Goal: Task Accomplishment & Management: Use online tool/utility

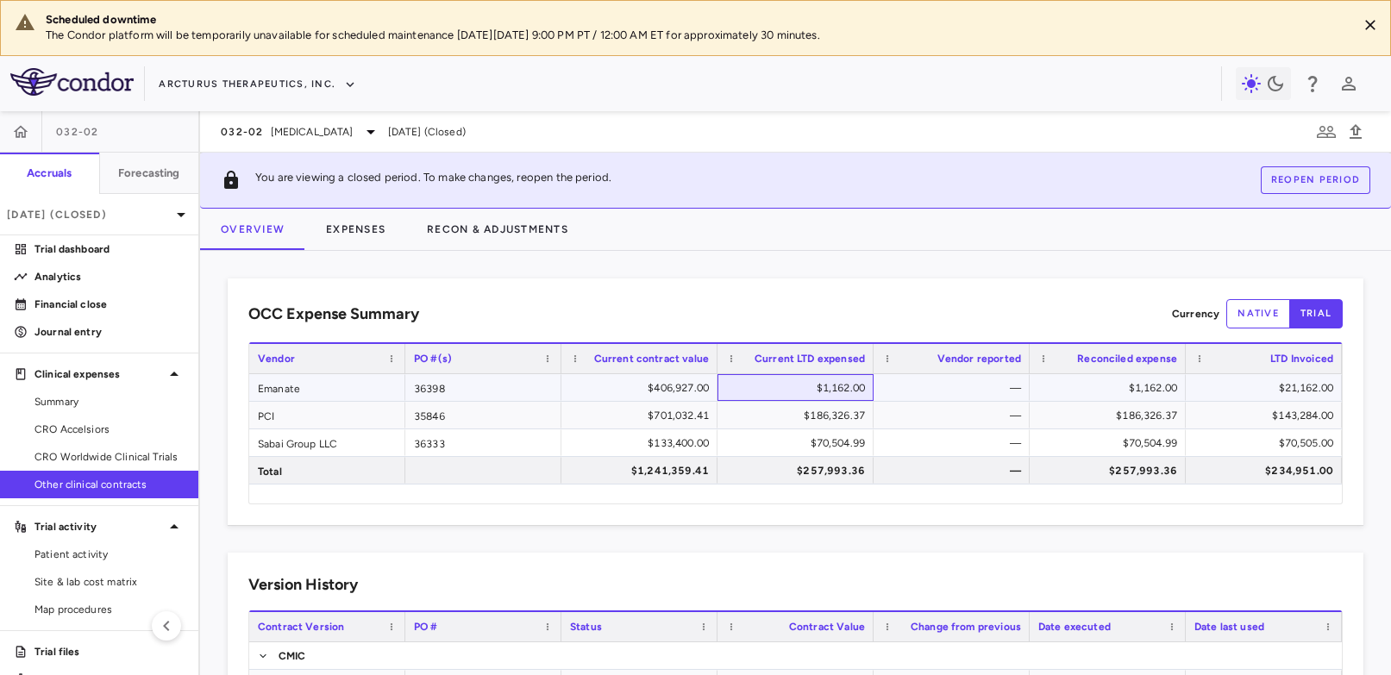
click at [828, 380] on div "$1,162.00" at bounding box center [799, 388] width 132 height 28
click at [822, 388] on div "$1,162.00" at bounding box center [799, 388] width 132 height 28
click at [821, 387] on div "$1,162.00" at bounding box center [799, 388] width 132 height 28
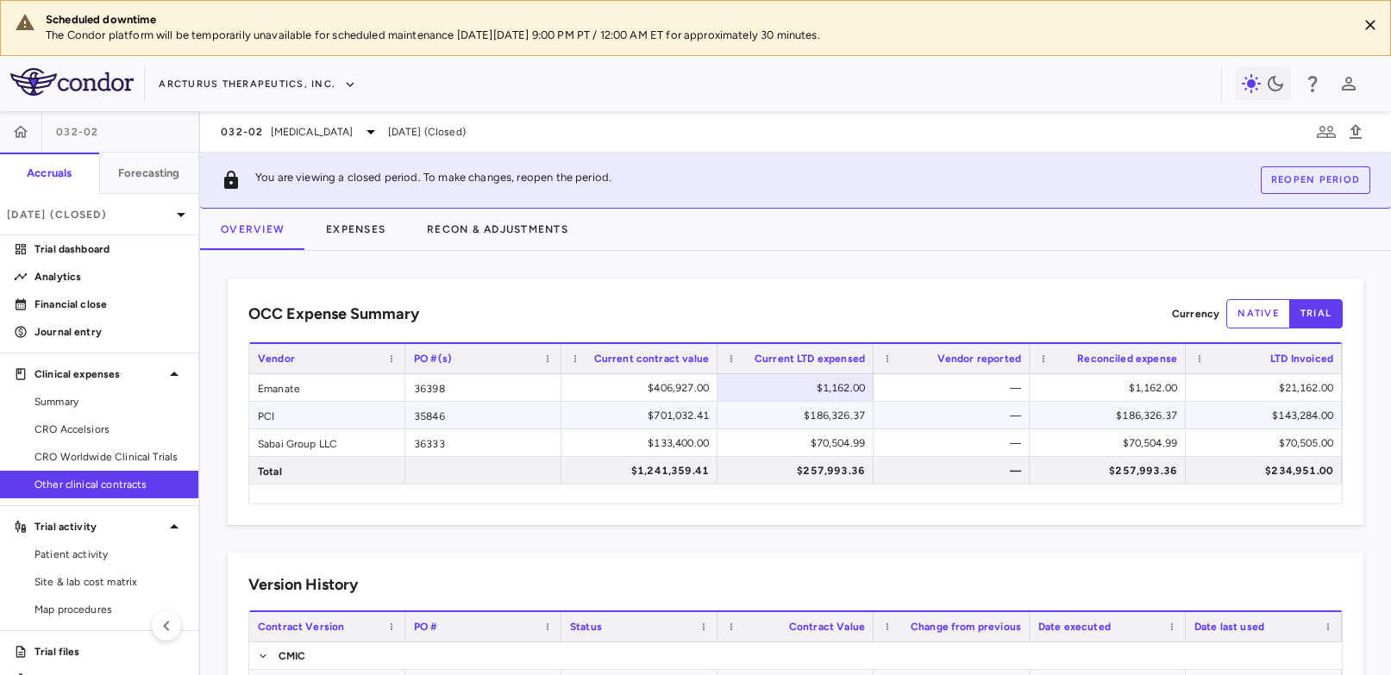
click at [820, 412] on div "$186,326.37" at bounding box center [799, 416] width 132 height 28
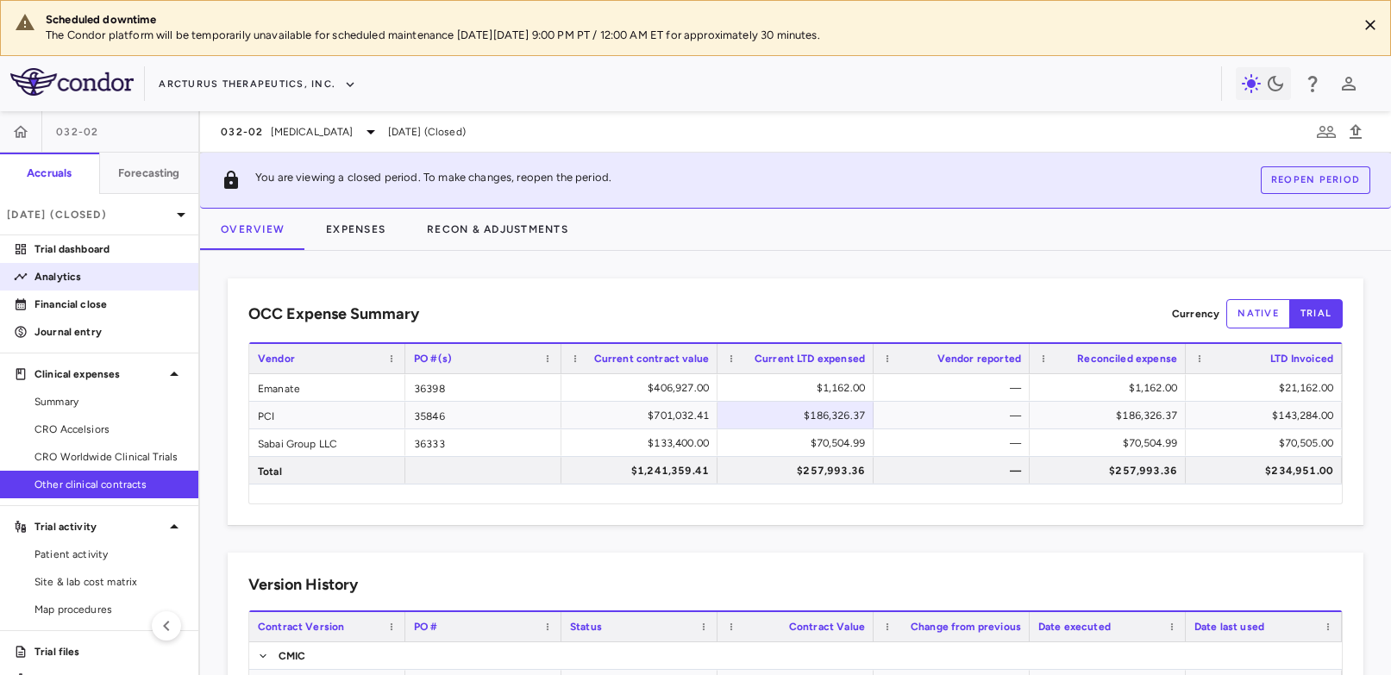
click at [68, 268] on link "Analytics" at bounding box center [99, 277] width 198 height 26
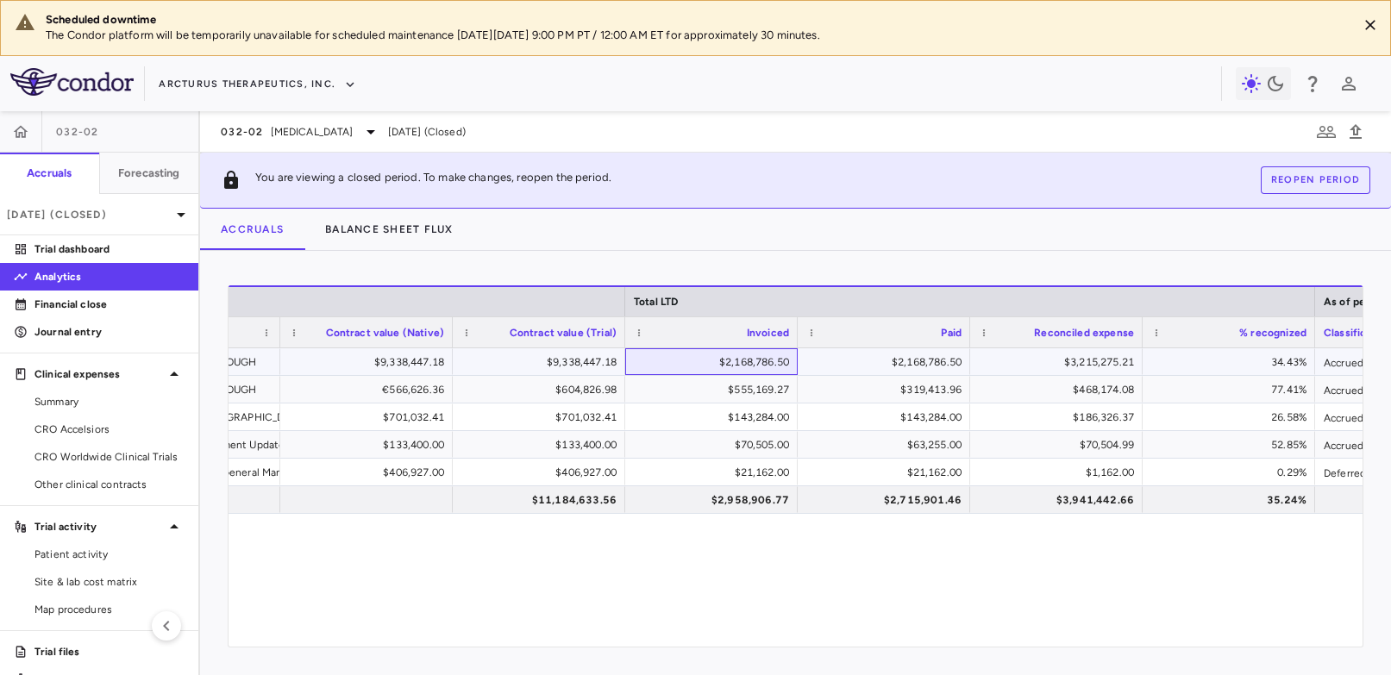
click at [740, 361] on div "$2,168,786.50" at bounding box center [715, 363] width 148 height 28
click at [733, 364] on div "$2,168,786.50" at bounding box center [715, 363] width 148 height 28
click at [738, 391] on div "$555,169.27" at bounding box center [715, 390] width 148 height 28
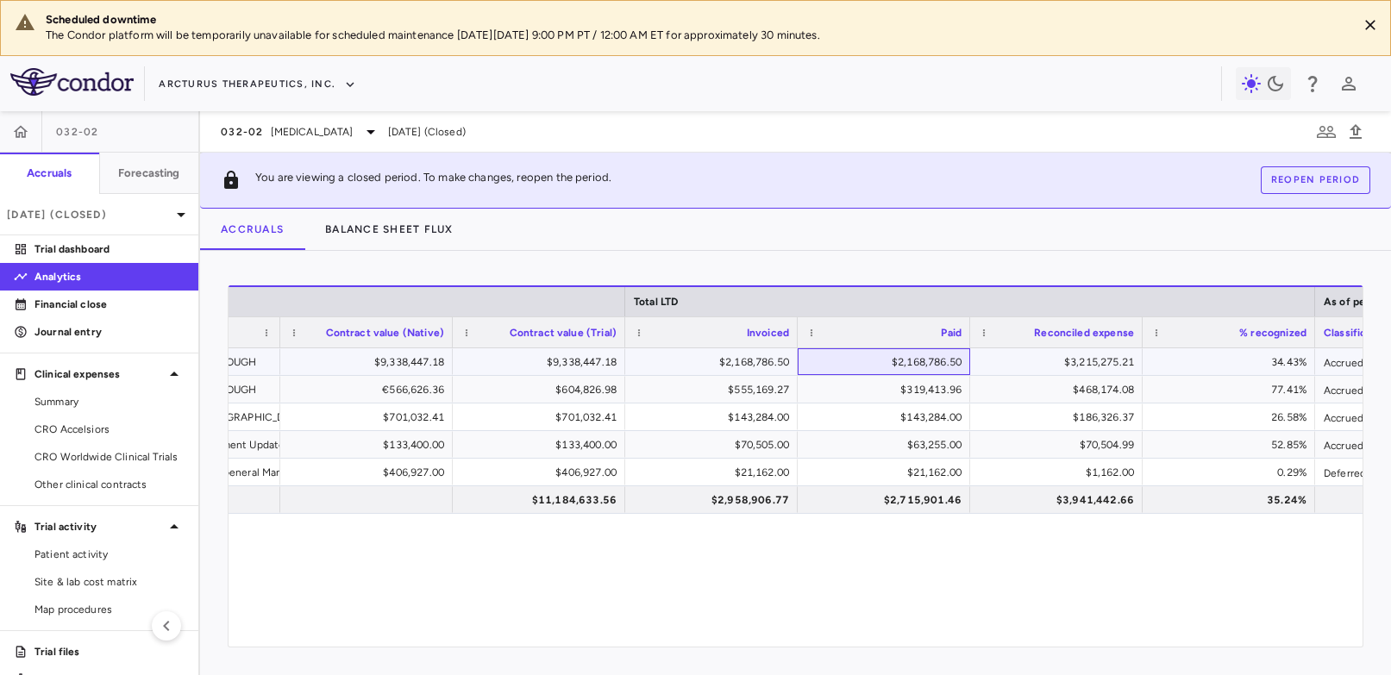
click at [905, 356] on div "$2,168,786.50" at bounding box center [888, 363] width 148 height 28
click at [1075, 366] on div "$3,215,275.21" at bounding box center [1060, 363] width 148 height 28
click at [732, 367] on div "$2,168,786.50" at bounding box center [715, 363] width 148 height 28
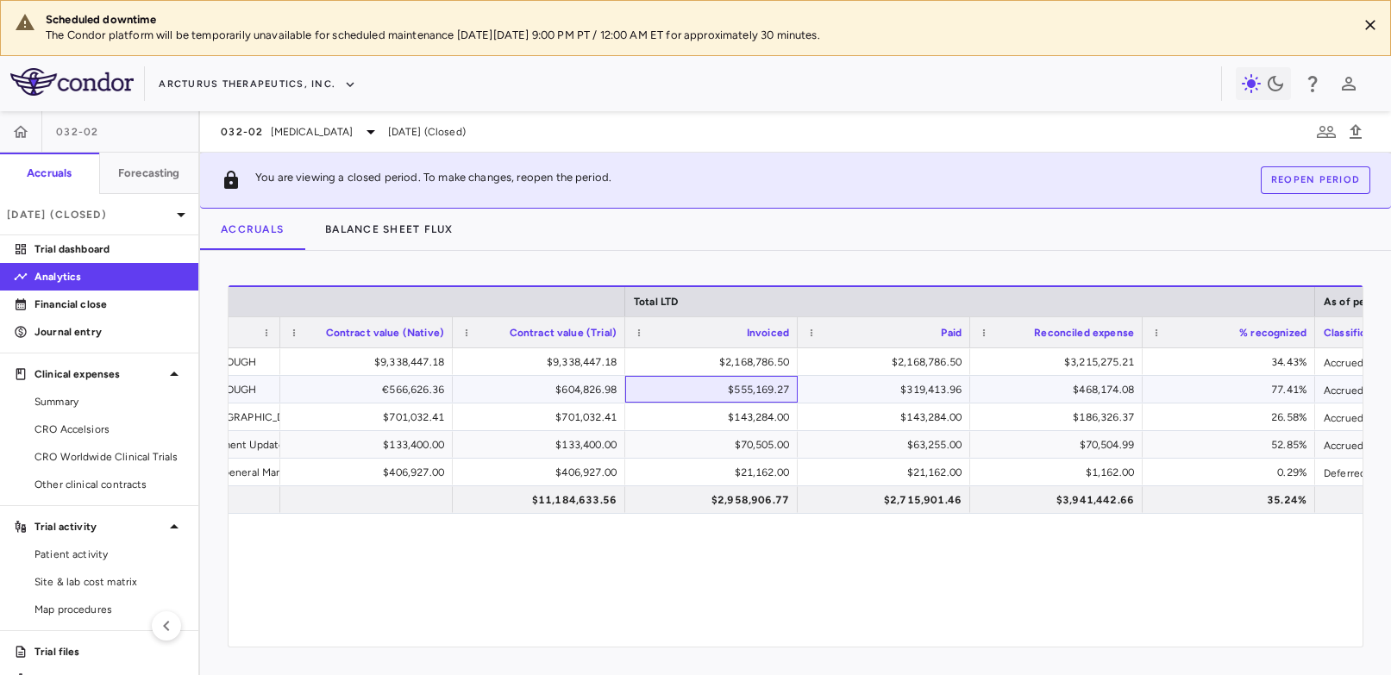
click at [736, 388] on div "$555,169.27" at bounding box center [715, 390] width 148 height 28
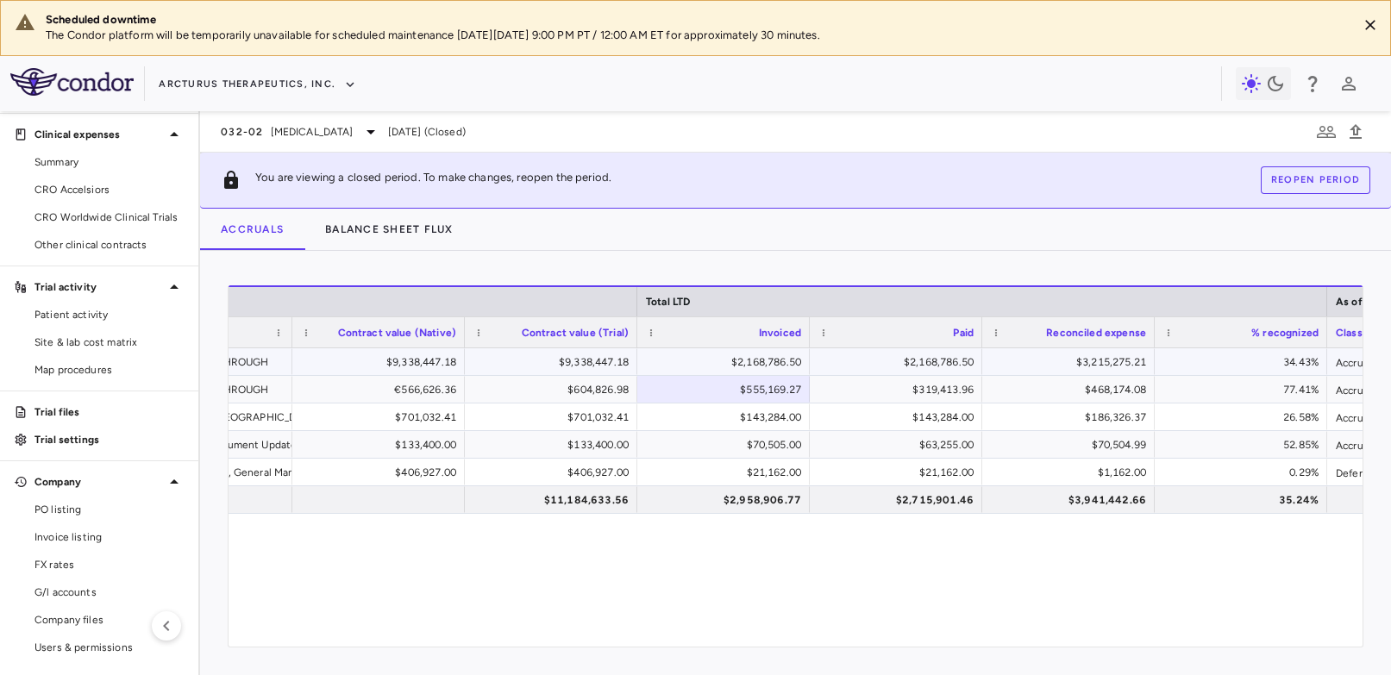
click at [755, 360] on div "$2,168,786.50" at bounding box center [727, 363] width 148 height 28
click at [76, 537] on span "Invoice listing" at bounding box center [110, 538] width 150 height 16
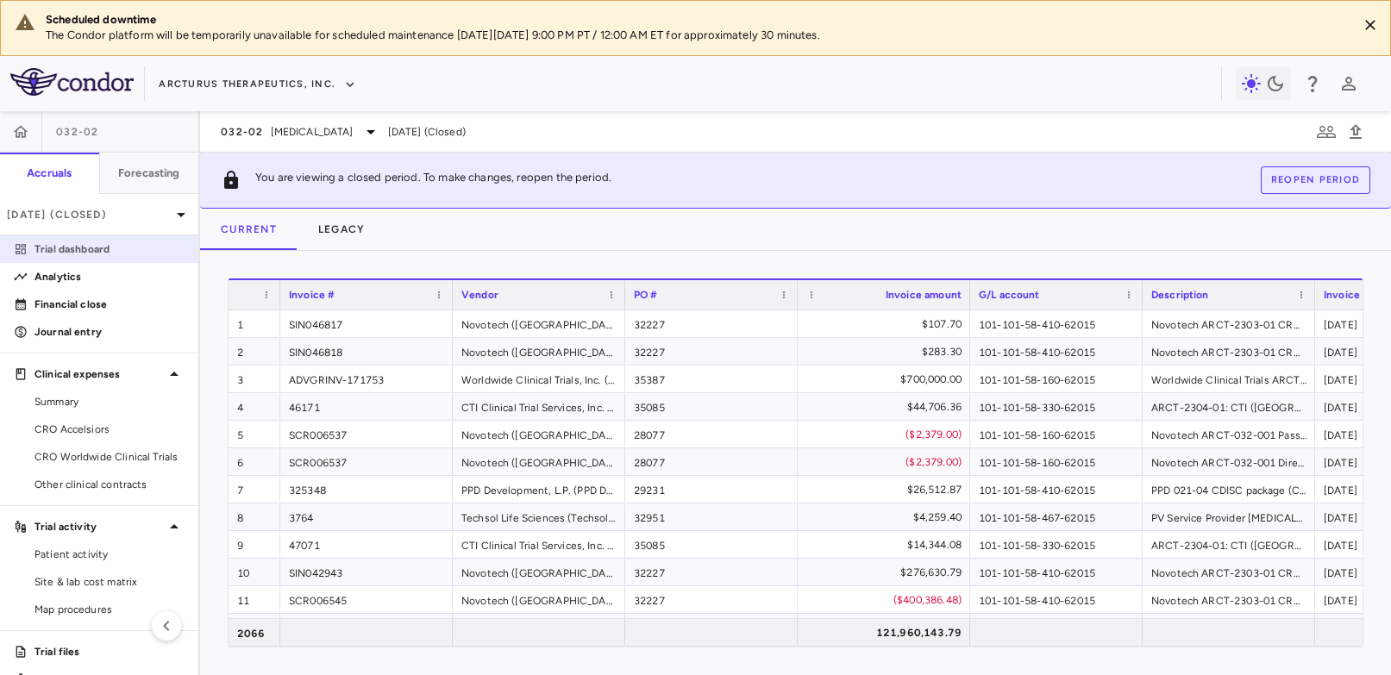
click at [72, 248] on p "Trial dashboard" at bounding box center [110, 250] width 150 height 16
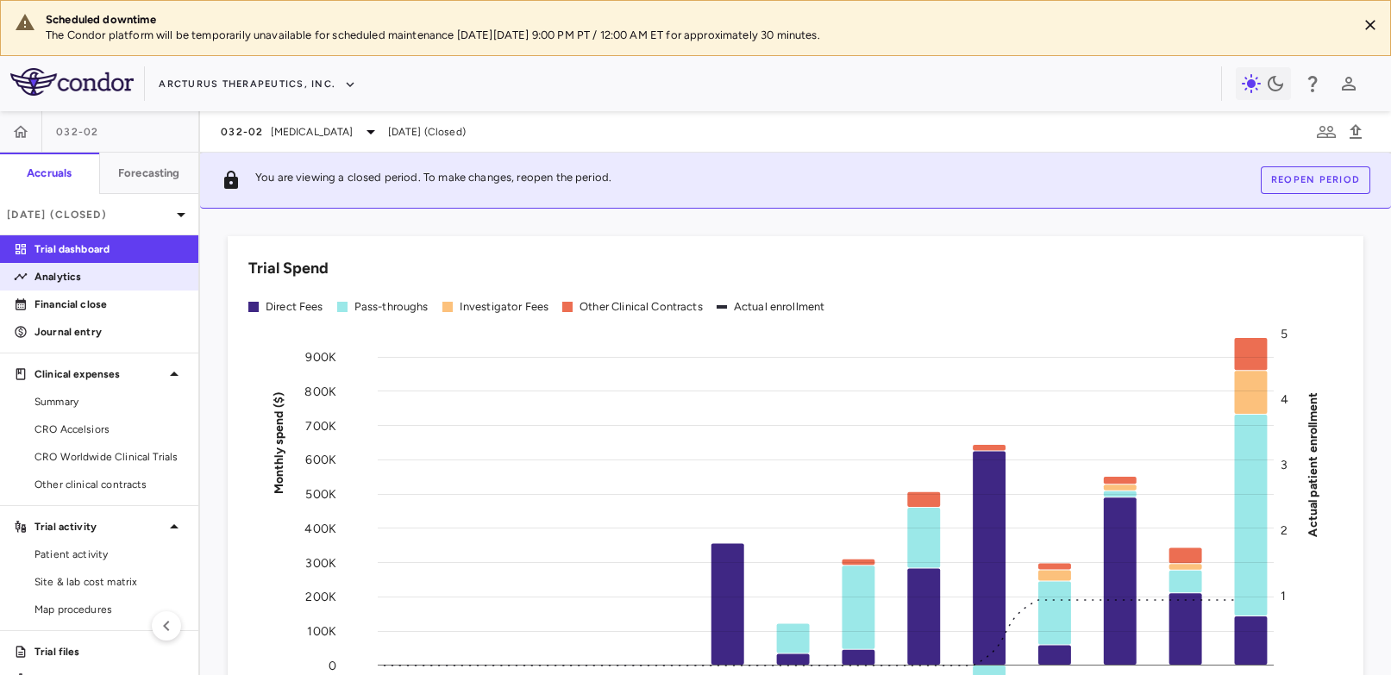
click at [55, 278] on p "Analytics" at bounding box center [110, 277] width 150 height 16
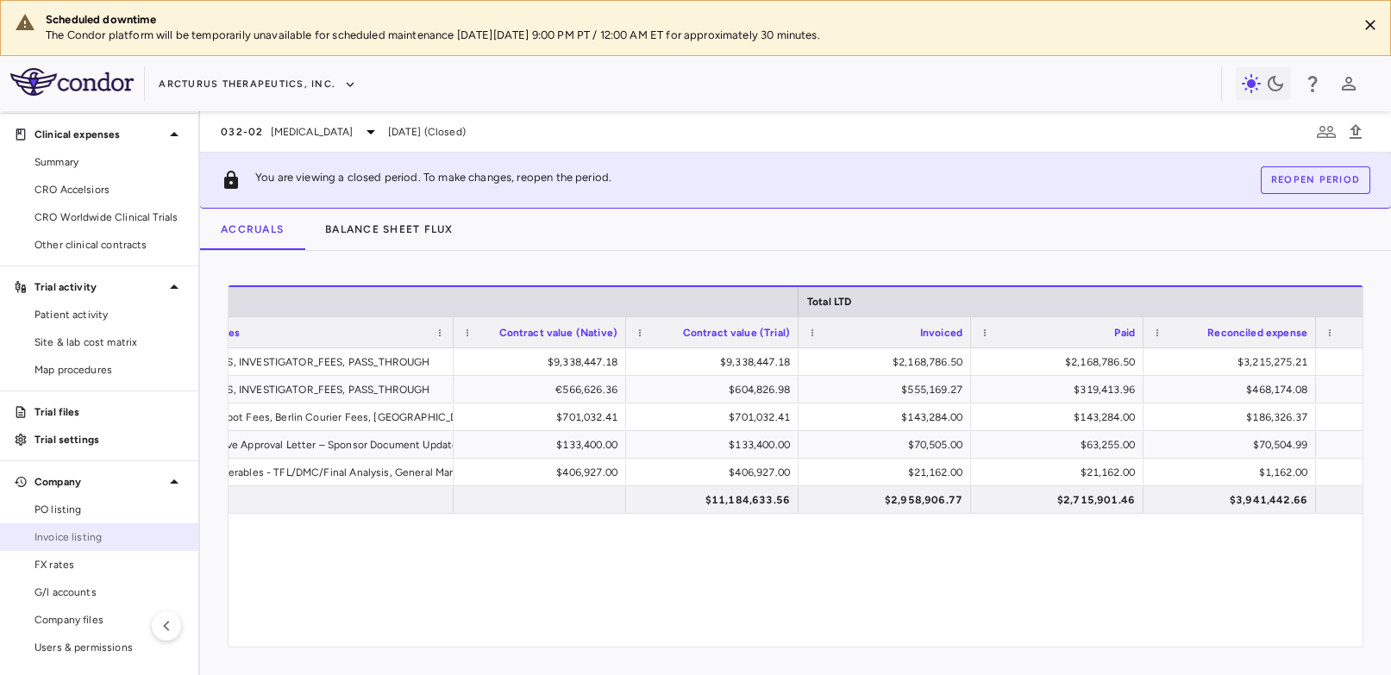
click at [109, 533] on span "Invoice listing" at bounding box center [110, 538] width 150 height 16
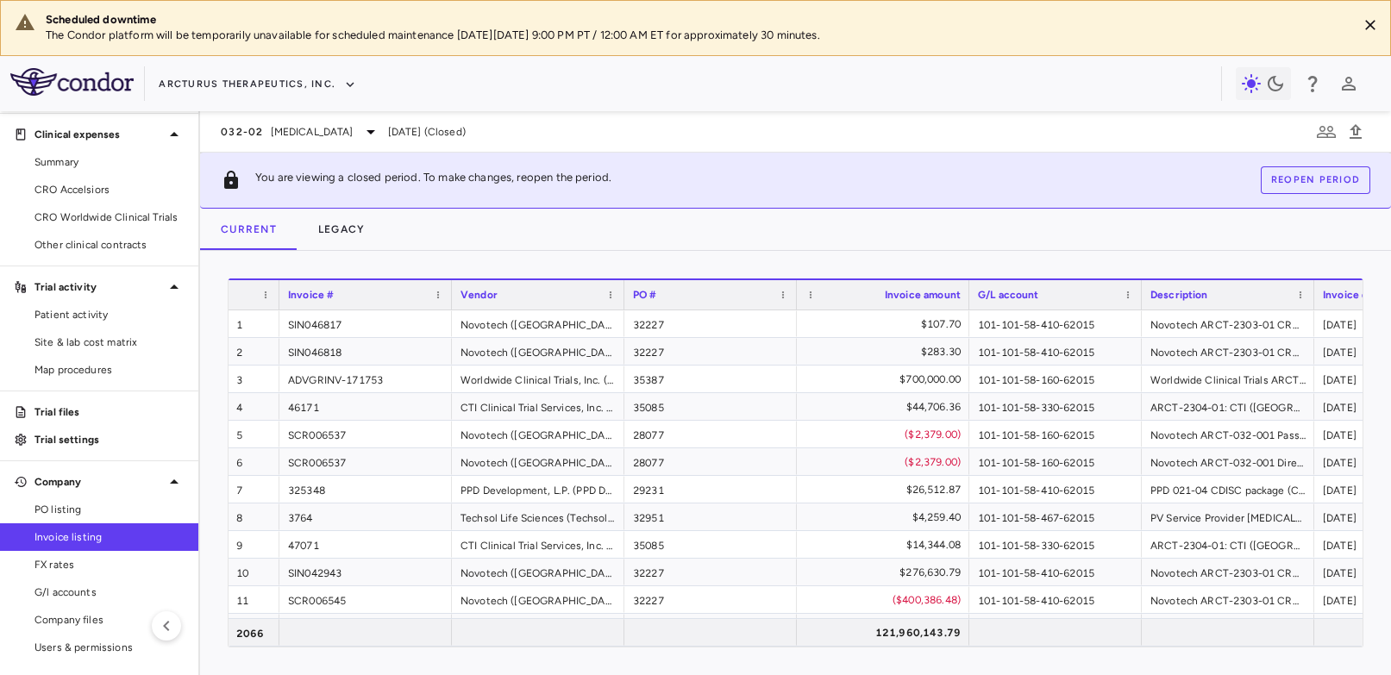
click at [643, 294] on span "PO #" at bounding box center [645, 295] width 24 height 12
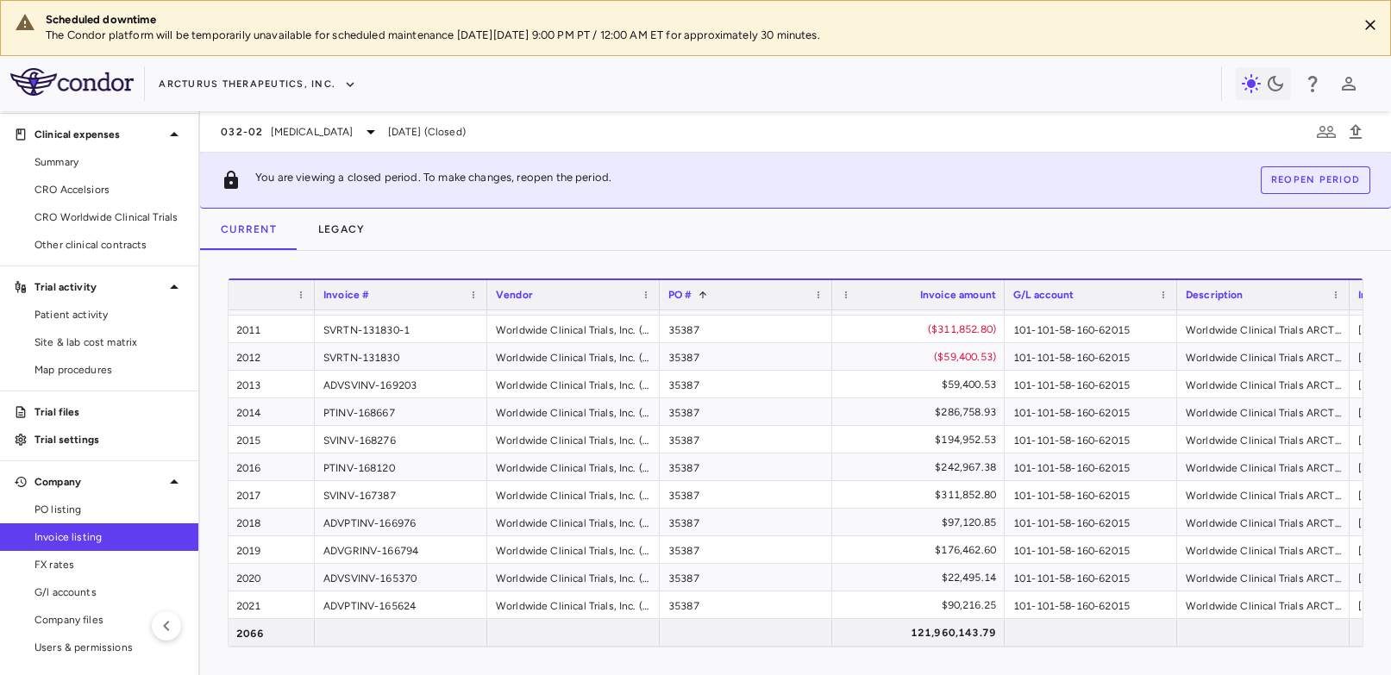
drag, startPoint x: 279, startPoint y: 295, endPoint x: 314, endPoint y: 297, distance: 35.4
click at [314, 297] on div at bounding box center [314, 294] width 7 height 29
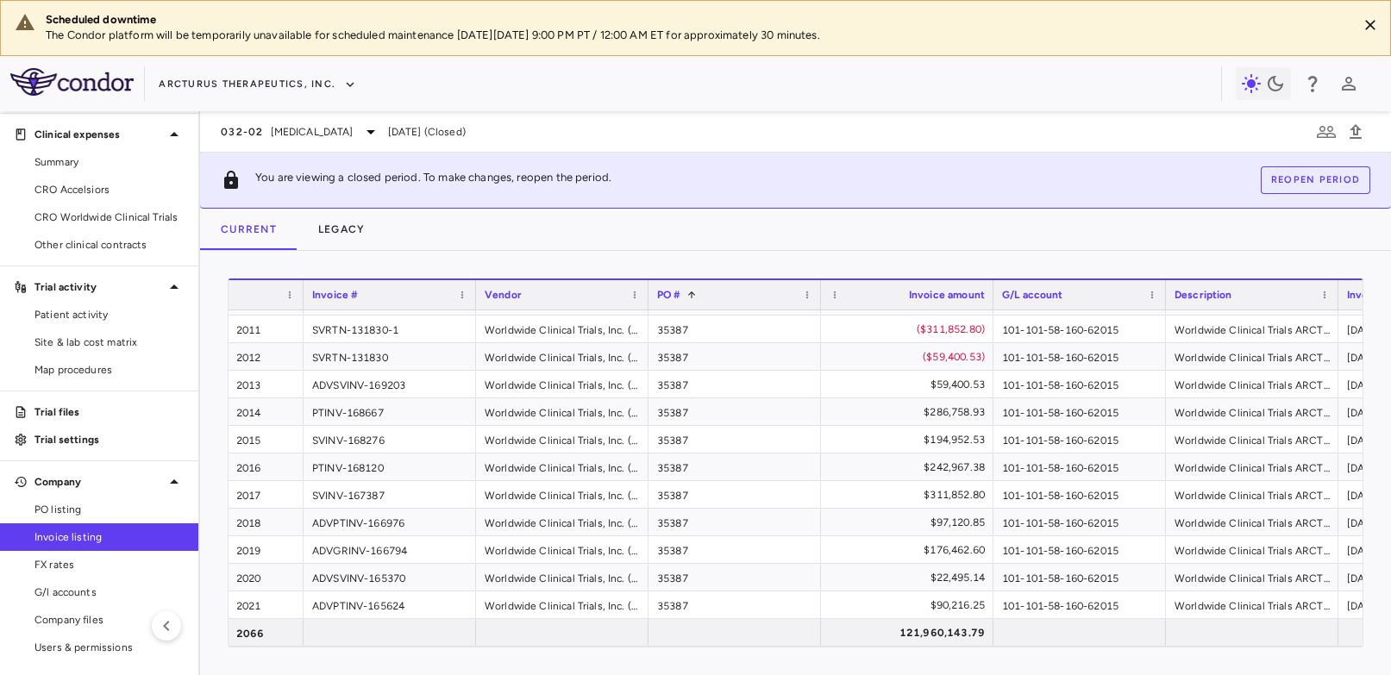
drag, startPoint x: 314, startPoint y: 297, endPoint x: 303, endPoint y: 299, distance: 11.5
click at [303, 299] on div at bounding box center [302, 294] width 7 height 29
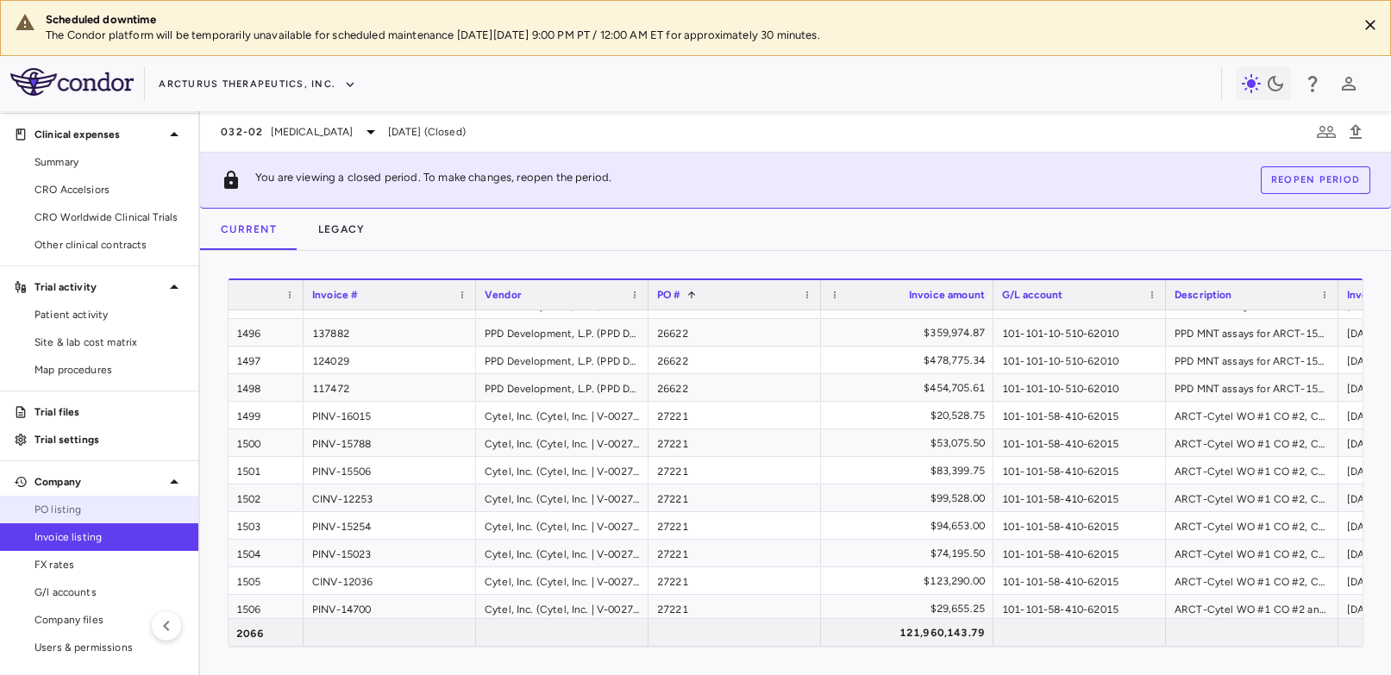
click at [58, 506] on span "PO listing" at bounding box center [110, 510] width 150 height 16
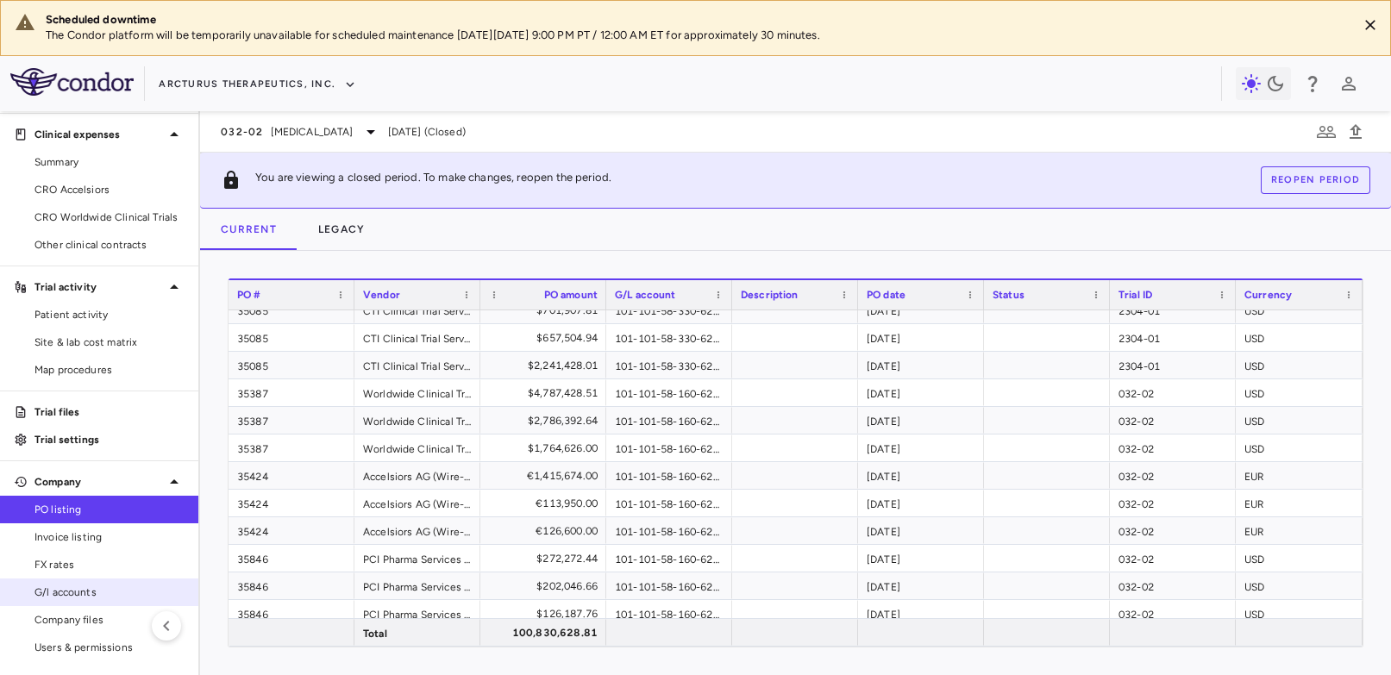
click at [88, 579] on span "G/l accounts" at bounding box center [110, 593] width 150 height 16
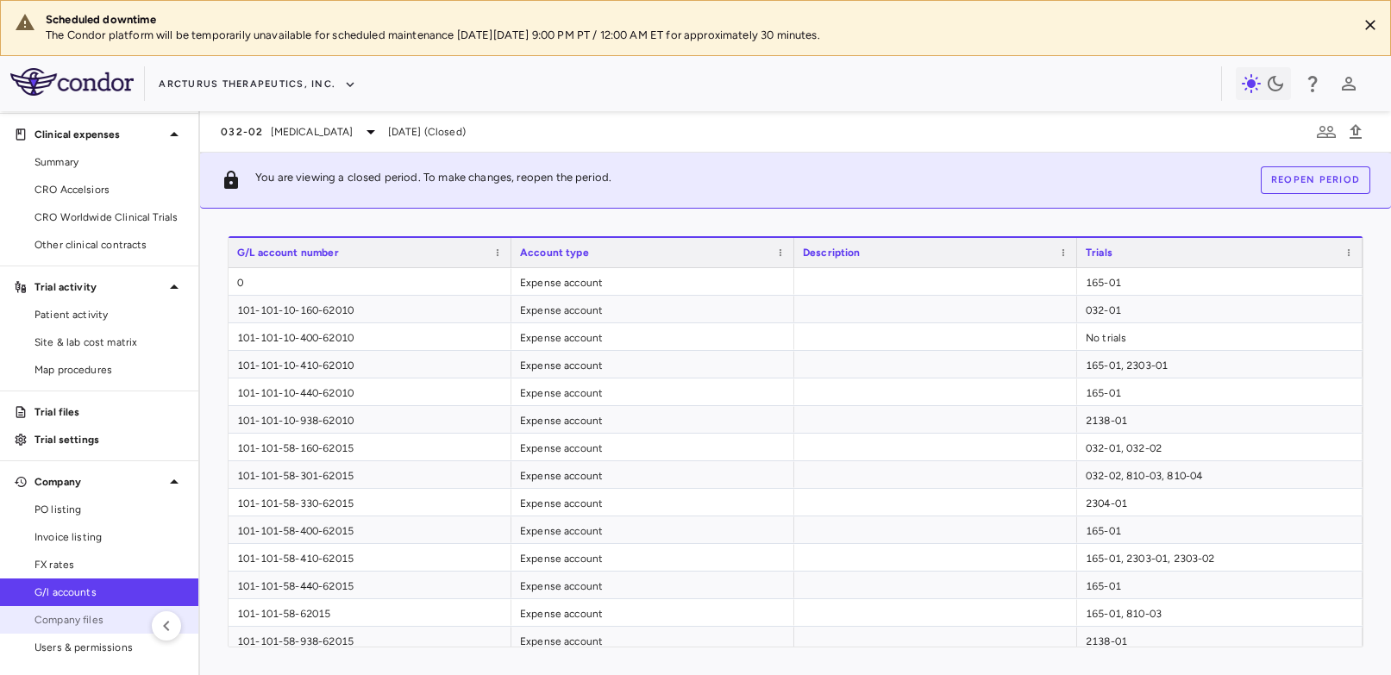
click at [76, 579] on span "Company files" at bounding box center [110, 620] width 150 height 16
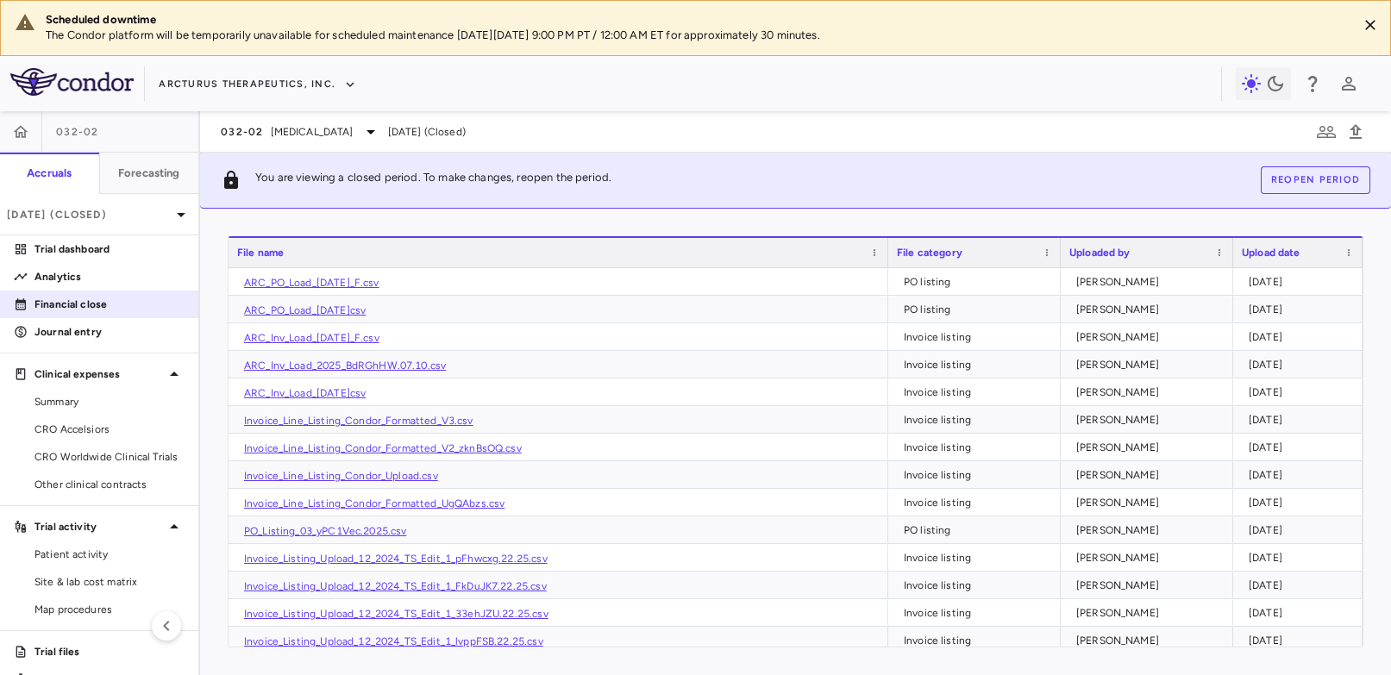
click at [87, 303] on p "Financial close" at bounding box center [110, 305] width 150 height 16
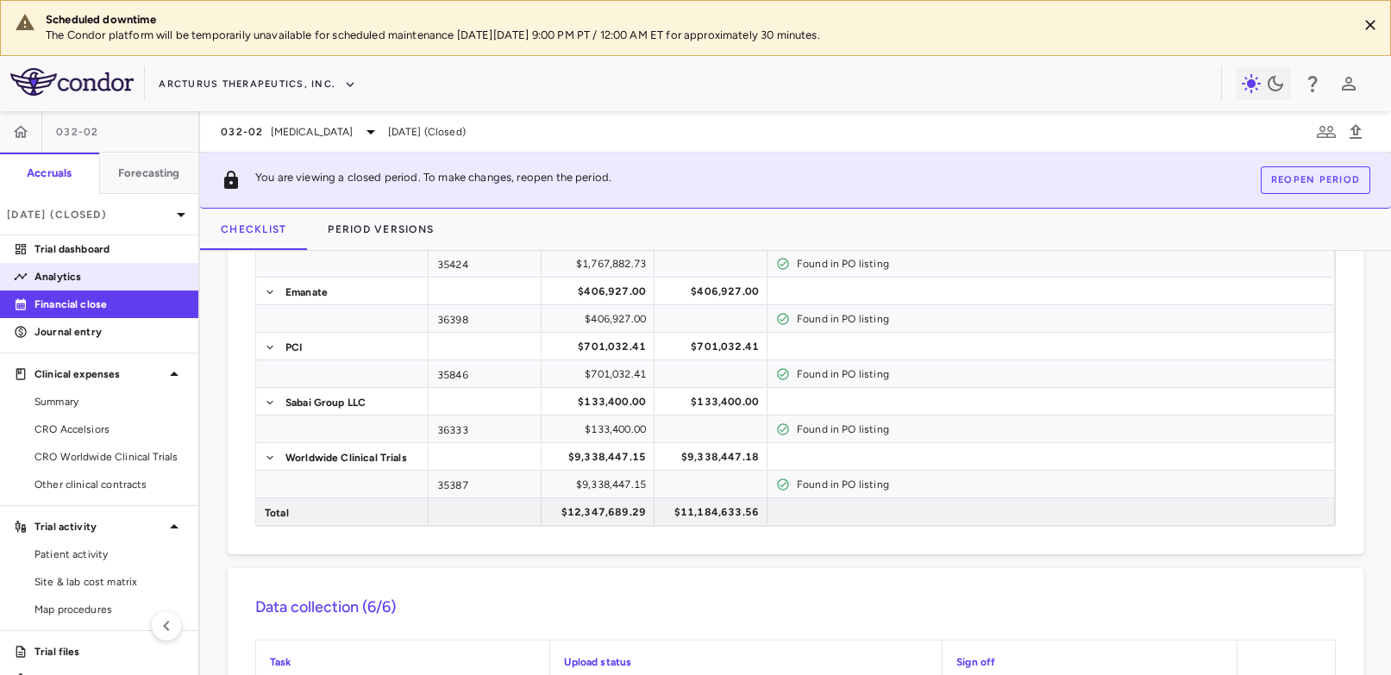
click at [56, 276] on p "Analytics" at bounding box center [110, 277] width 150 height 16
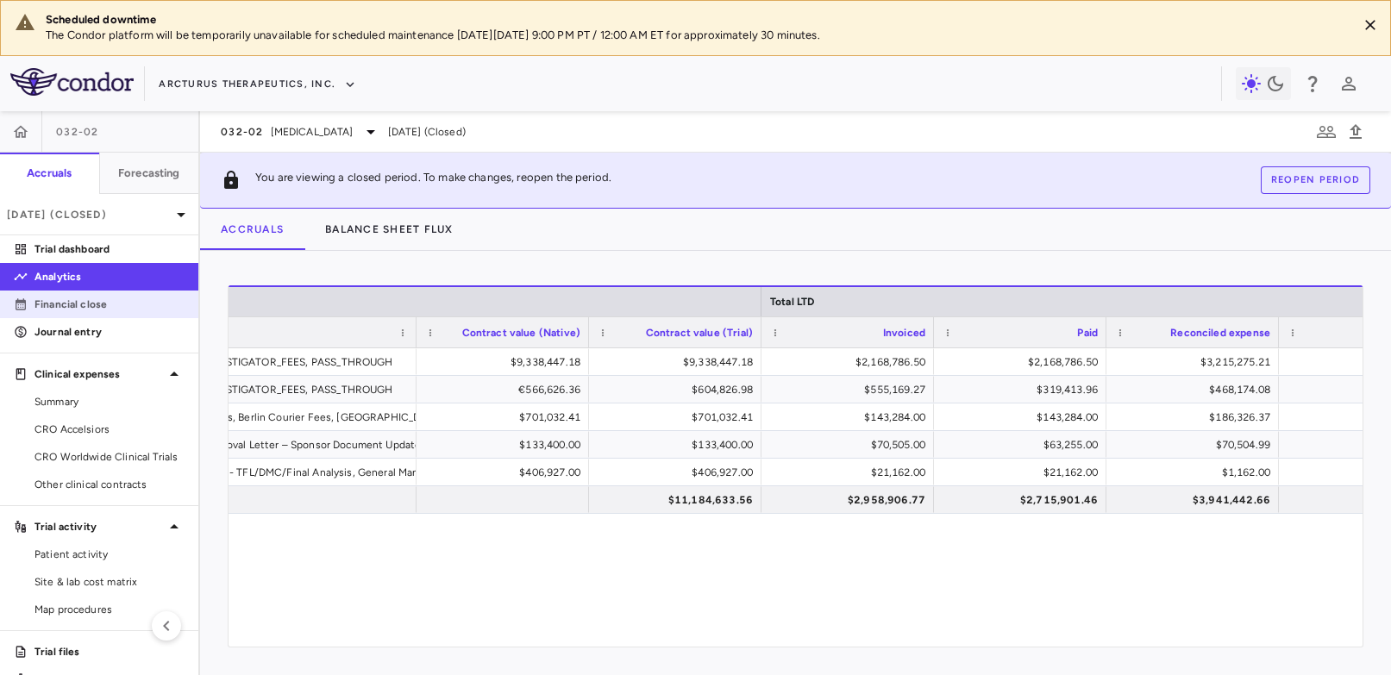
click at [93, 310] on p "Financial close" at bounding box center [110, 305] width 150 height 16
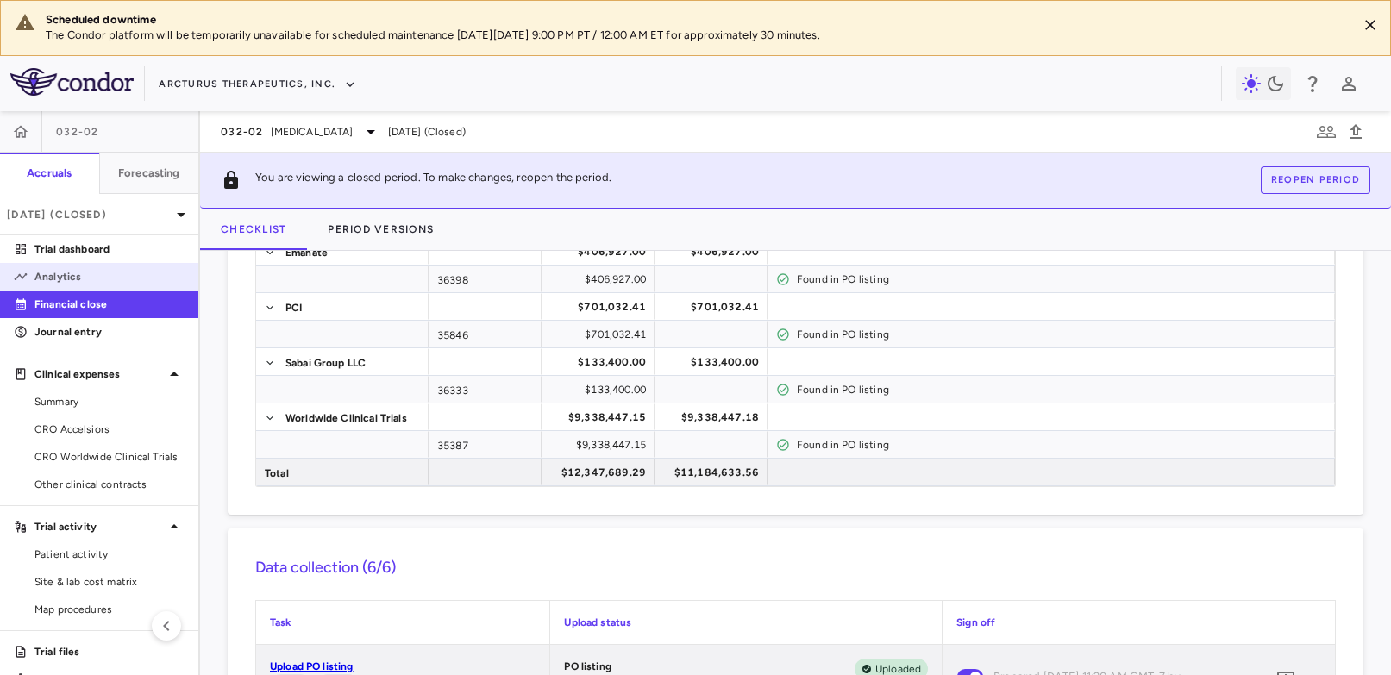
click at [60, 269] on p "Analytics" at bounding box center [110, 277] width 150 height 16
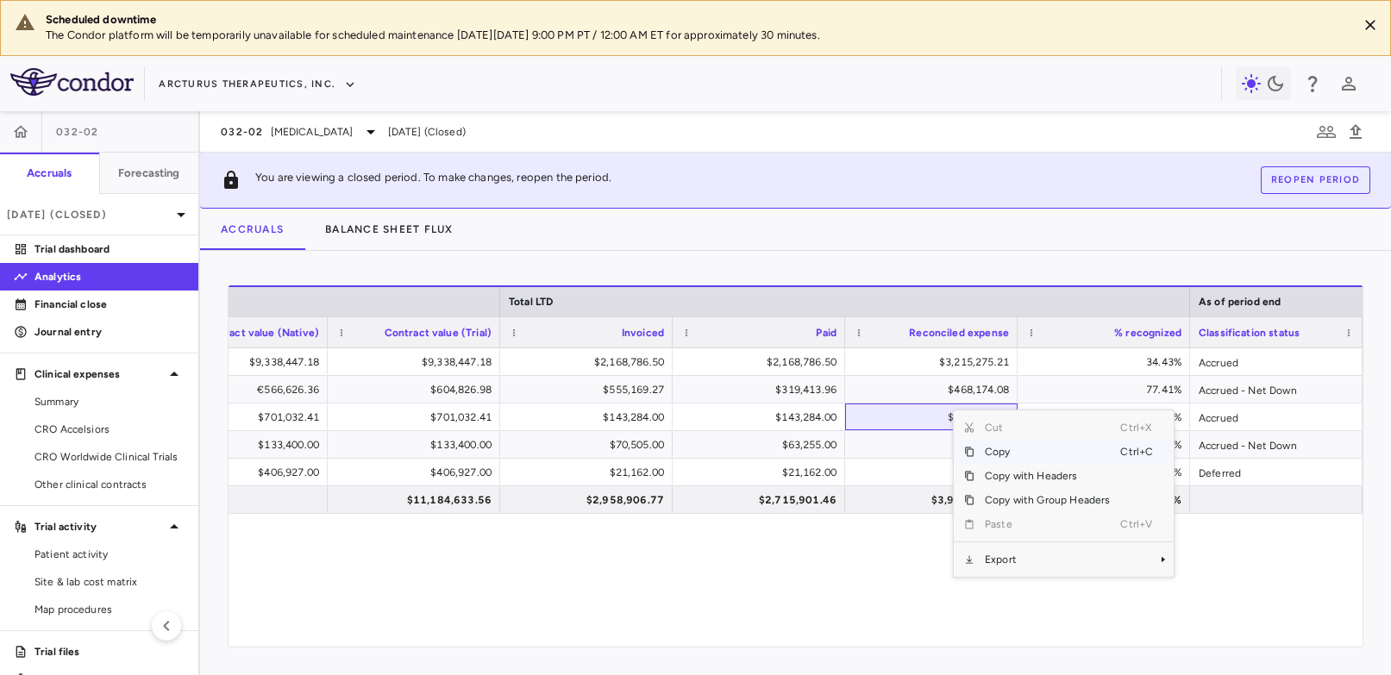
click at [801, 579] on div "DIRECT_FEES, INVESTIGATOR_FEES, PASS_THROUGH $9,338,447.18 $9,338,447.18 $2,168…" at bounding box center [796, 498] width 1134 height 298
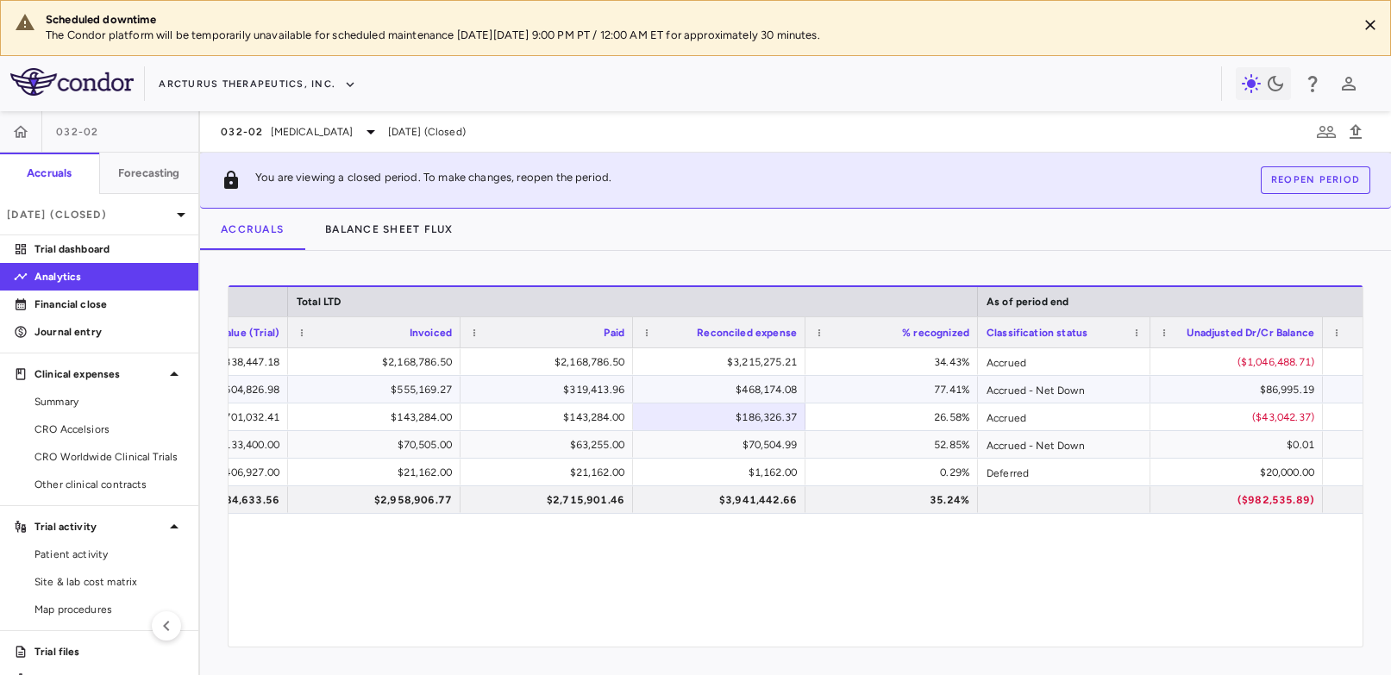
scroll to position [0, 1228]
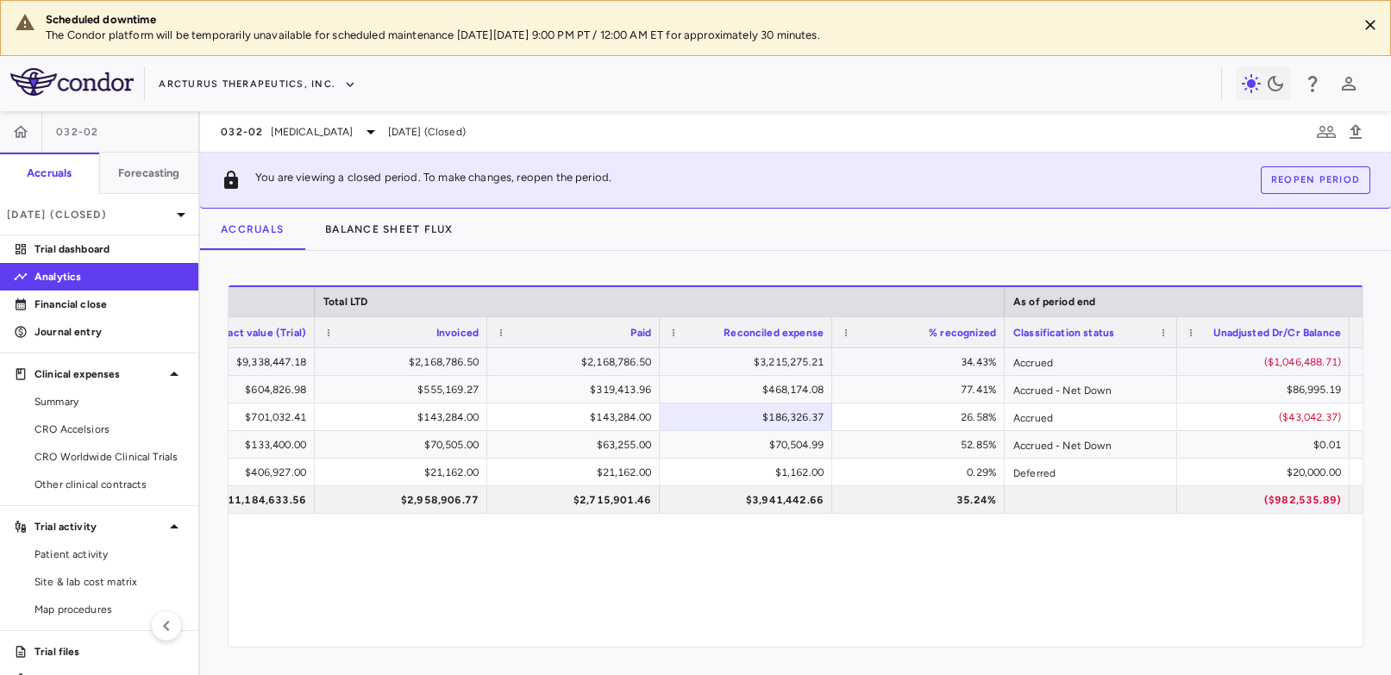
click at [763, 366] on div "$3,215,275.21" at bounding box center [749, 363] width 148 height 28
click at [764, 362] on div "$3,215,275.21" at bounding box center [749, 363] width 148 height 28
click at [700, 575] on div "$9,338,447.18 $2,168,786.50 $2,168,786.50 $3,215,275.21 34.43% Accrued ($1,046,…" at bounding box center [796, 498] width 1134 height 298
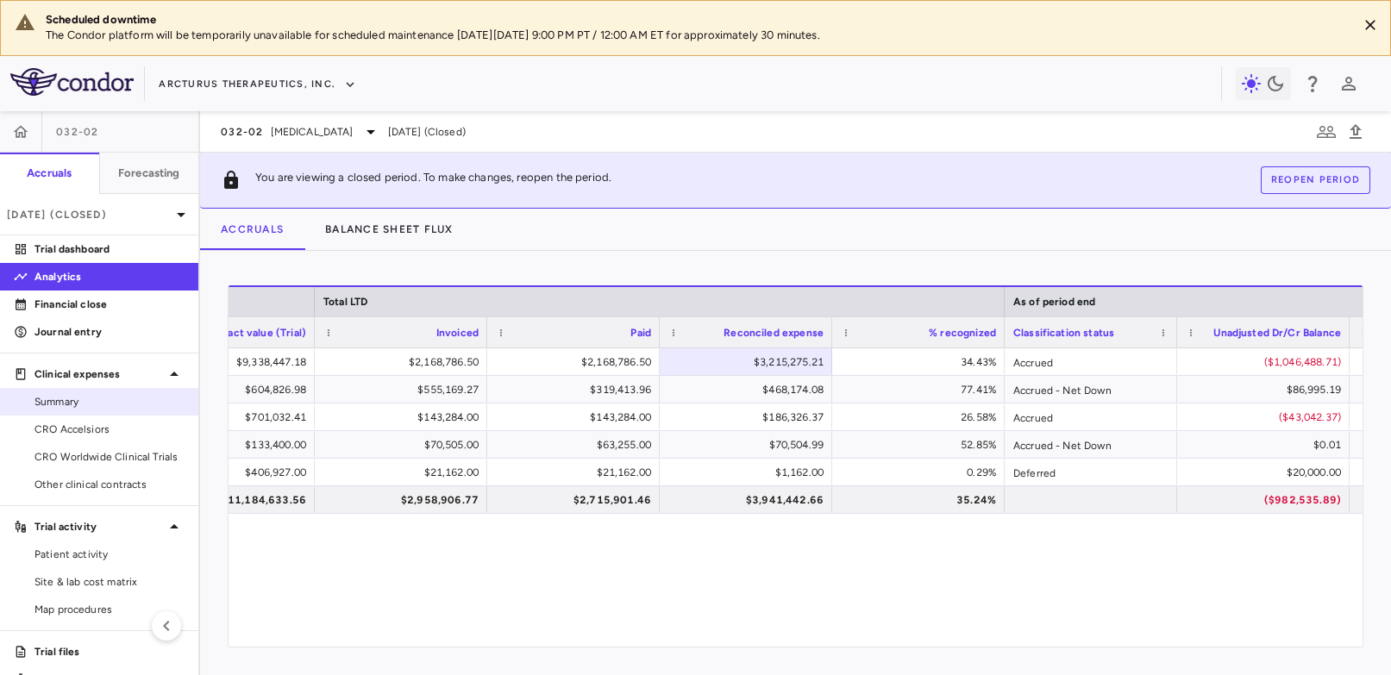
click at [81, 399] on span "Summary" at bounding box center [110, 402] width 150 height 16
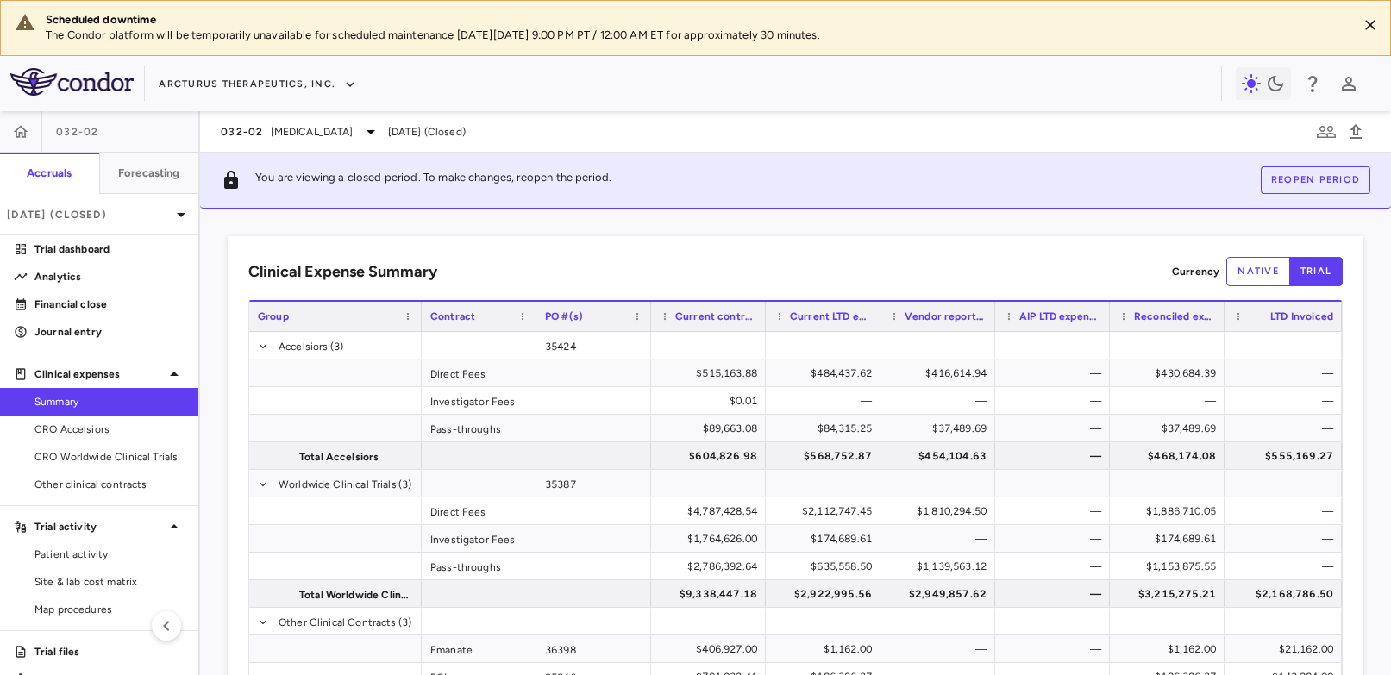
drag, startPoint x: 765, startPoint y: 319, endPoint x: 789, endPoint y: 318, distance: 24.2
click at [769, 318] on div at bounding box center [765, 316] width 7 height 29
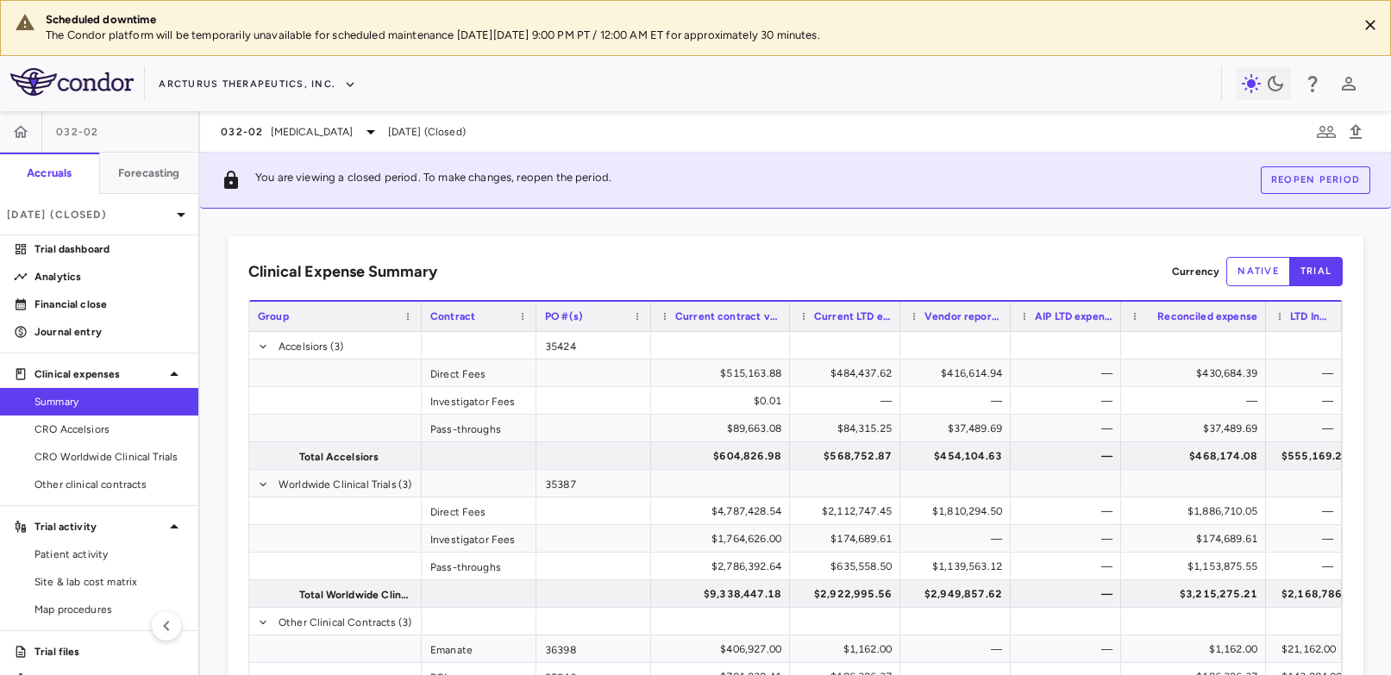
drag, startPoint x: 1230, startPoint y: 315, endPoint x: 1265, endPoint y: 314, distance: 34.5
click at [1241, 314] on div at bounding box center [1265, 316] width 7 height 29
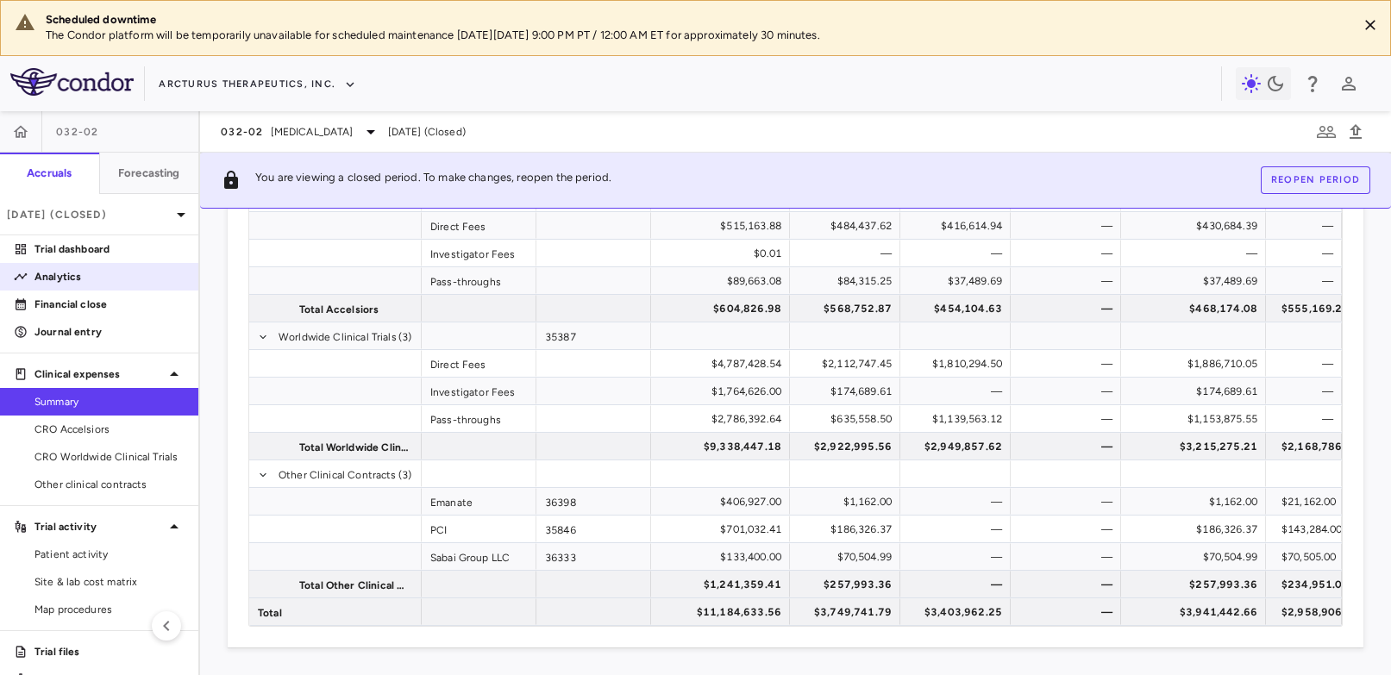
click at [62, 279] on p "Analytics" at bounding box center [110, 277] width 150 height 16
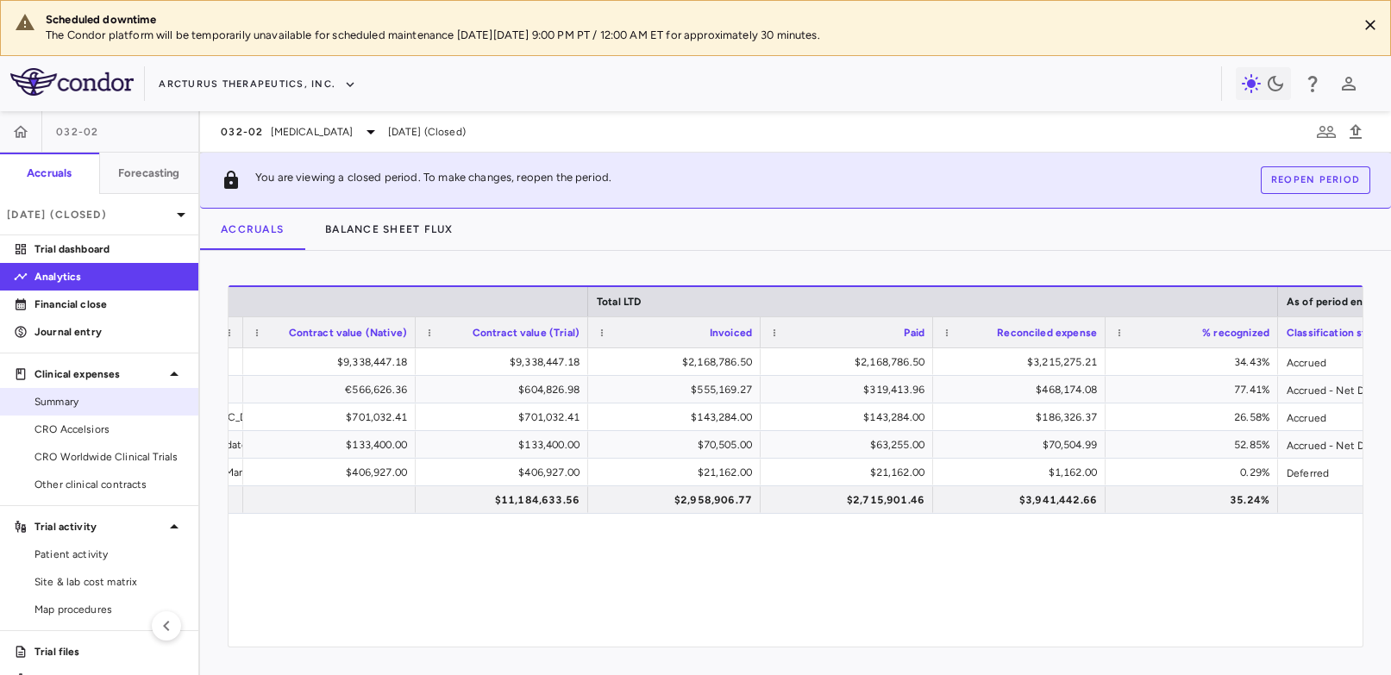
click at [79, 402] on span "Summary" at bounding box center [110, 402] width 150 height 16
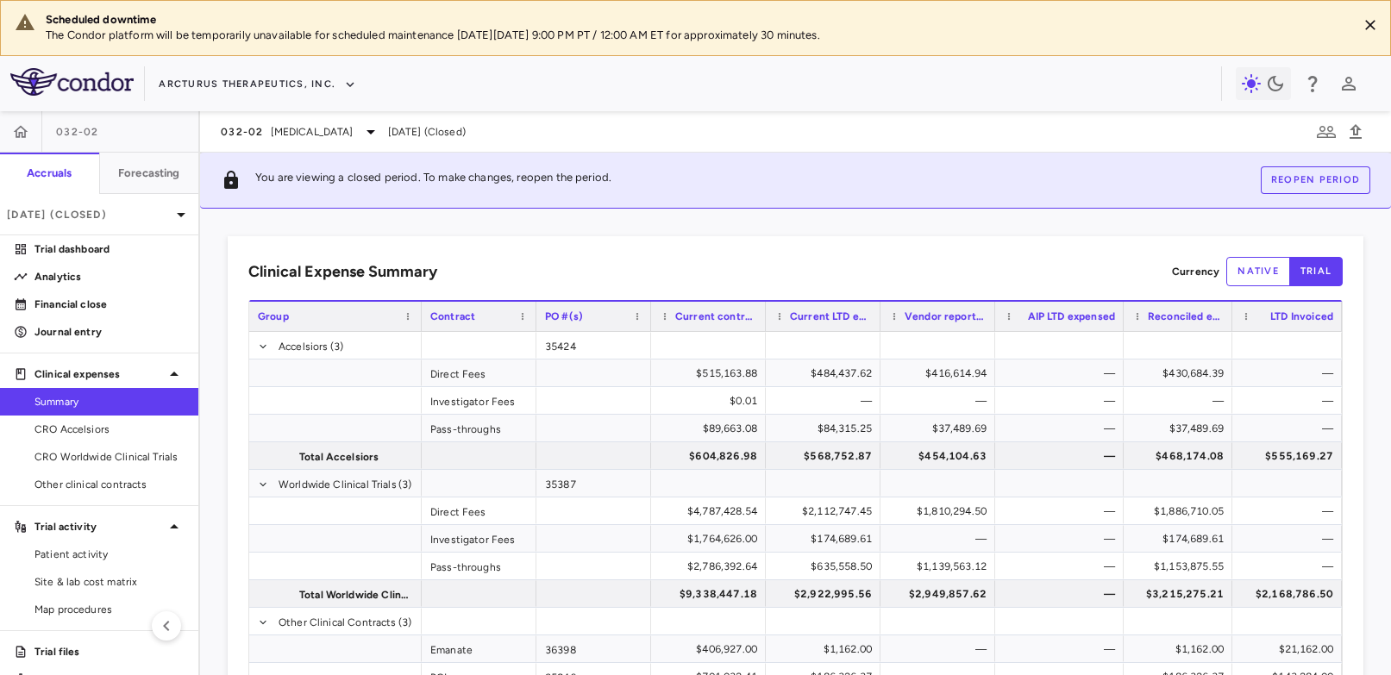
drag, startPoint x: 1109, startPoint y: 313, endPoint x: 1122, endPoint y: 314, distance: 13.8
click at [1122, 314] on div at bounding box center [1123, 316] width 7 height 29
drag, startPoint x: 992, startPoint y: 321, endPoint x: 1015, endPoint y: 317, distance: 22.7
click at [1015, 317] on div at bounding box center [1012, 316] width 7 height 29
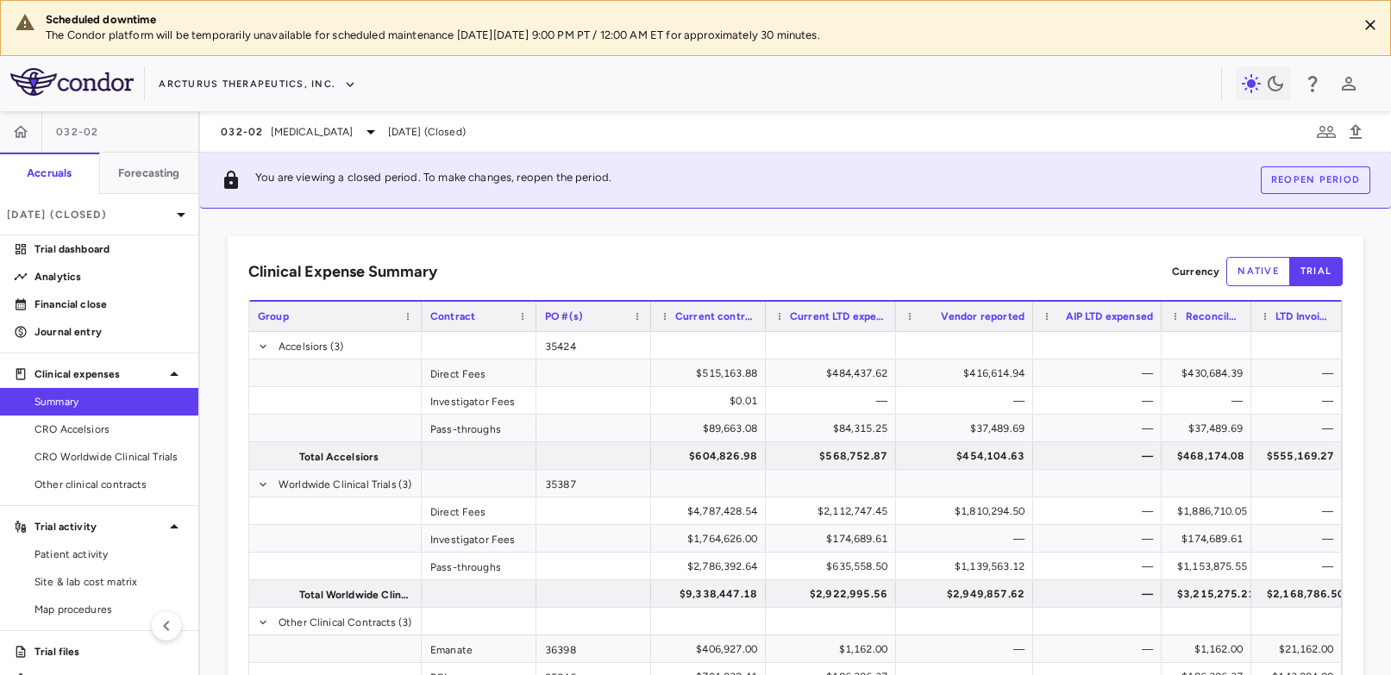
drag, startPoint x: 878, startPoint y: 317, endPoint x: 919, endPoint y: 314, distance: 40.6
click at [899, 315] on div at bounding box center [895, 316] width 7 height 29
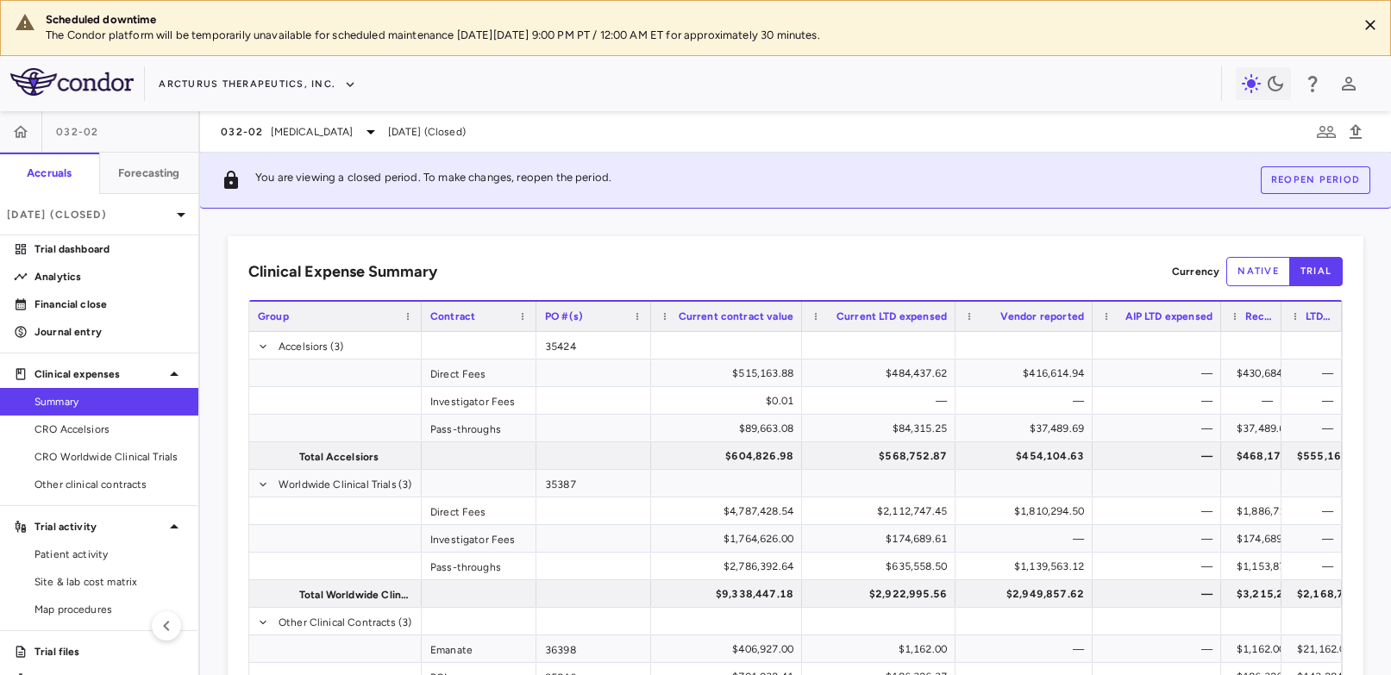
drag, startPoint x: 763, startPoint y: 320, endPoint x: 801, endPoint y: 318, distance: 38.0
click at [801, 318] on div at bounding box center [801, 316] width 7 height 29
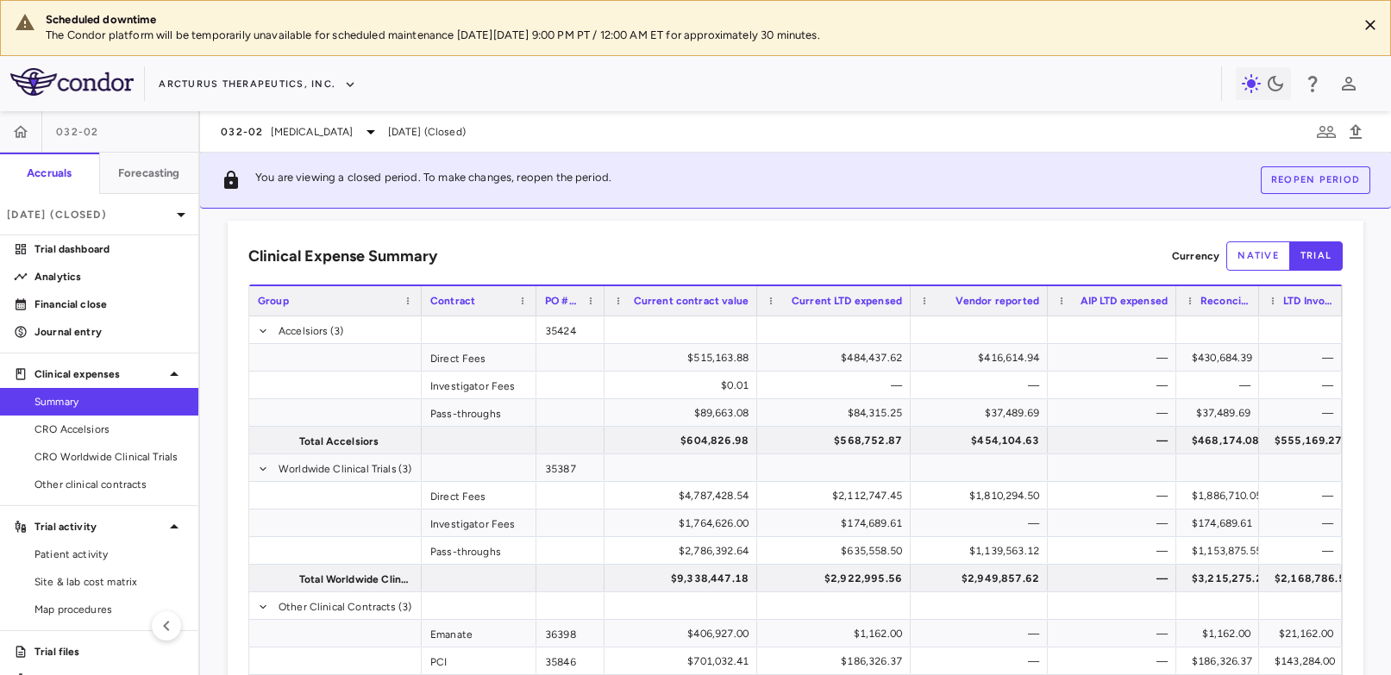
drag, startPoint x: 649, startPoint y: 296, endPoint x: 602, endPoint y: 303, distance: 47.1
click at [602, 303] on div at bounding box center [603, 300] width 7 height 29
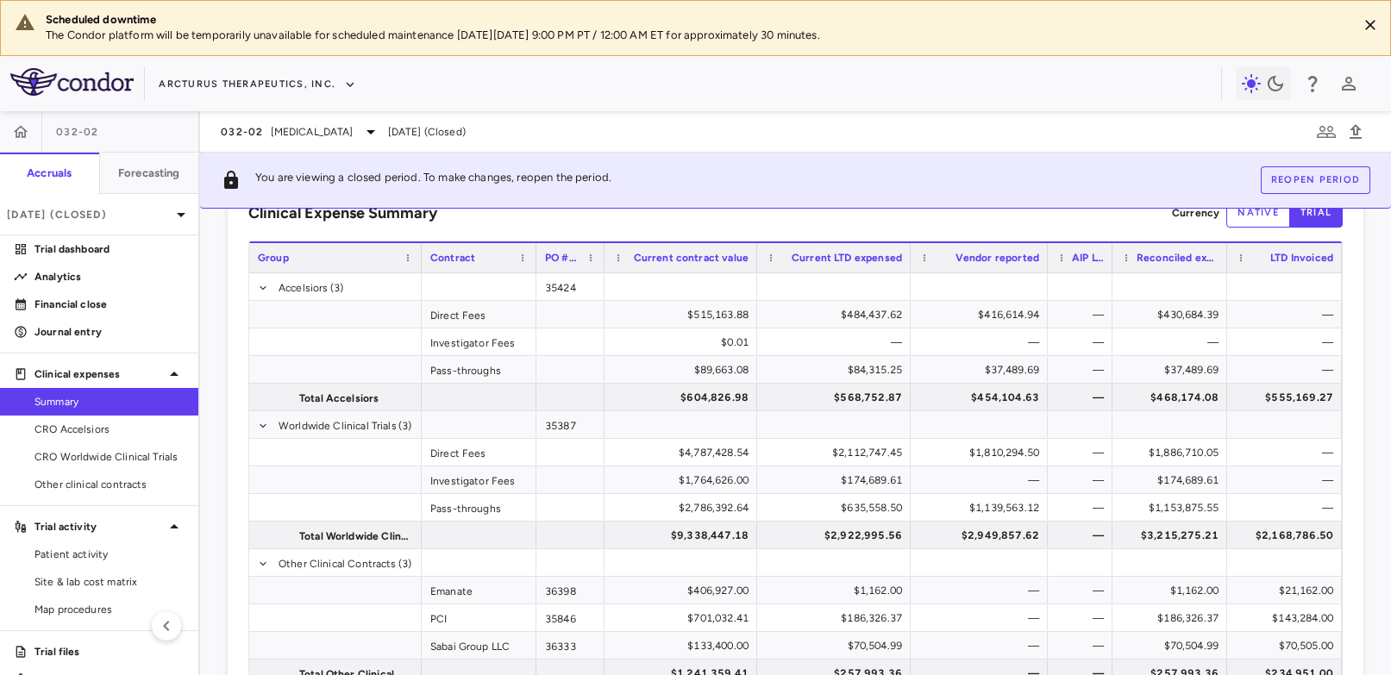
drag, startPoint x: 1176, startPoint y: 258, endPoint x: 1115, endPoint y: 267, distance: 61.0
click at [1115, 267] on div at bounding box center [1112, 257] width 7 height 29
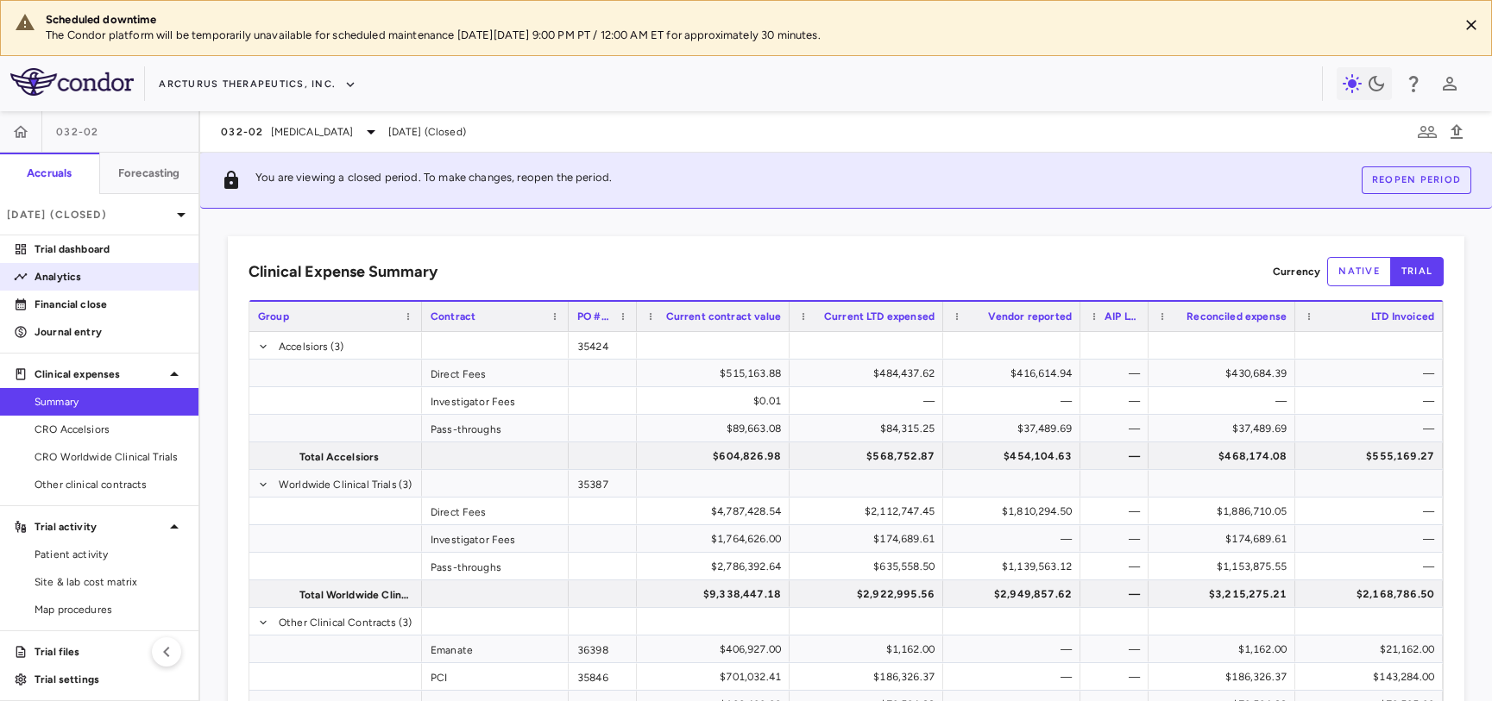
click at [75, 273] on p "Analytics" at bounding box center [110, 277] width 150 height 16
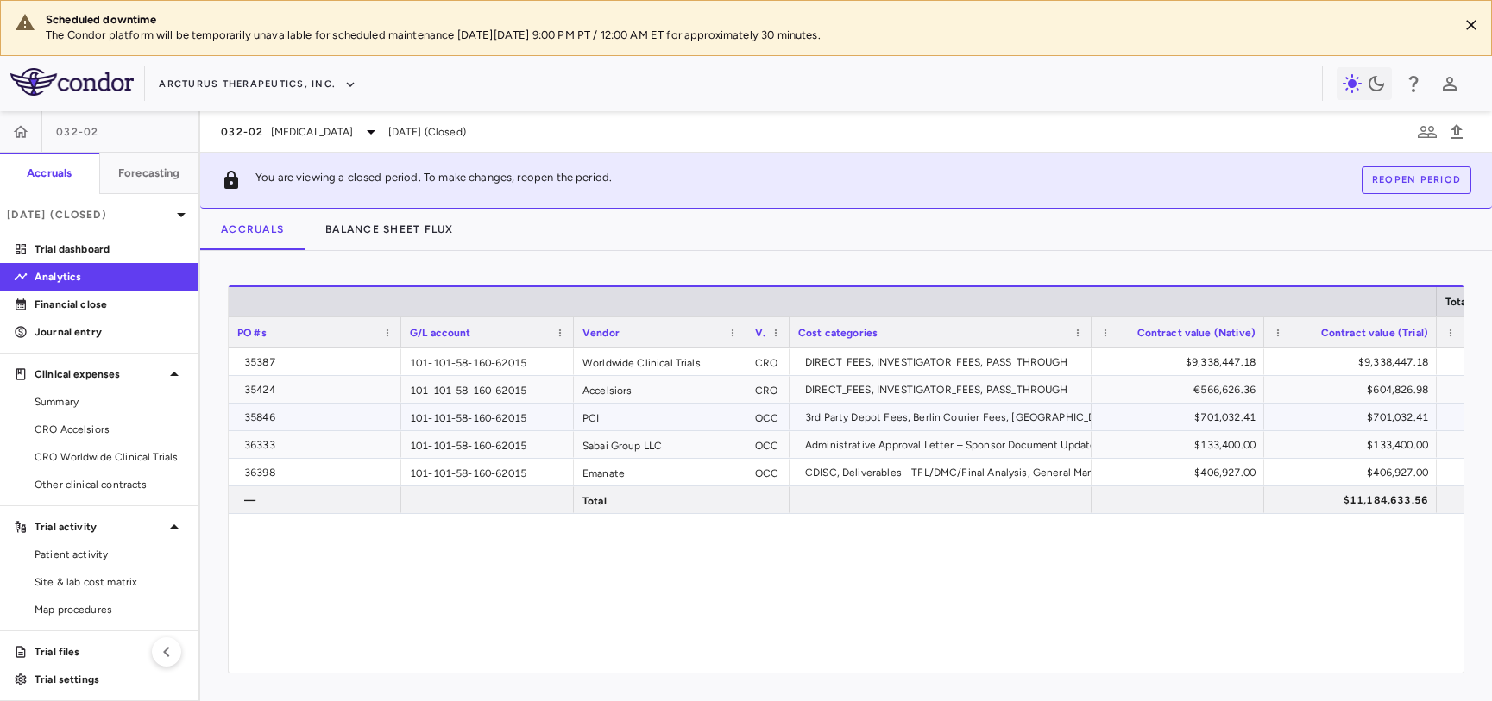
scroll to position [0, 134]
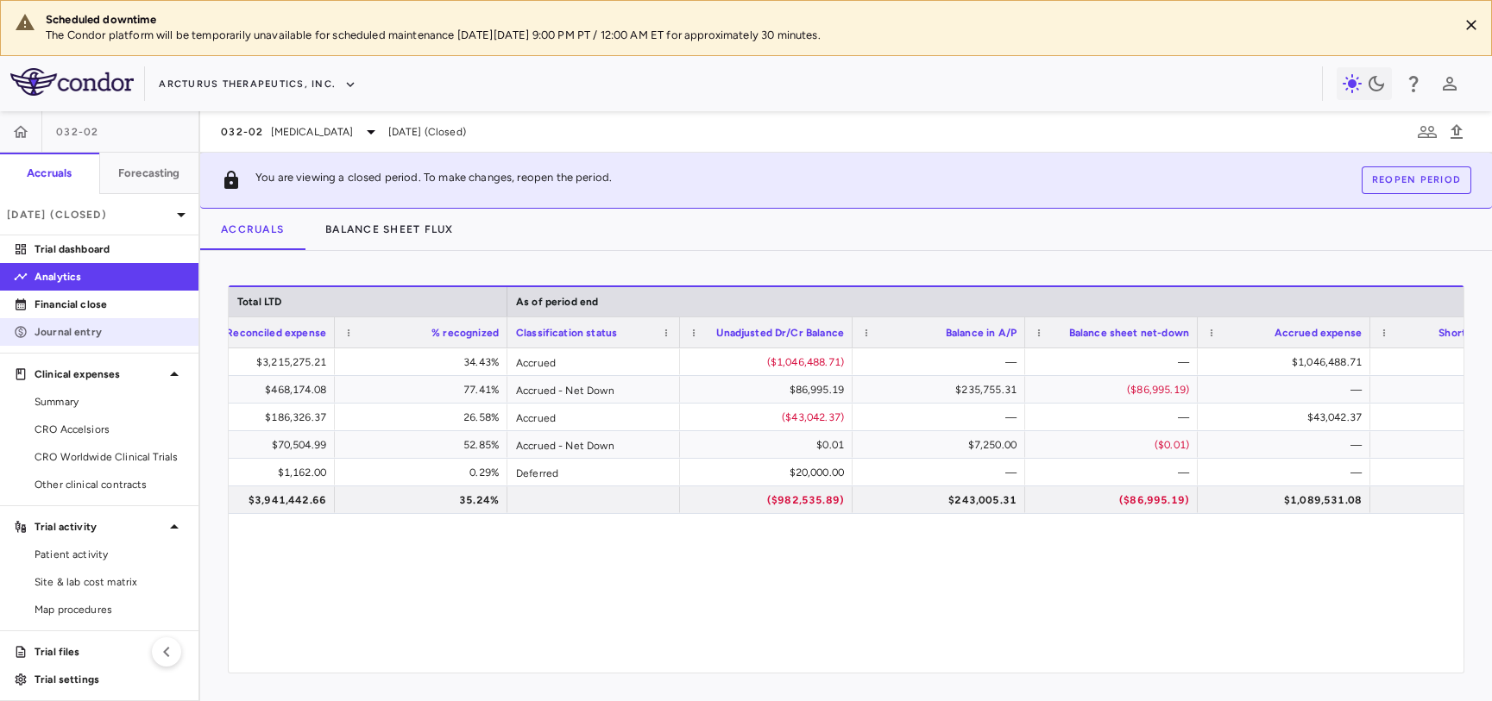
click at [53, 330] on p "Journal entry" at bounding box center [110, 332] width 150 height 16
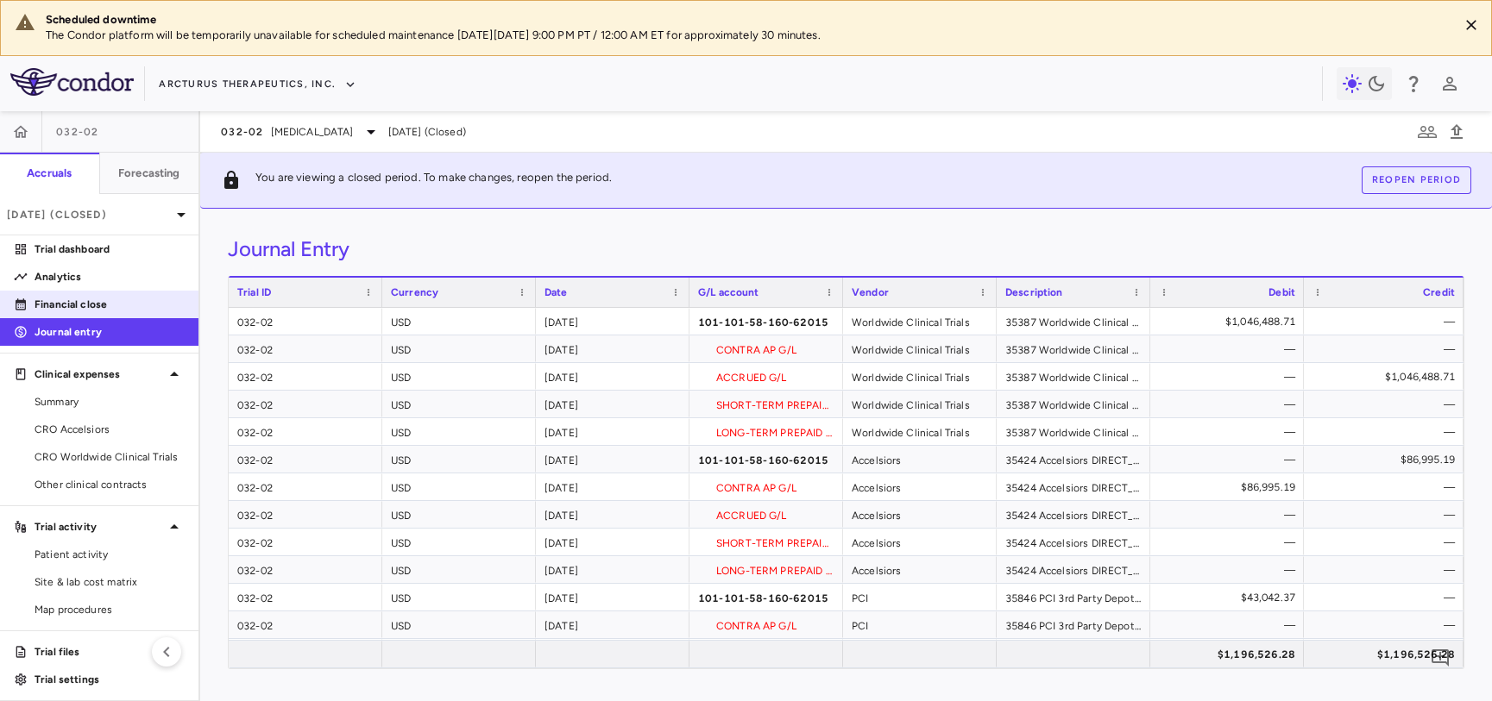
click at [78, 298] on p "Financial close" at bounding box center [110, 305] width 150 height 16
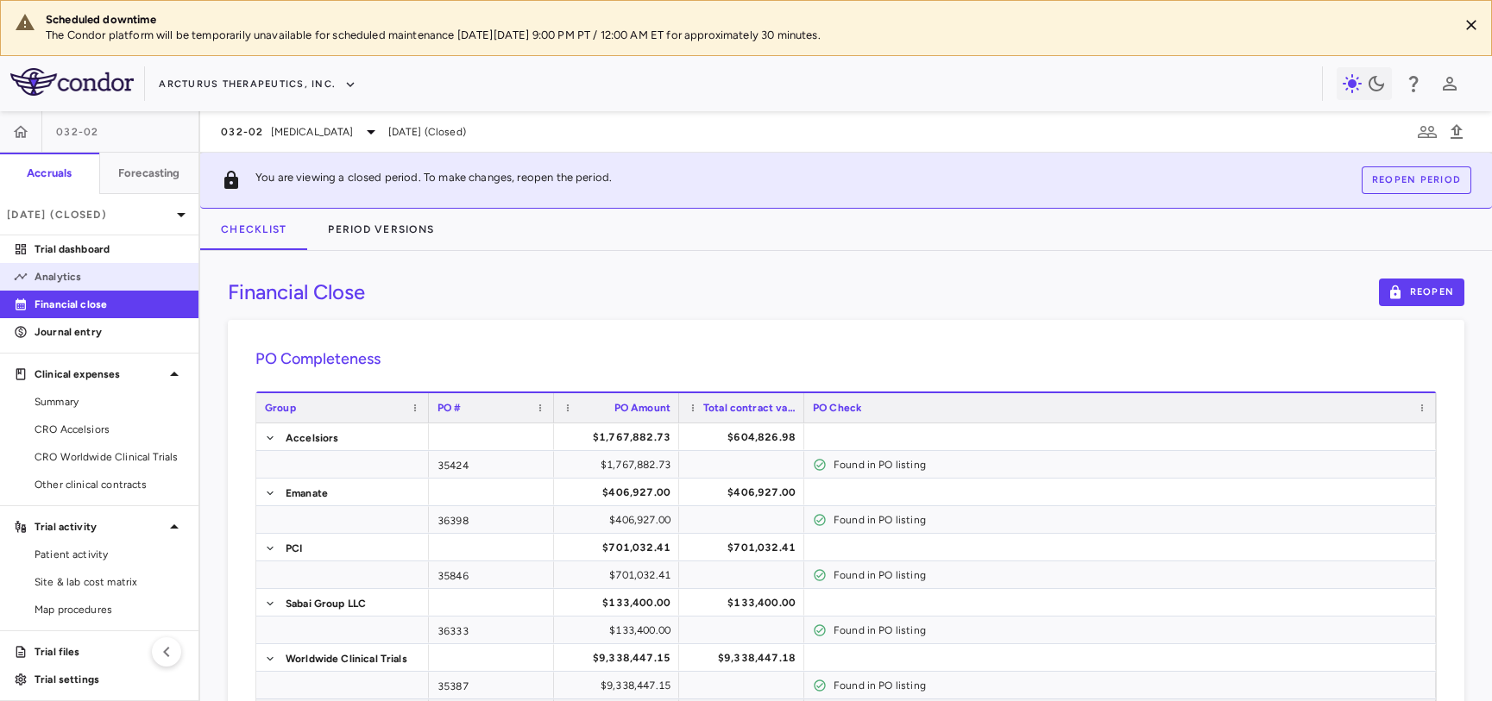
click at [59, 272] on p "Analytics" at bounding box center [110, 277] width 150 height 16
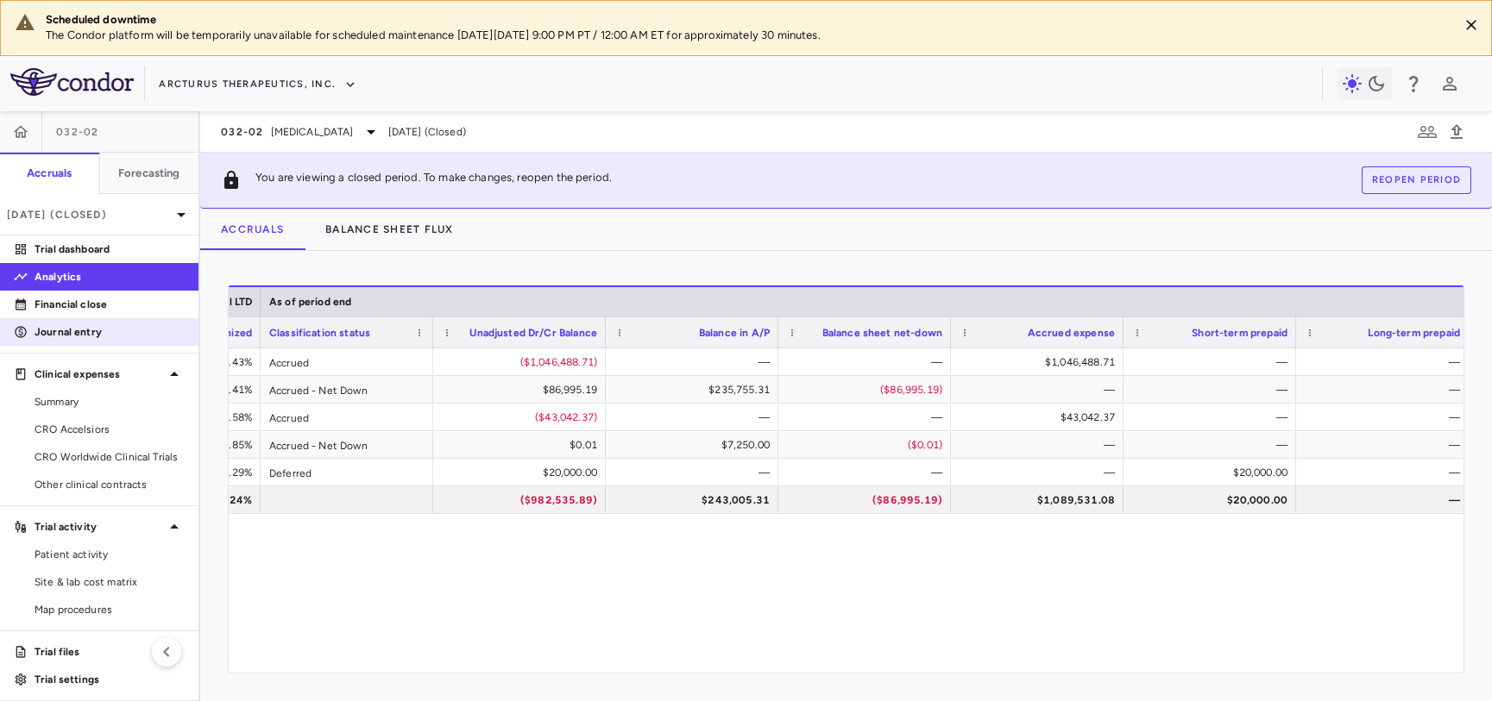
click at [101, 332] on p "Journal entry" at bounding box center [110, 332] width 150 height 16
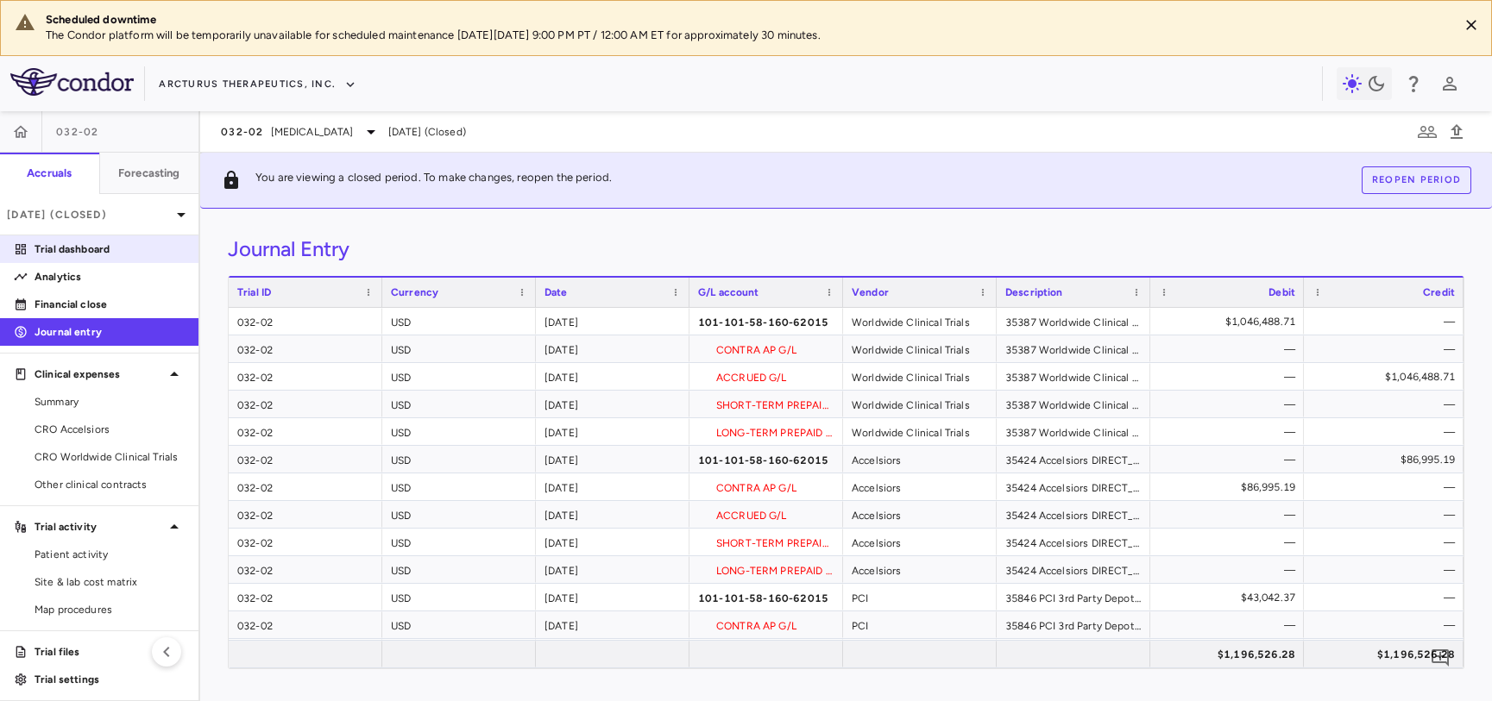
click at [85, 248] on p "Trial dashboard" at bounding box center [110, 250] width 150 height 16
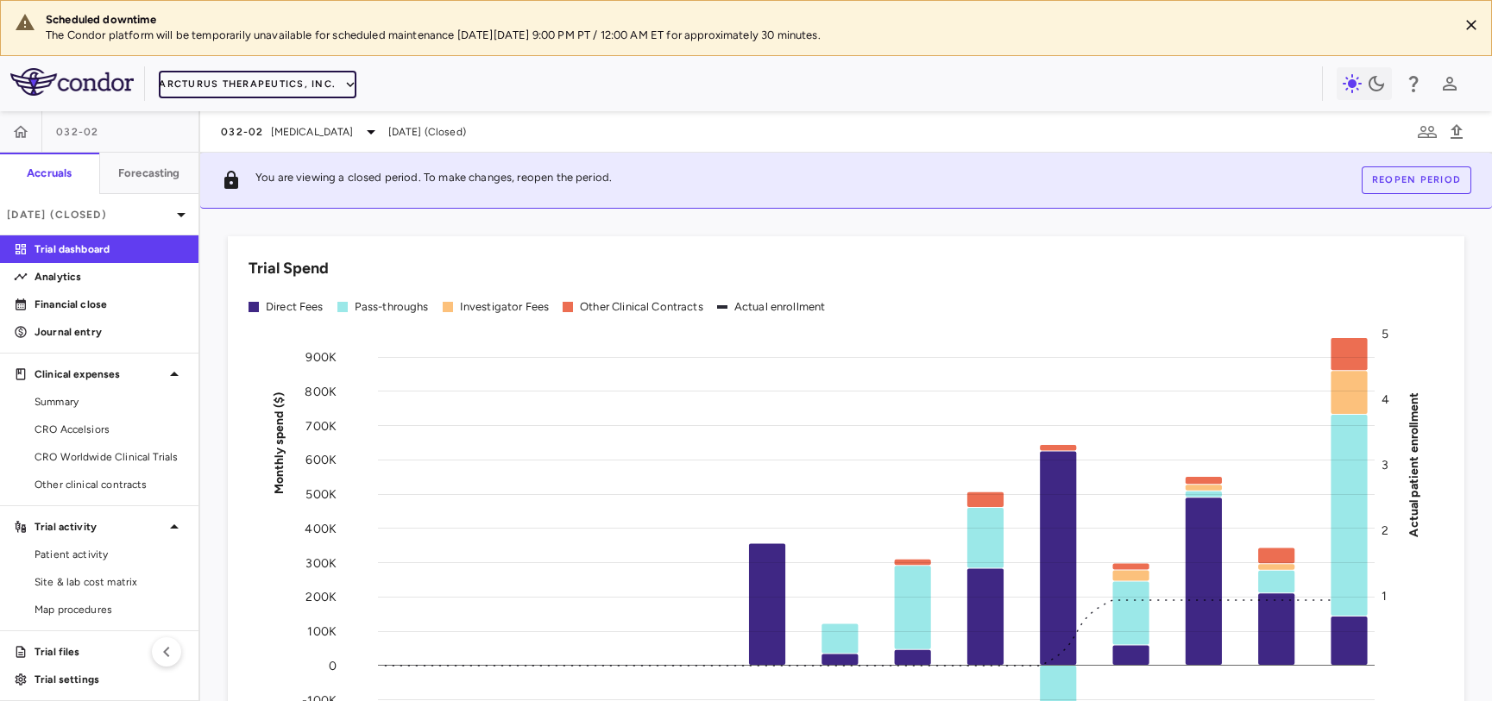
click at [204, 79] on button "Arcturus Therapeutics, Inc." at bounding box center [258, 85] width 198 height 28
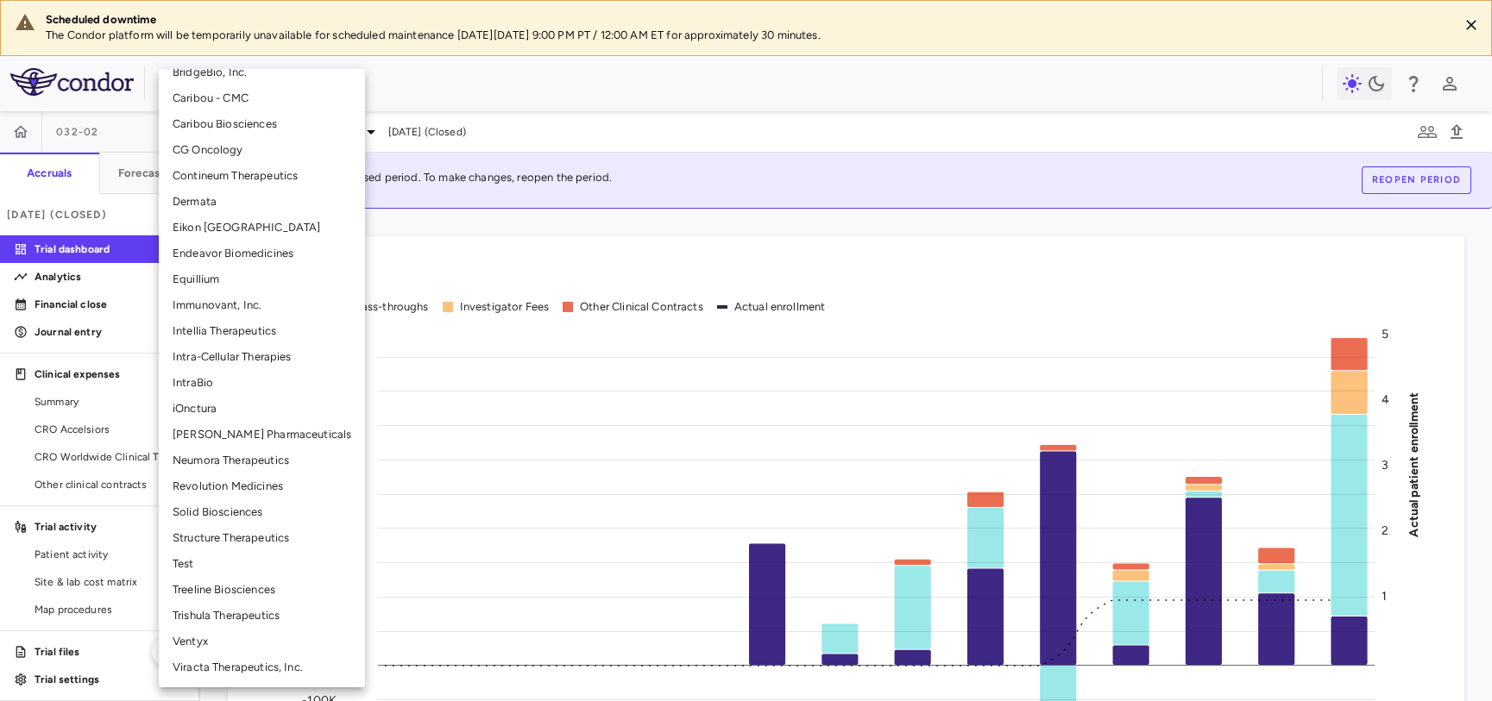
click at [234, 536] on li "Structure Therapeutics" at bounding box center [262, 538] width 206 height 26
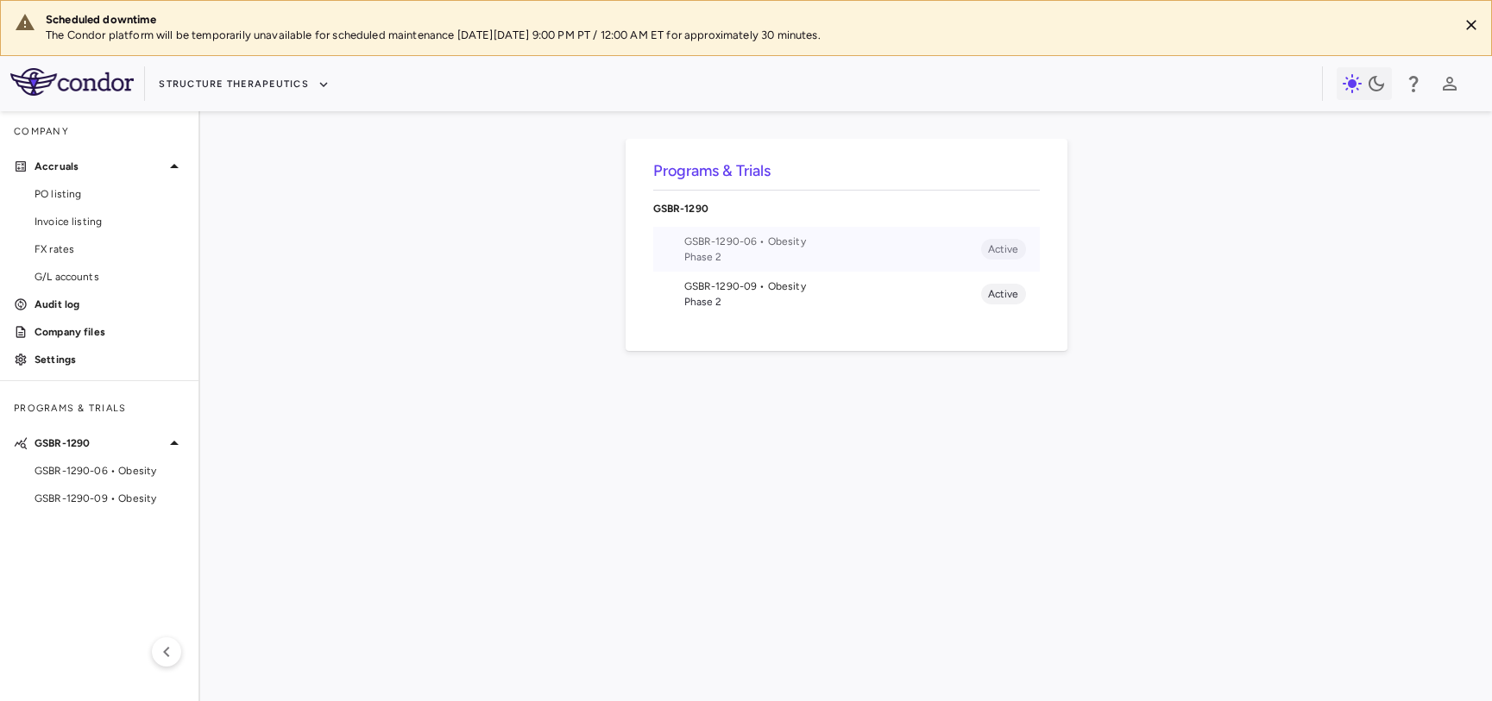
click at [764, 239] on span "GSBR-1290-06 • Obesity" at bounding box center [832, 242] width 297 height 16
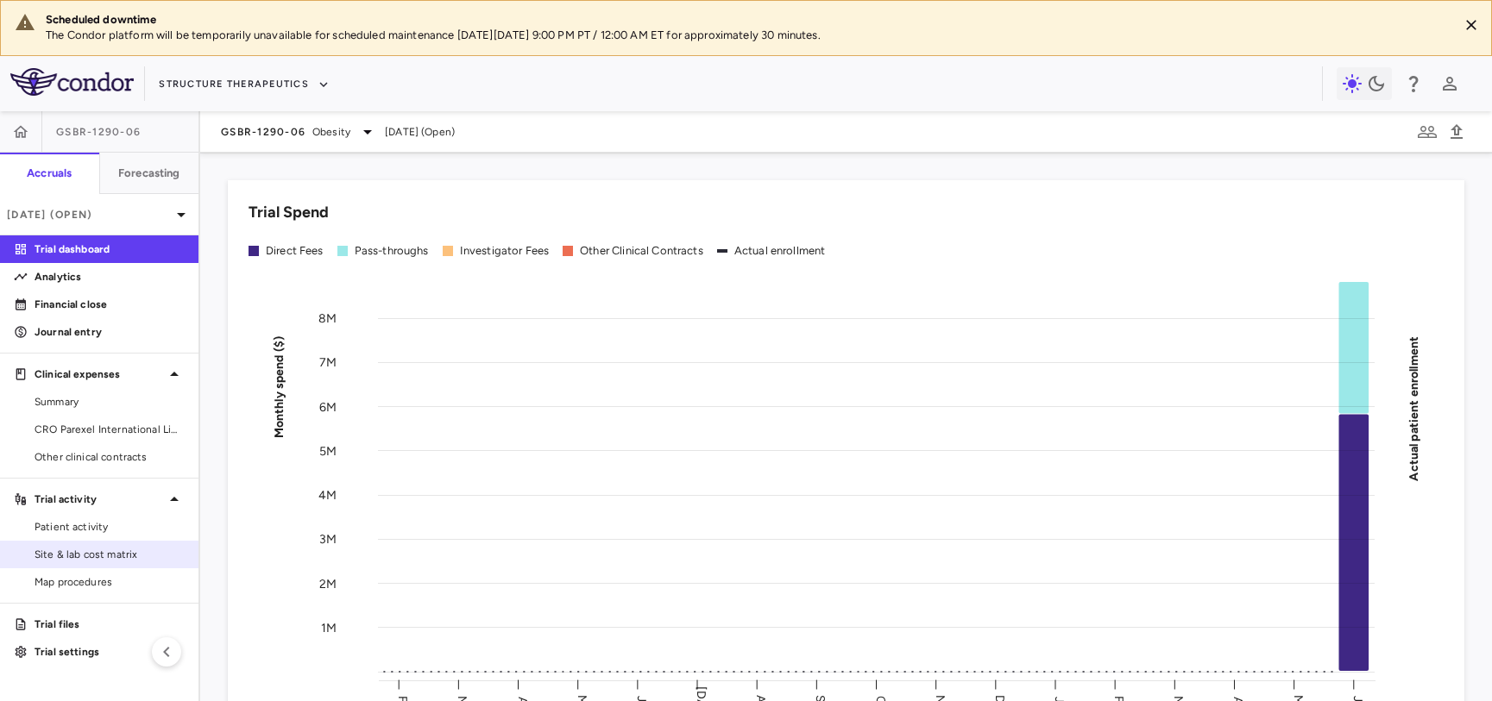
click at [119, 555] on span "Site & lab cost matrix" at bounding box center [110, 555] width 150 height 16
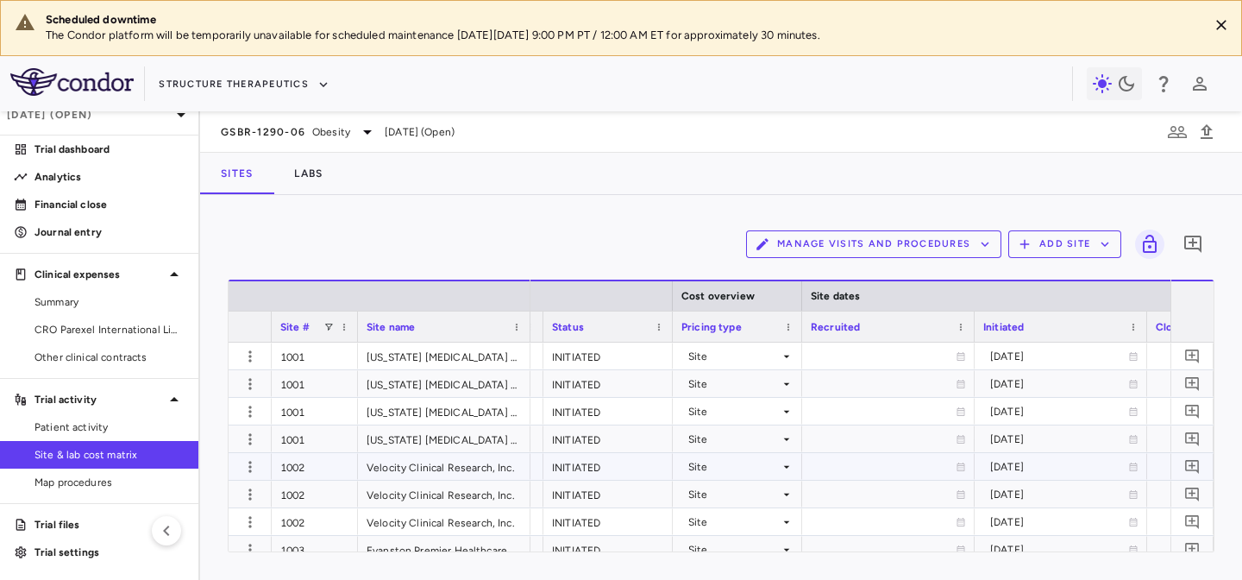
scroll to position [0, 853]
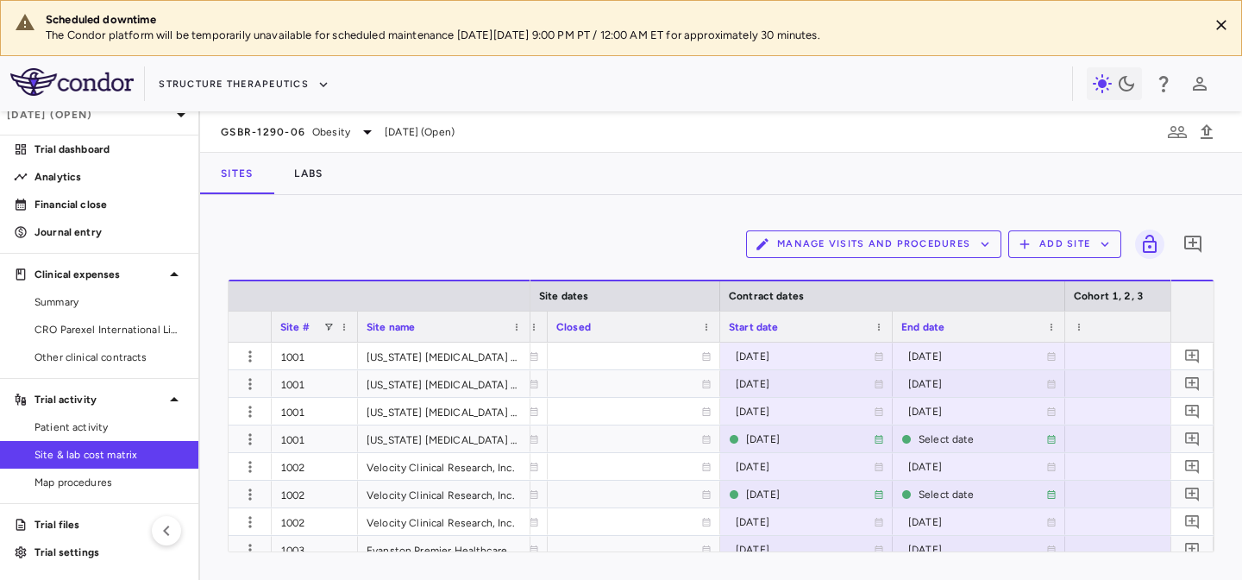
click at [768, 321] on span "Start date" at bounding box center [754, 327] width 50 height 12
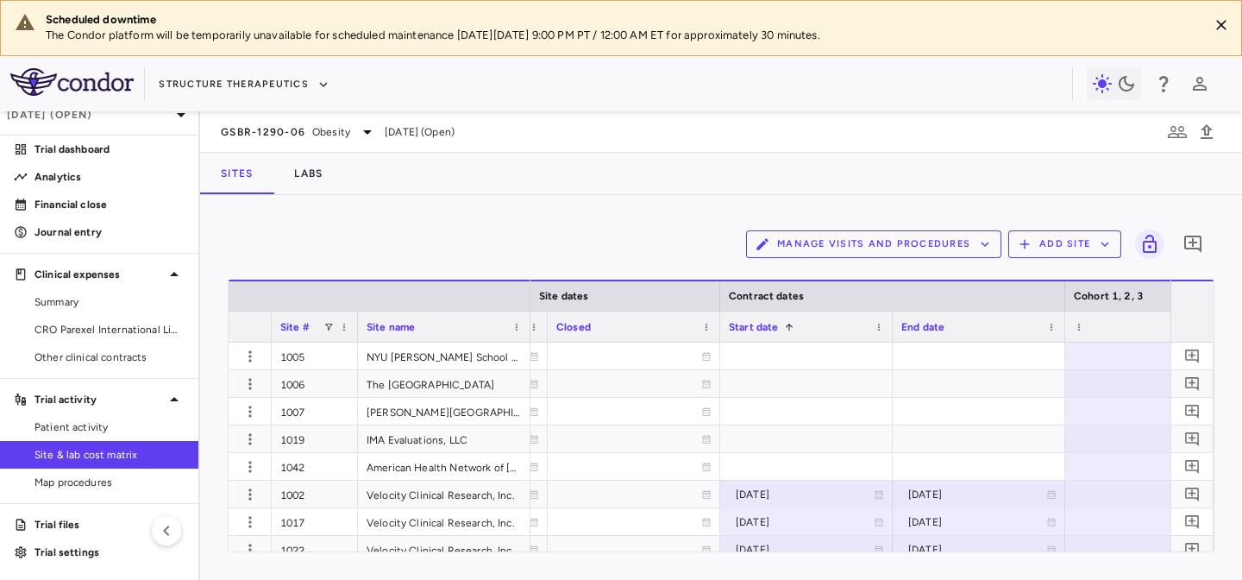
click at [292, 324] on span "Site #" at bounding box center [294, 327] width 29 height 12
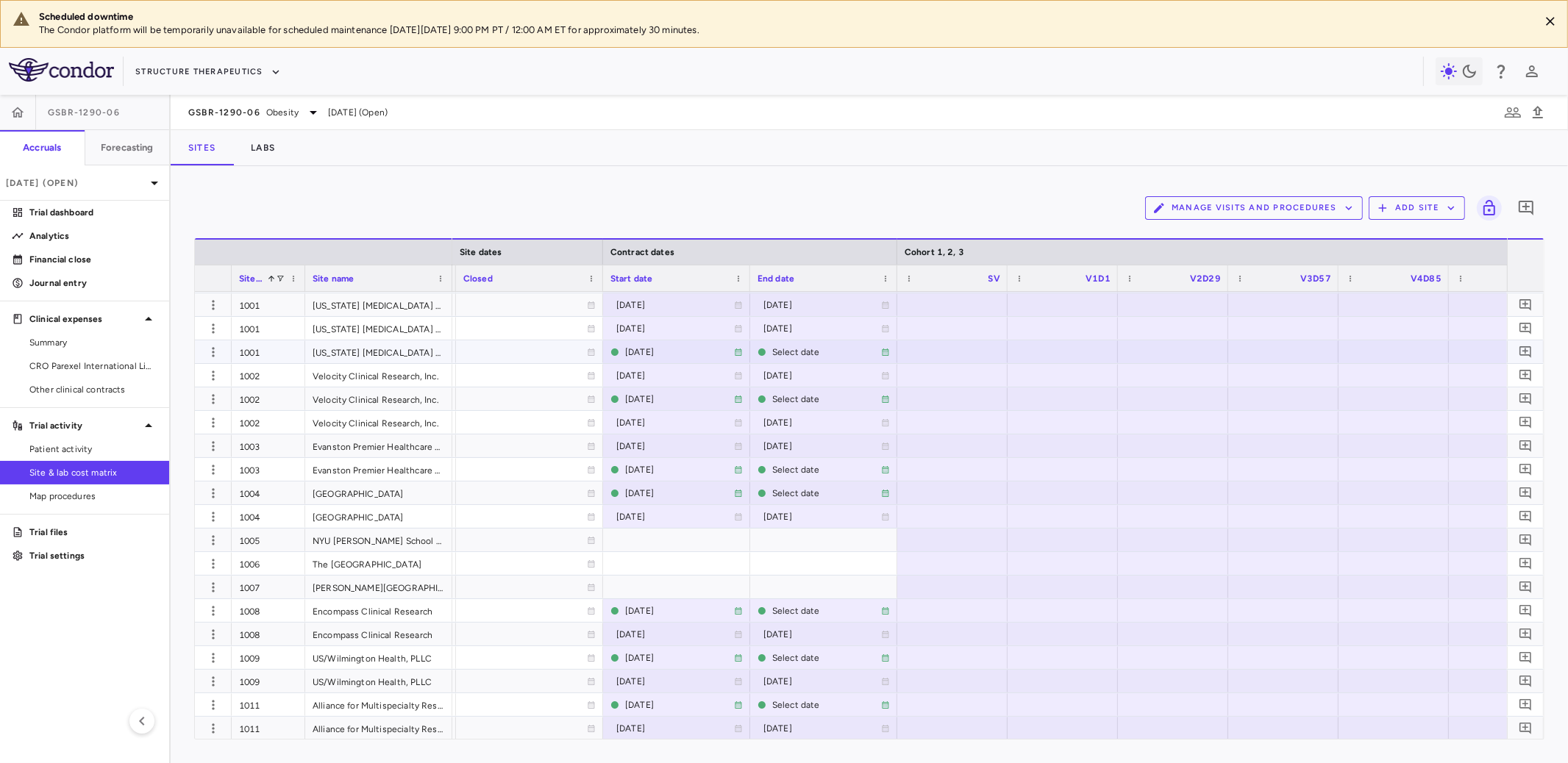
scroll to position [0, 0]
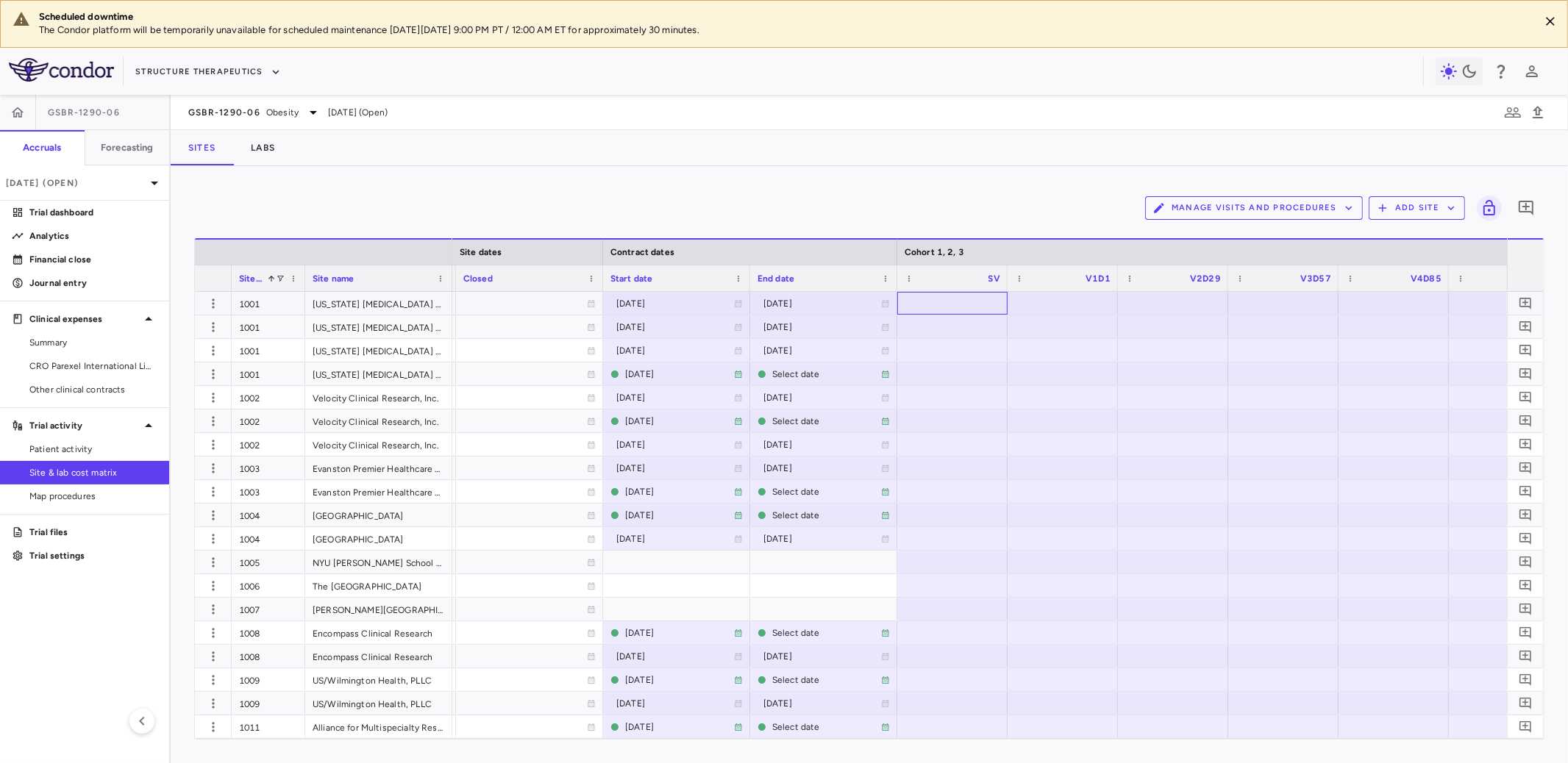
click at [956, 302] on div at bounding box center [952, 303] width 95 height 21
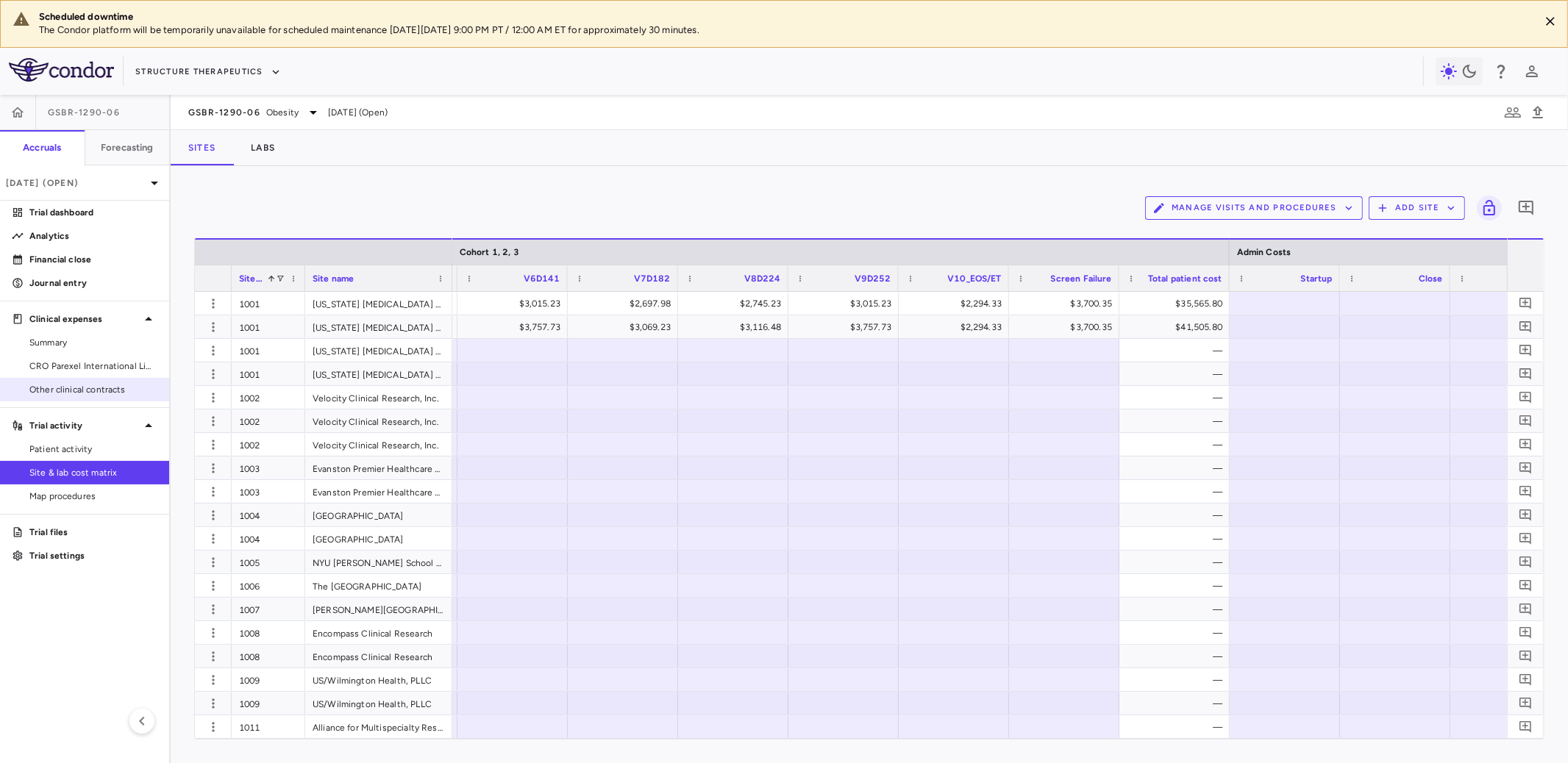
scroll to position [0, 2160]
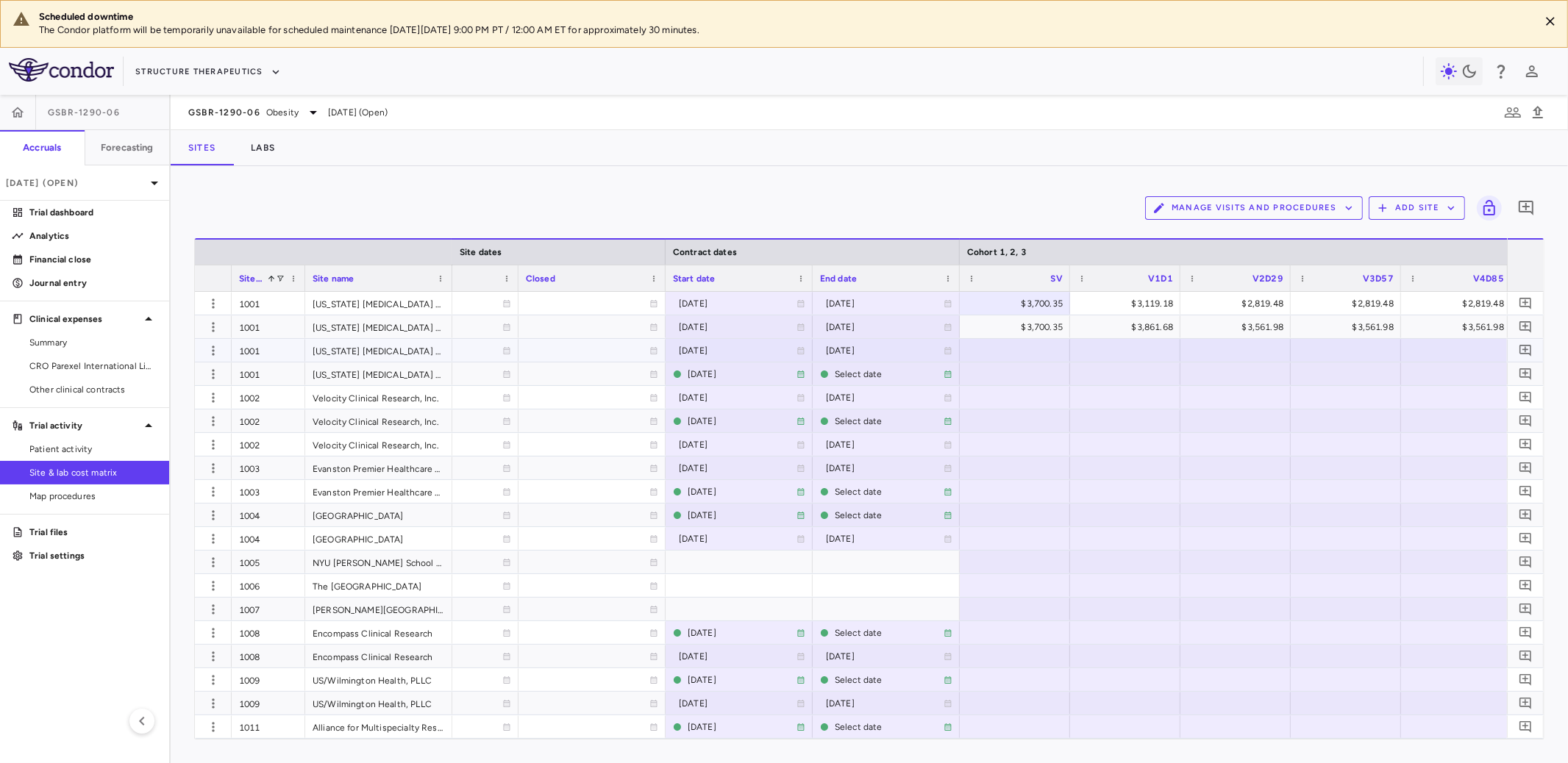
click at [1029, 354] on div at bounding box center [1015, 350] width 95 height 21
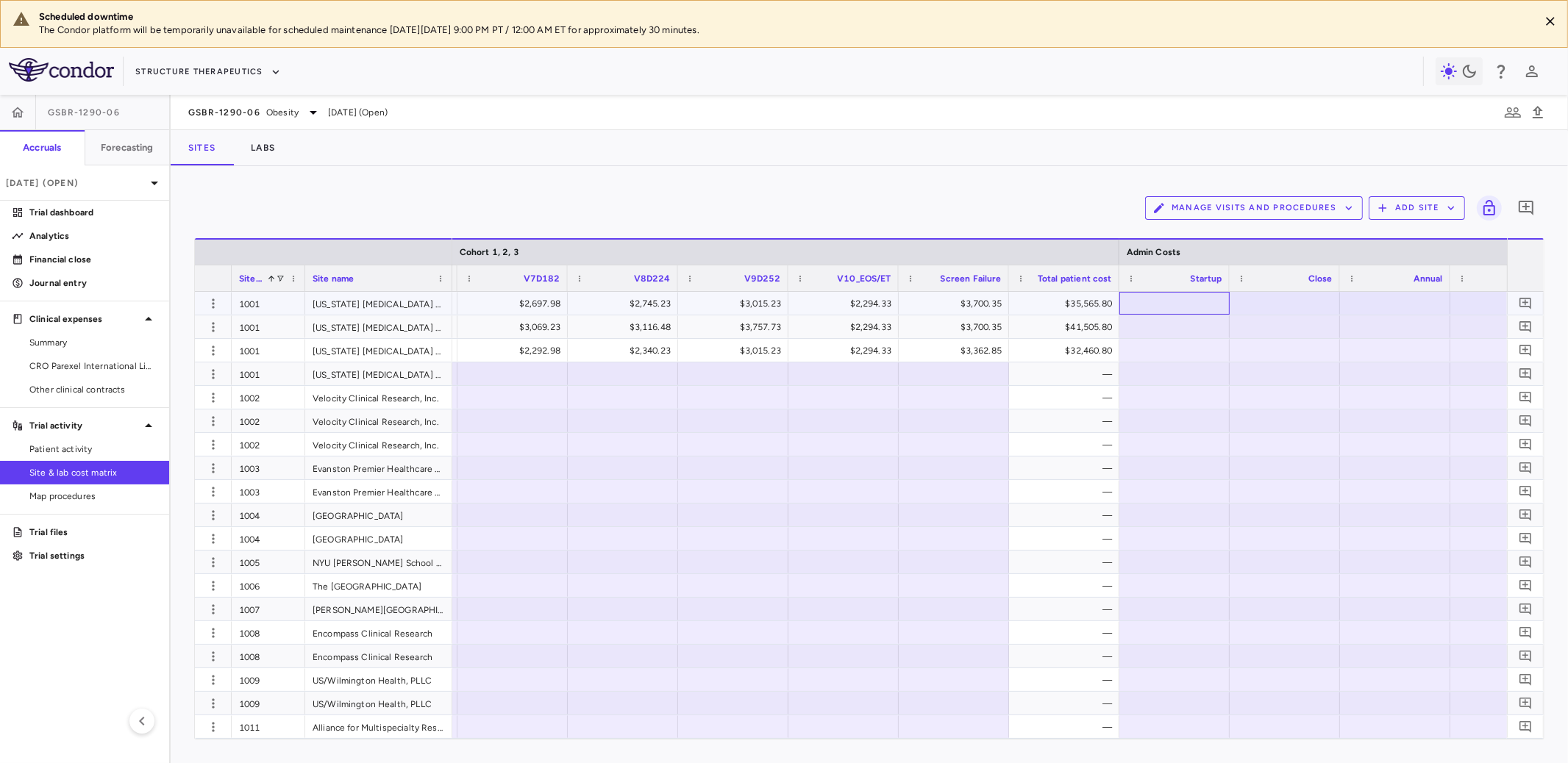
click at [1058, 301] on div at bounding box center [1175, 303] width 95 height 21
click at [1058, 353] on div at bounding box center [1175, 350] width 95 height 21
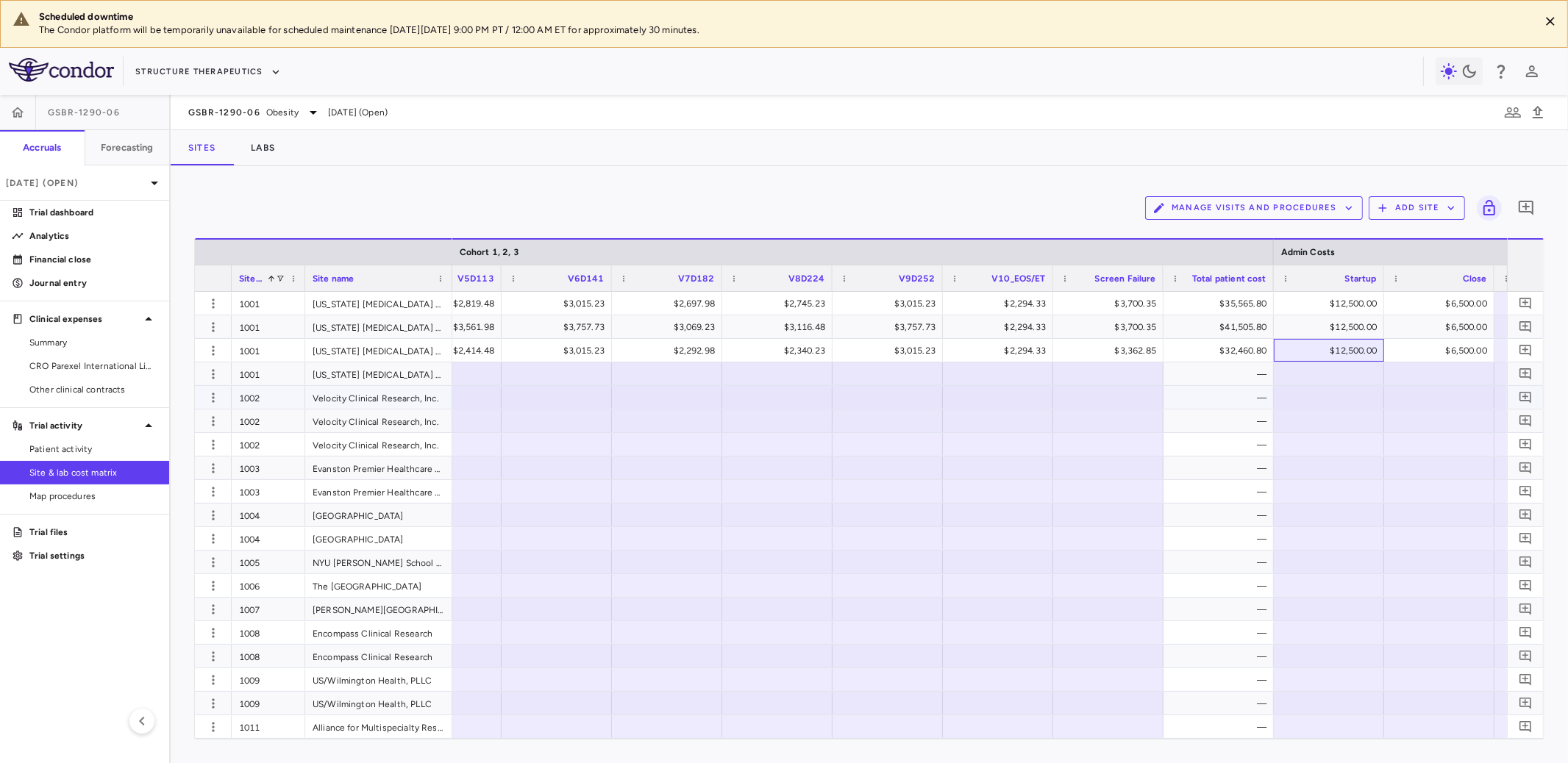
scroll to position [0, 2076]
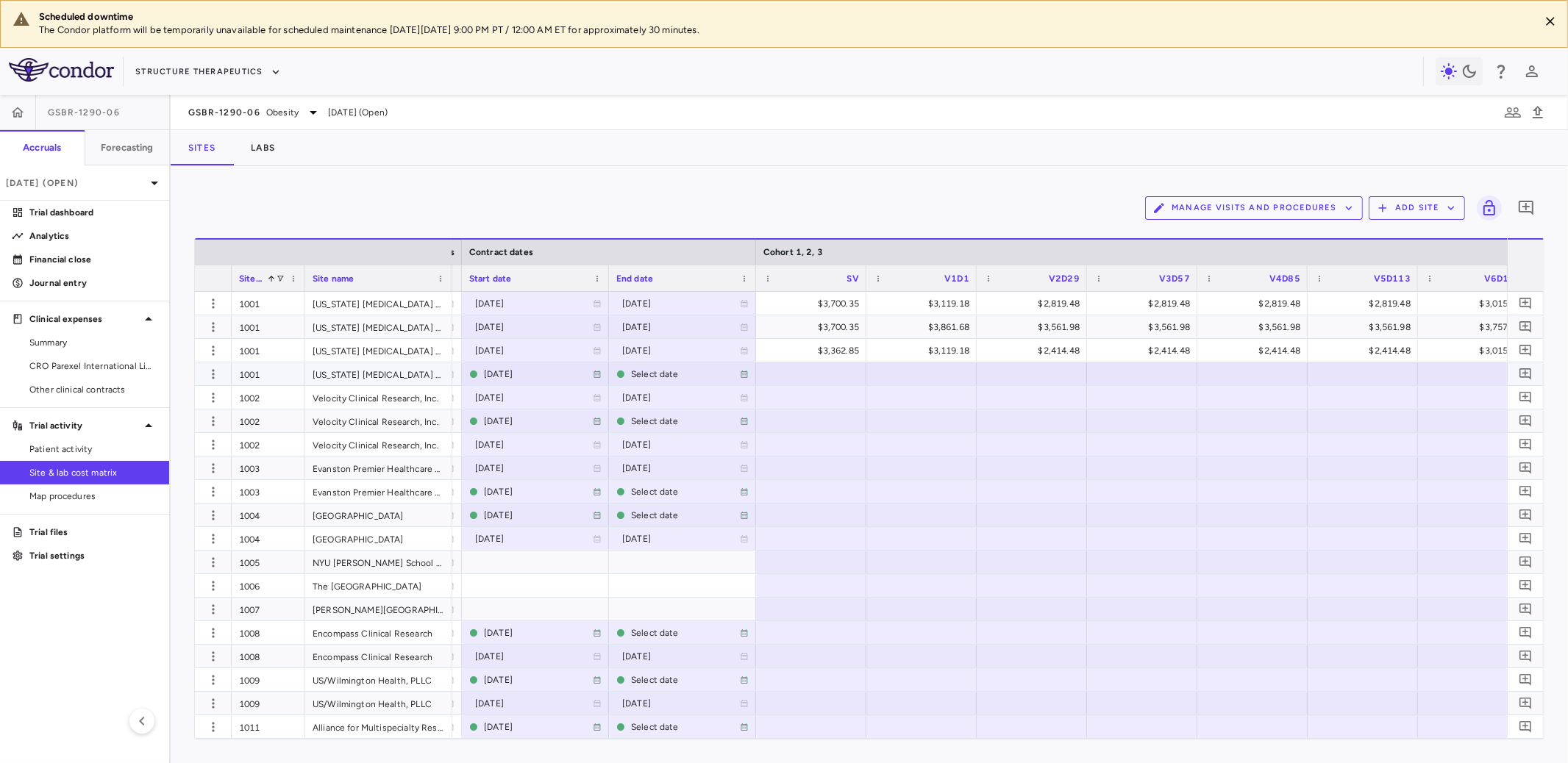
click at [833, 373] on div at bounding box center [811, 373] width 95 height 21
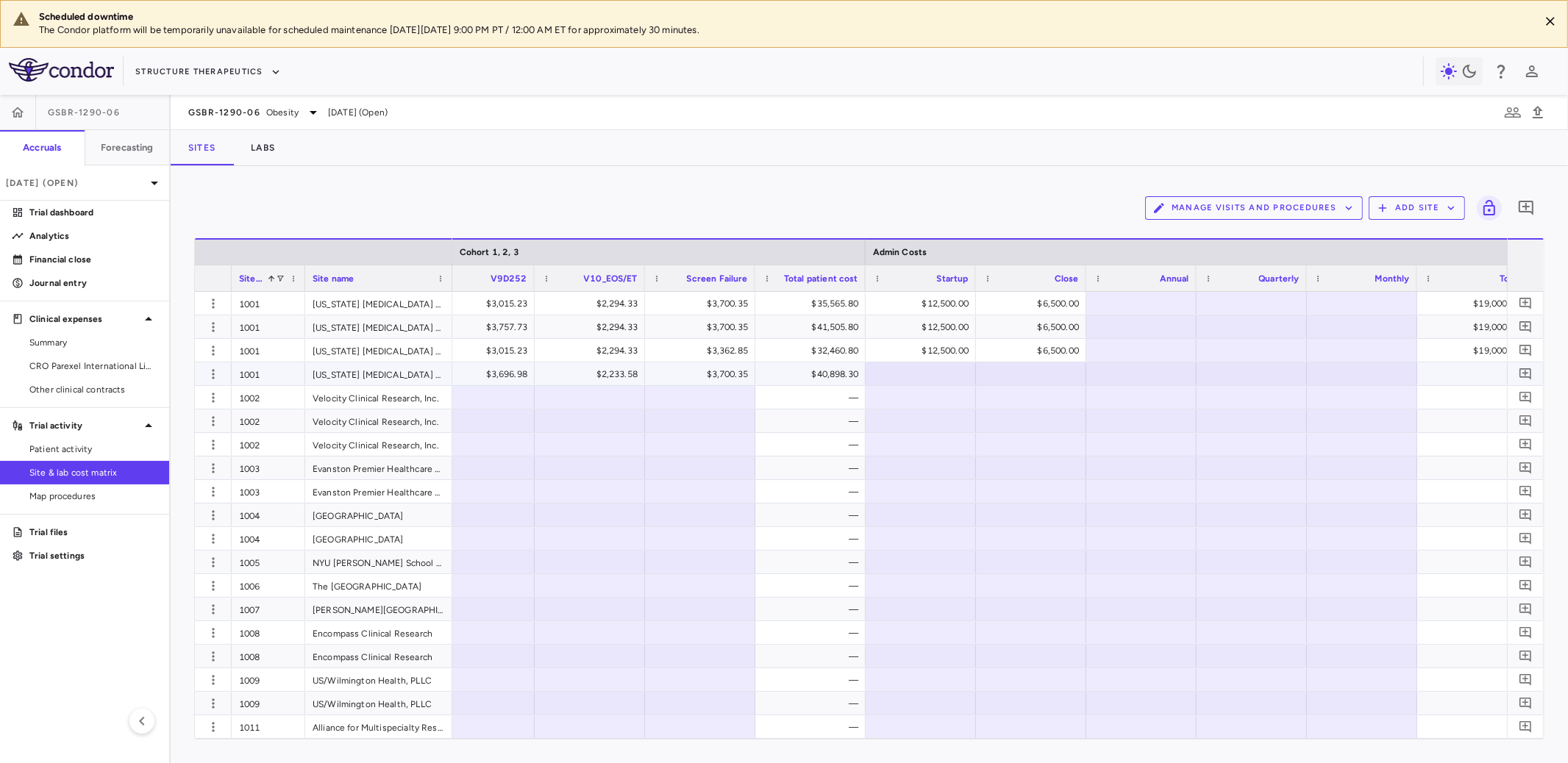
click at [933, 374] on div at bounding box center [921, 373] width 95 height 21
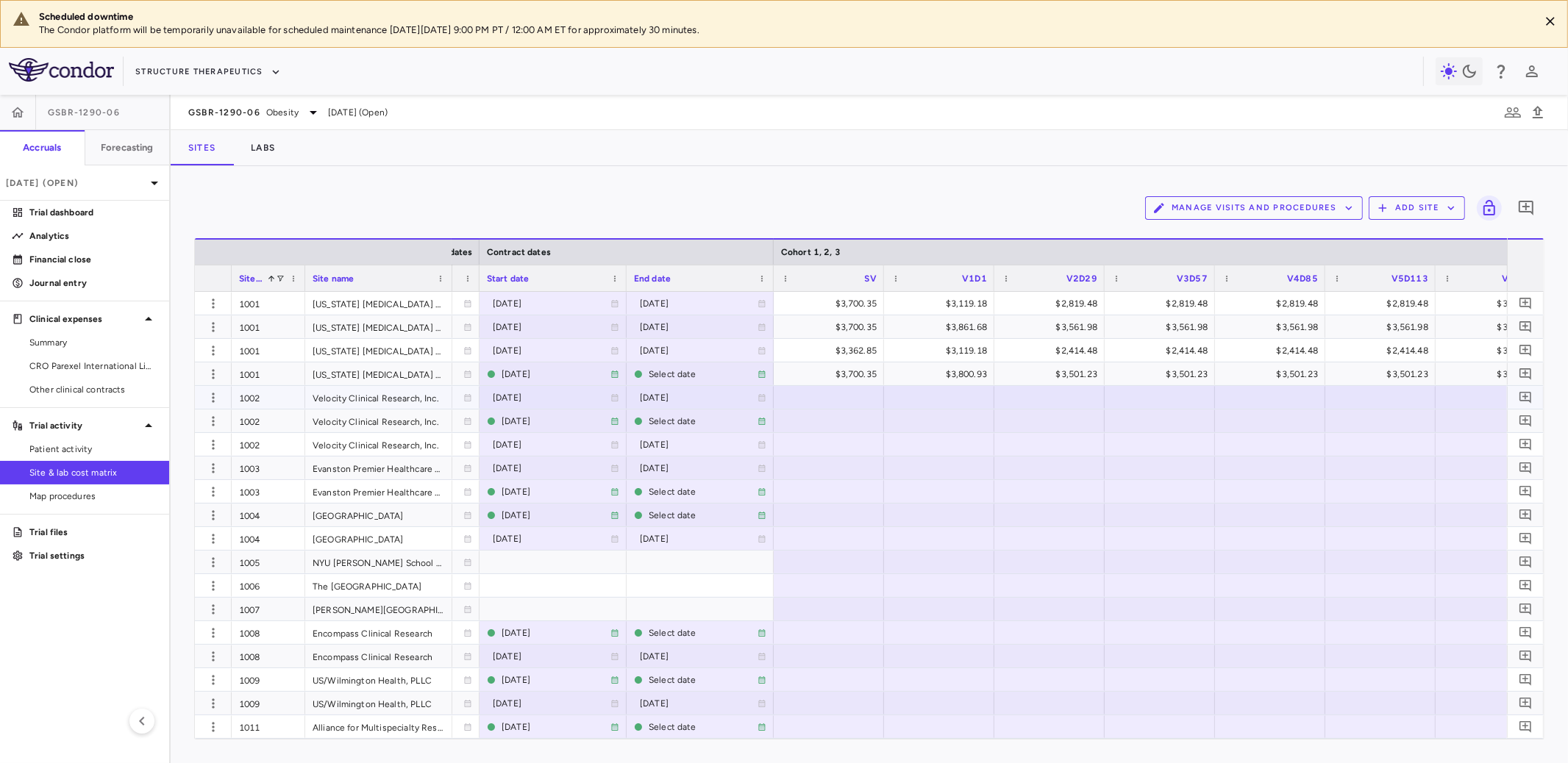
click at [830, 397] on div at bounding box center [829, 397] width 95 height 21
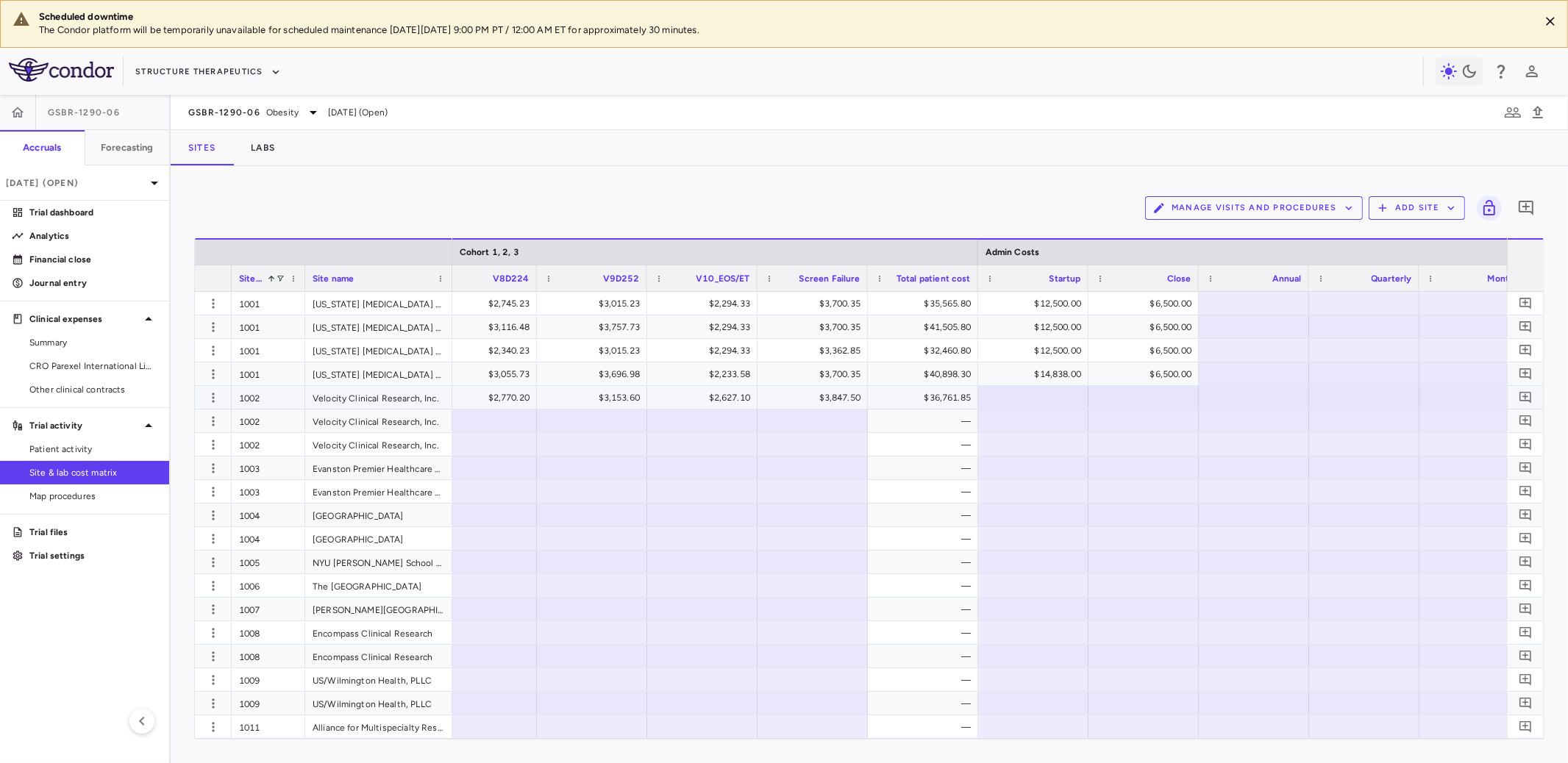
click at [1050, 396] on div at bounding box center [1033, 397] width 95 height 21
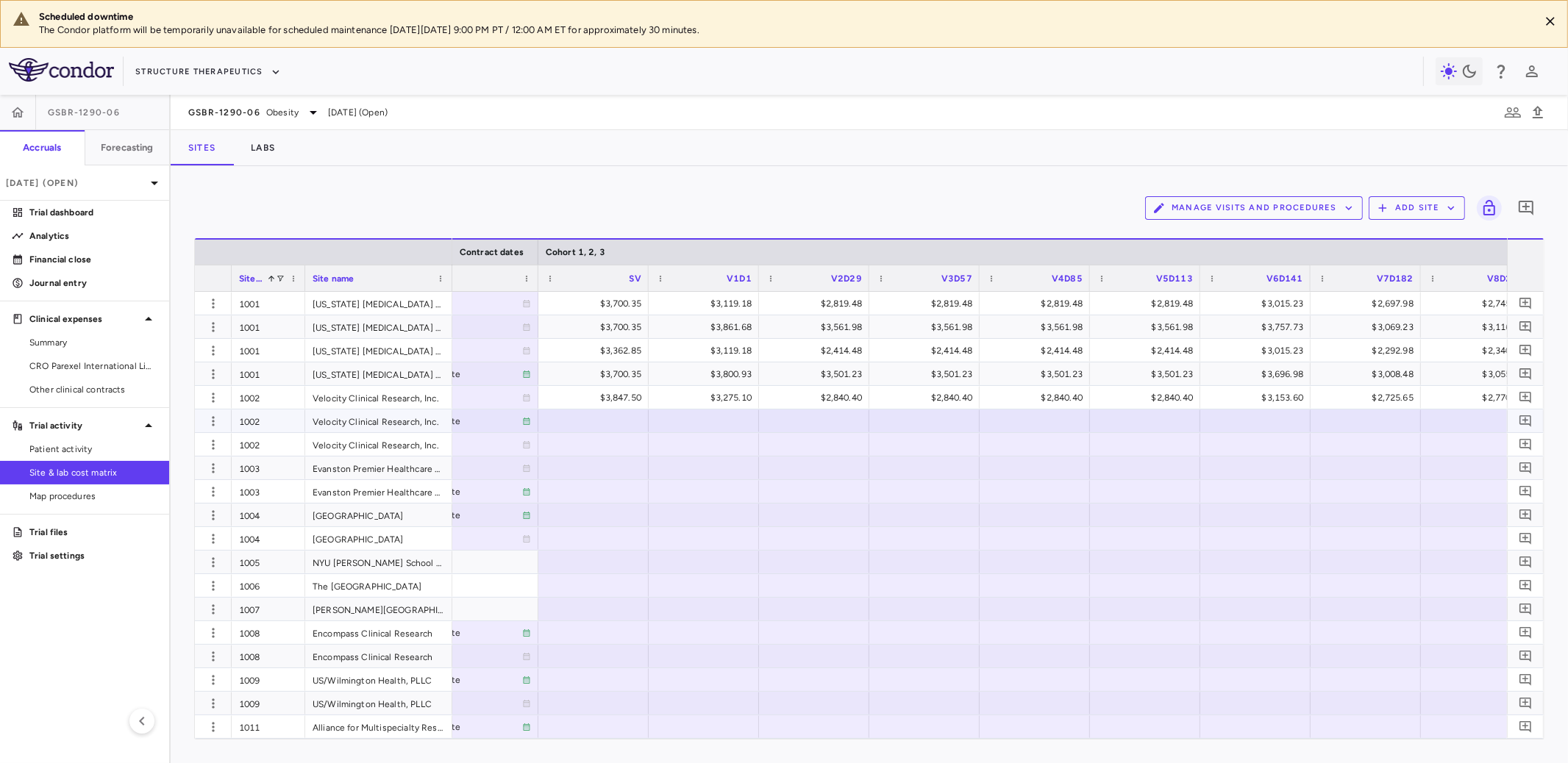
click at [599, 420] on div at bounding box center [593, 420] width 95 height 21
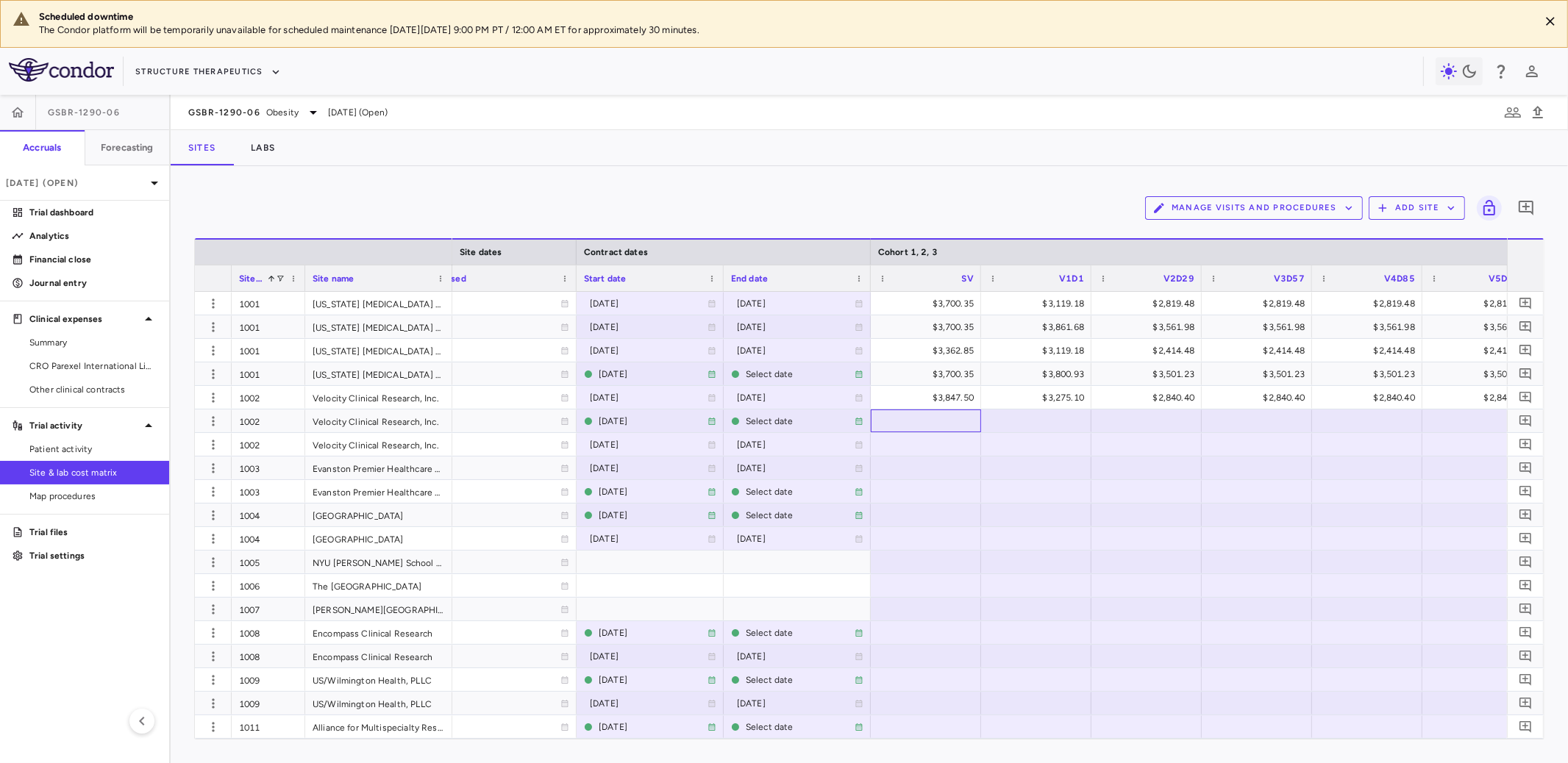
click at [923, 416] on div at bounding box center [926, 420] width 95 height 21
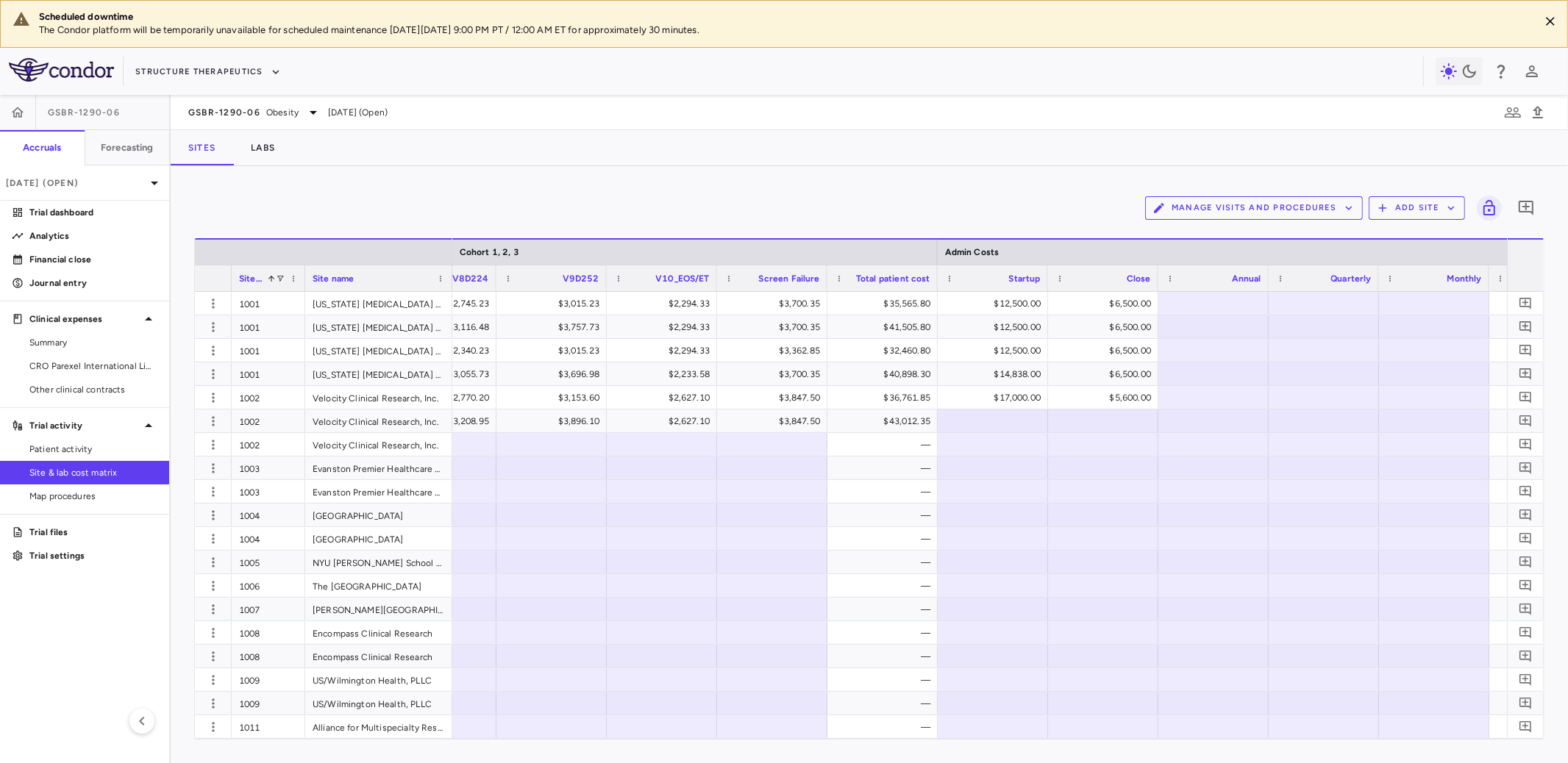
click at [1007, 424] on div at bounding box center [993, 420] width 95 height 21
click at [1007, 424] on input "number" at bounding box center [1004, 422] width 87 height 24
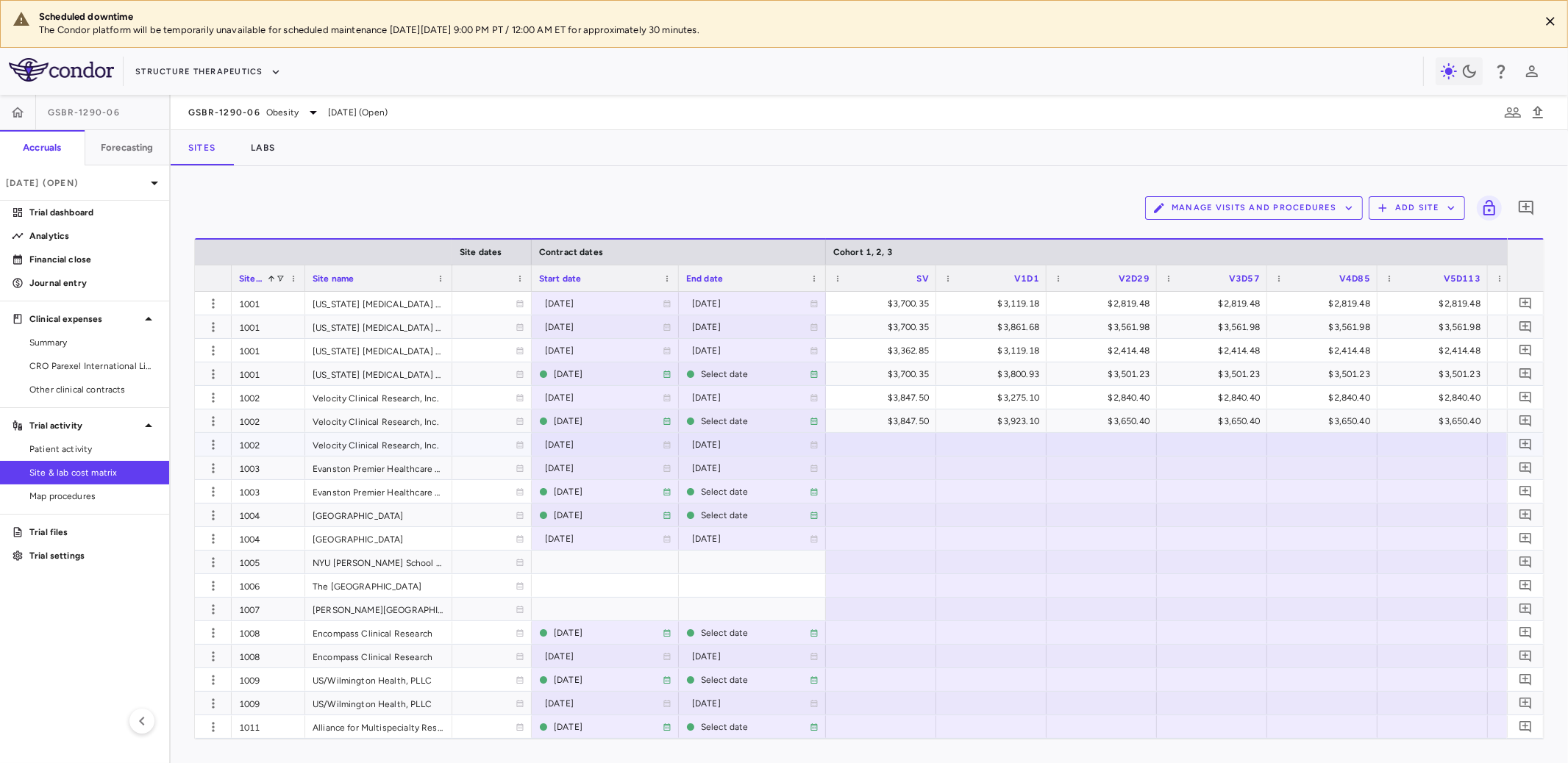
click at [887, 444] on div at bounding box center [881, 444] width 95 height 21
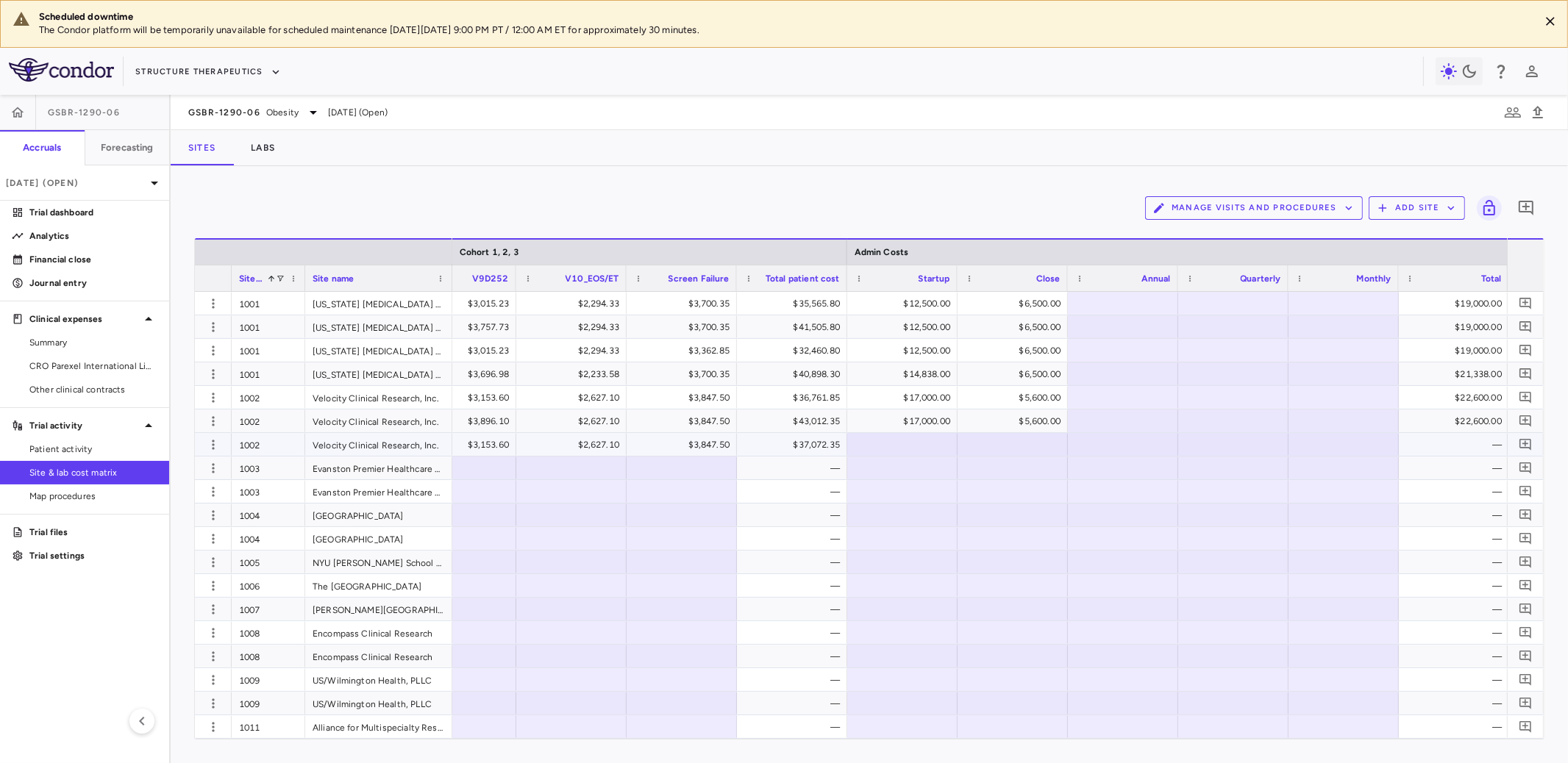
click at [900, 445] on div at bounding box center [902, 444] width 95 height 21
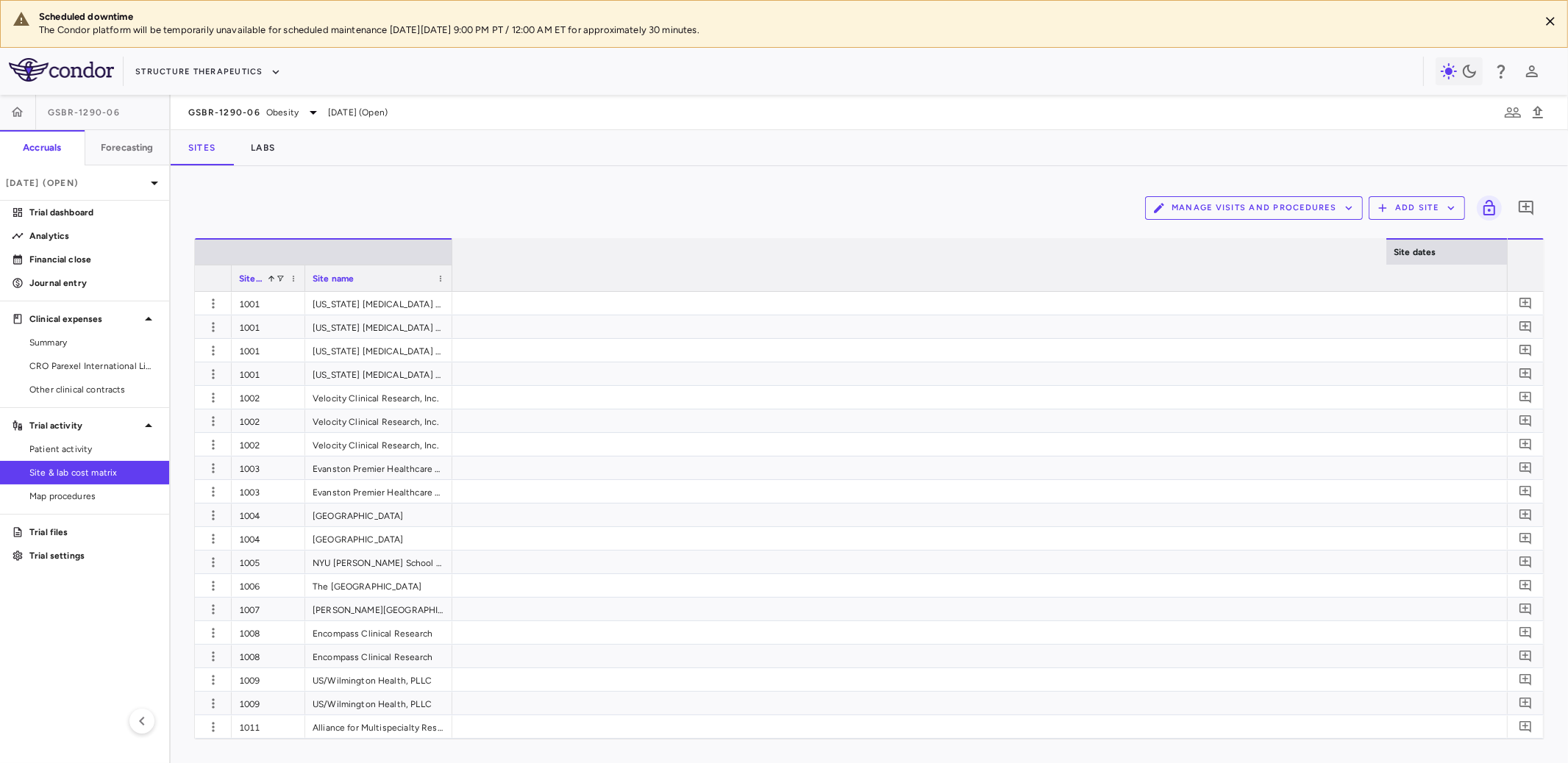
scroll to position [0, 1353]
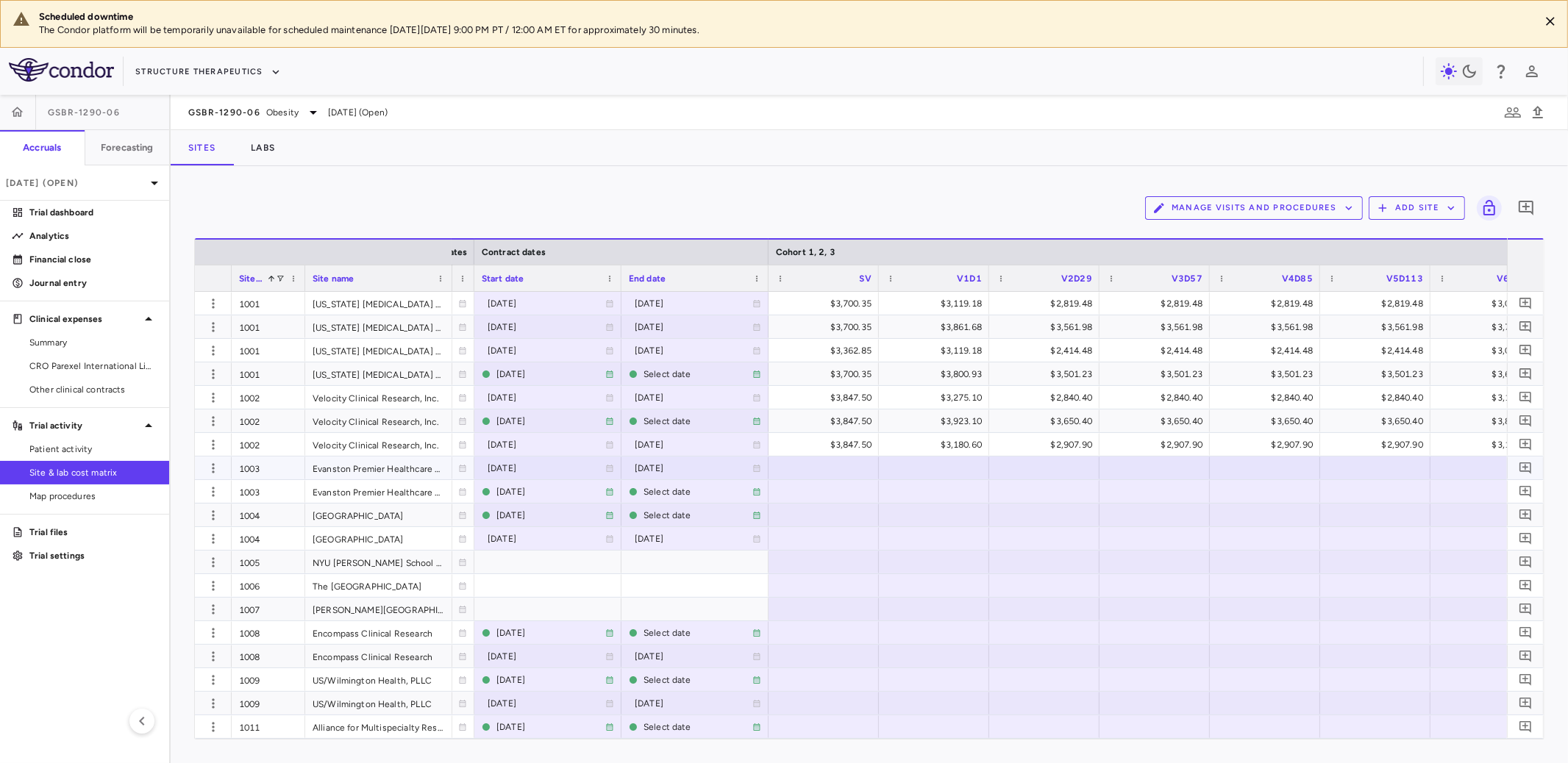
click at [848, 464] on div at bounding box center [824, 468] width 95 height 21
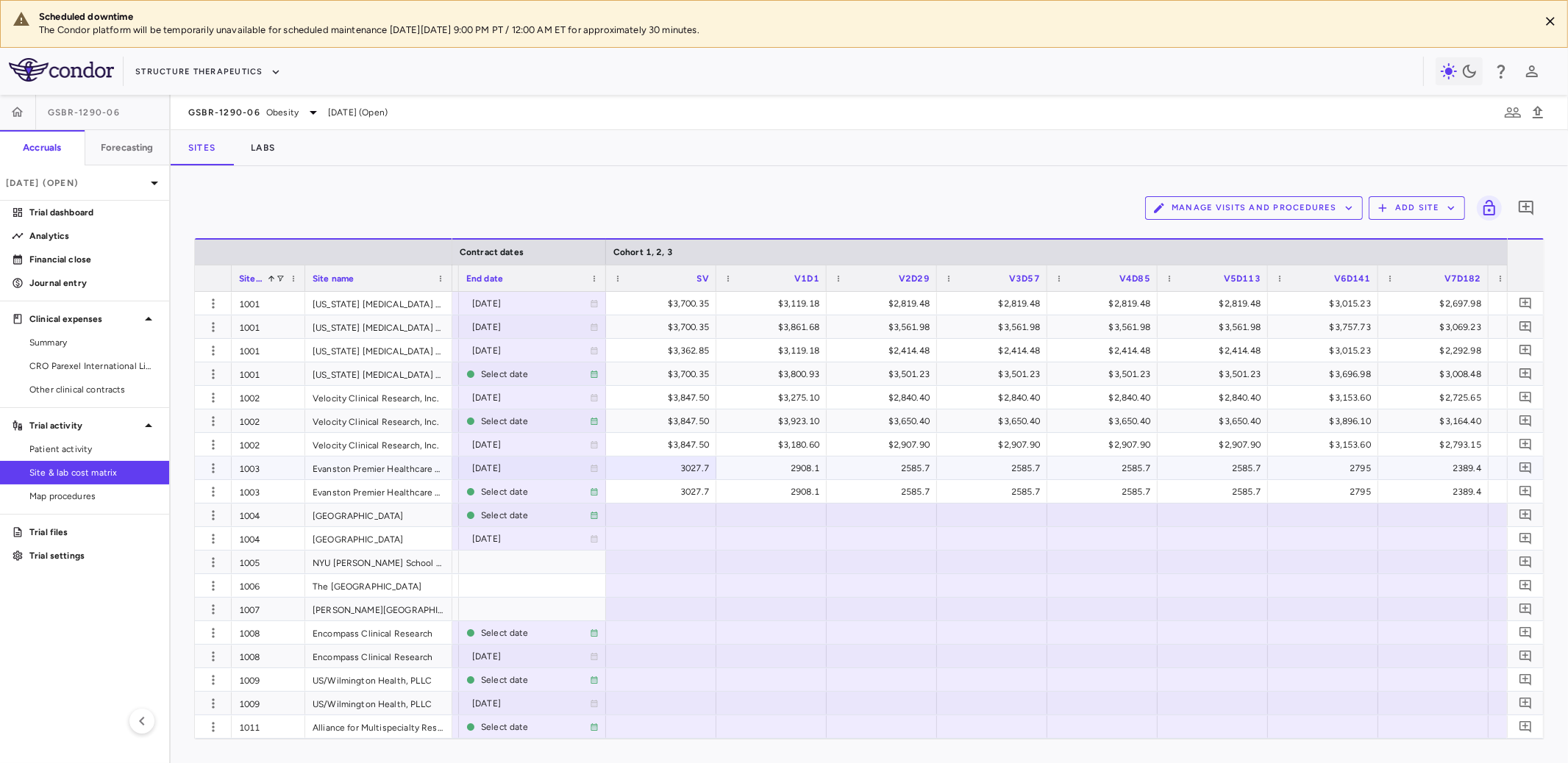
scroll to position [0, 0]
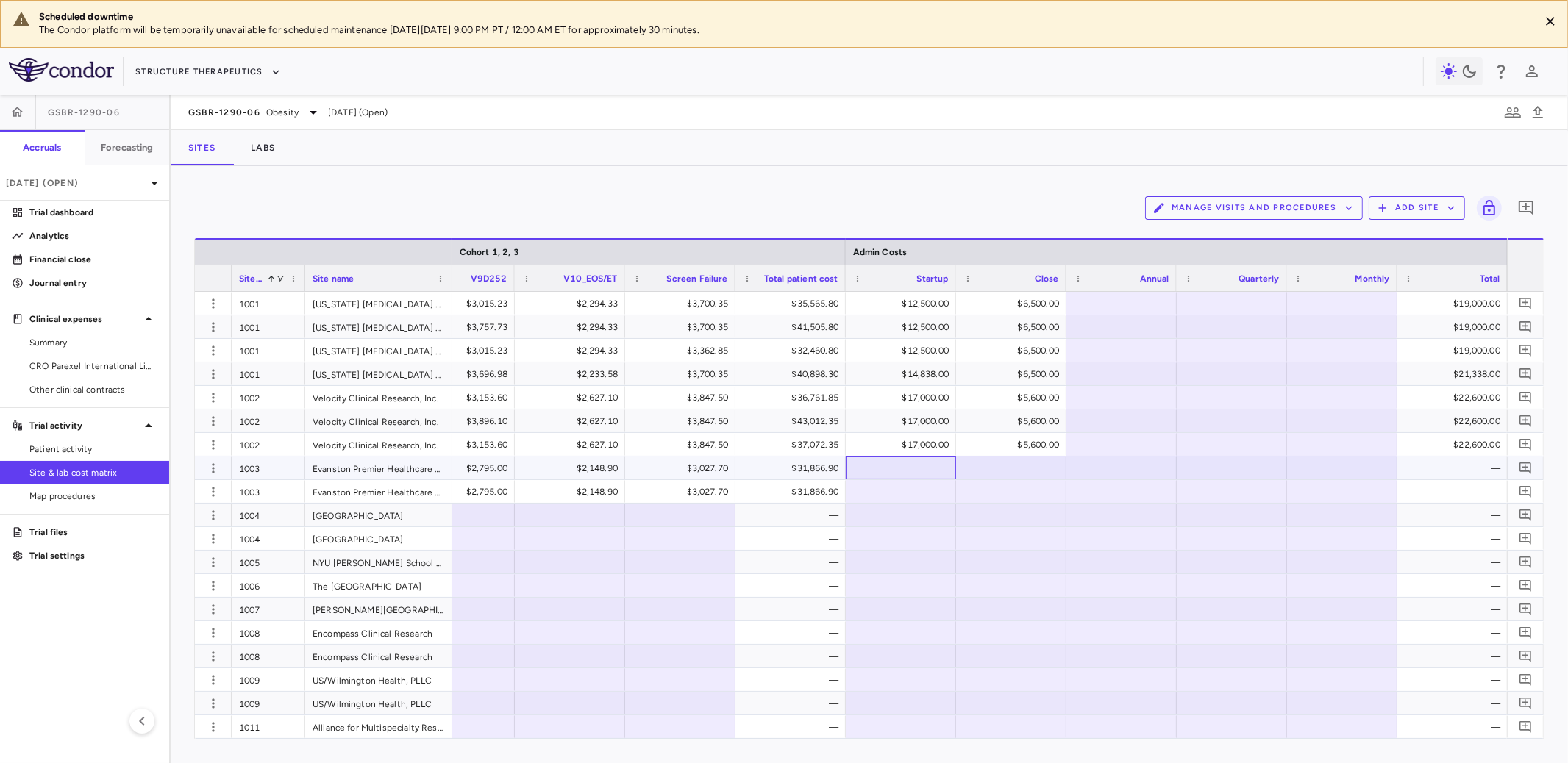
click at [909, 466] on div at bounding box center [901, 468] width 95 height 21
click at [853, 513] on div at bounding box center [901, 515] width 95 height 21
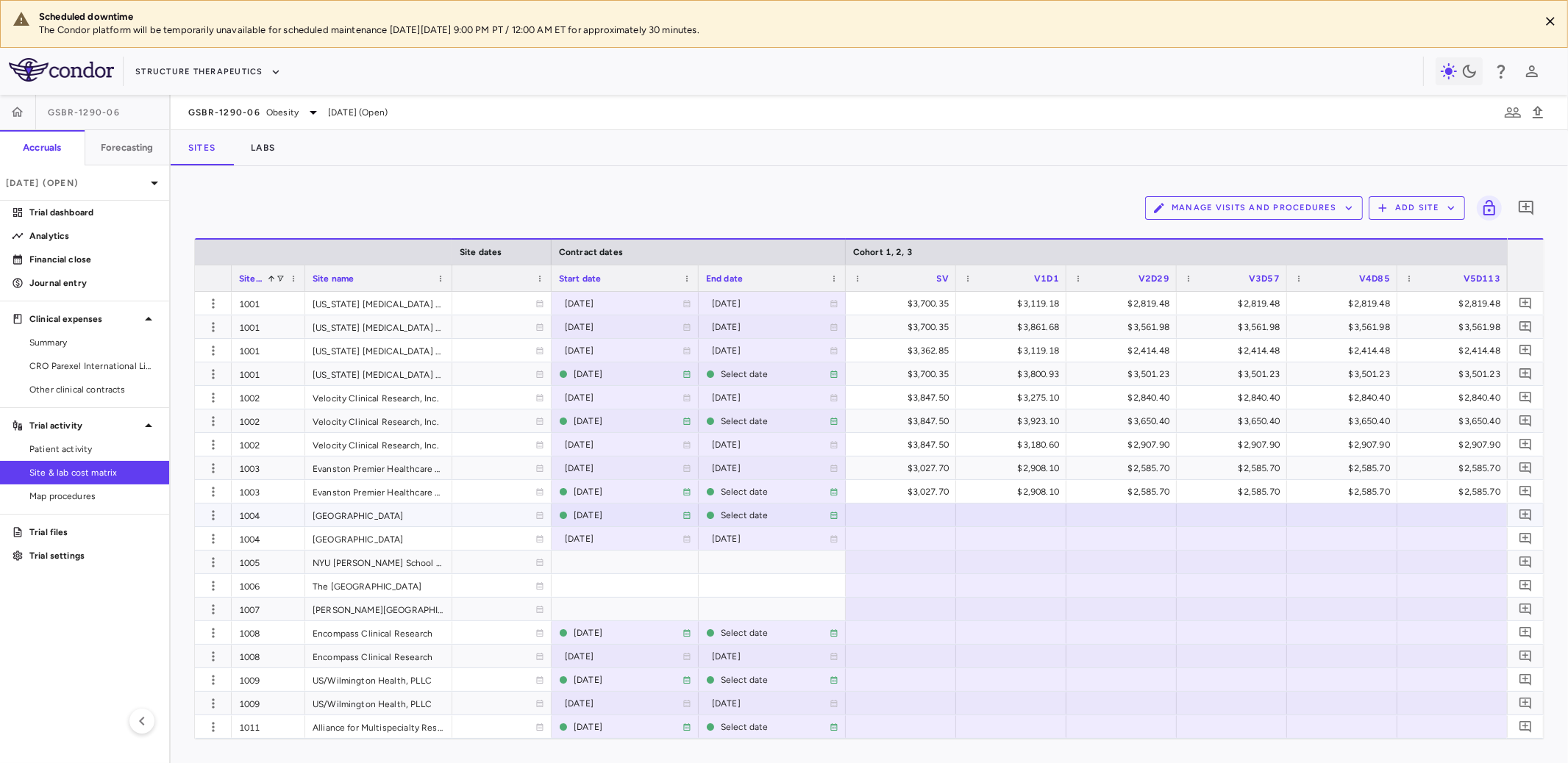
click at [903, 517] on div at bounding box center [901, 515] width 95 height 21
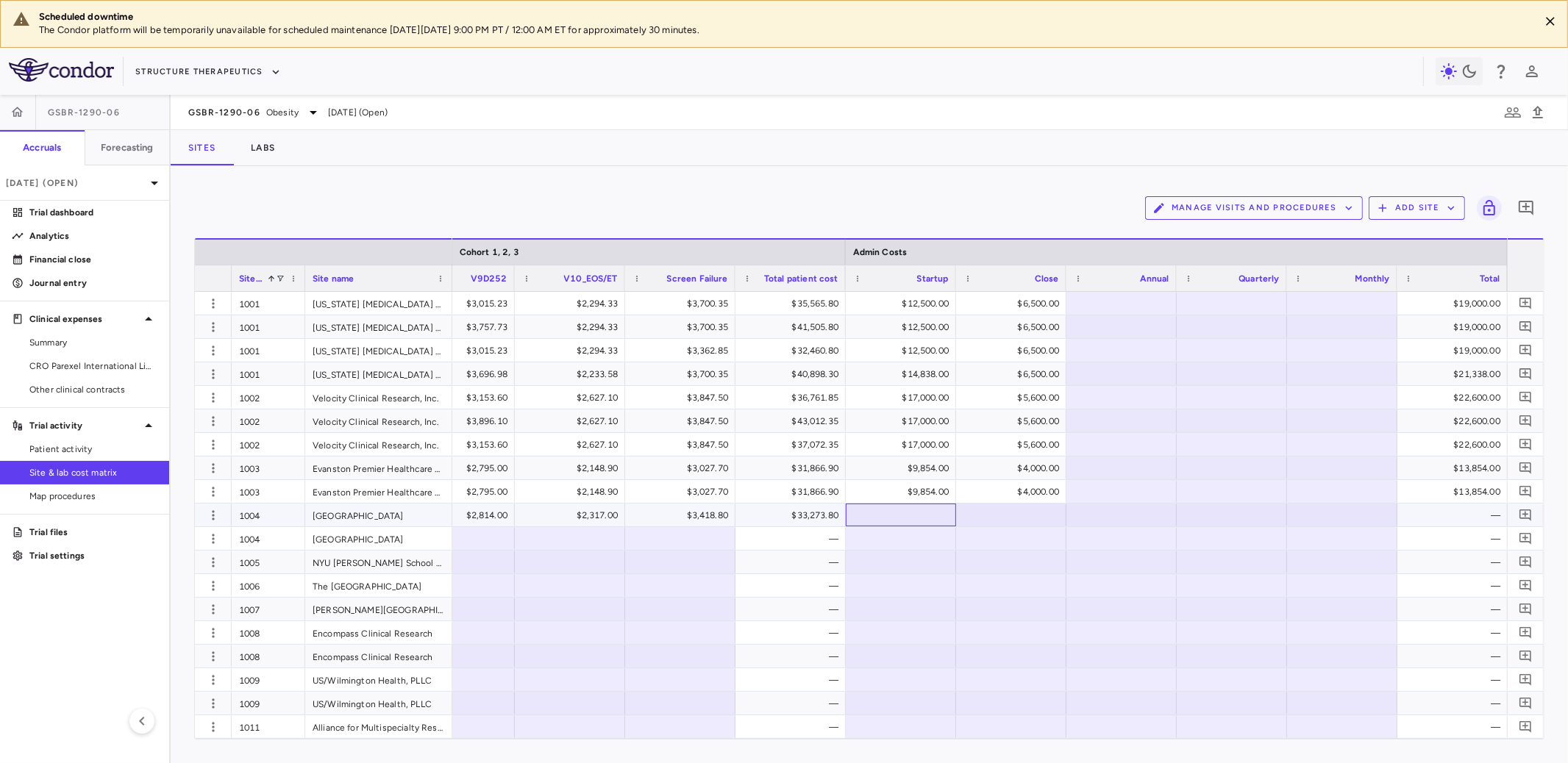
click at [921, 516] on div at bounding box center [901, 515] width 95 height 21
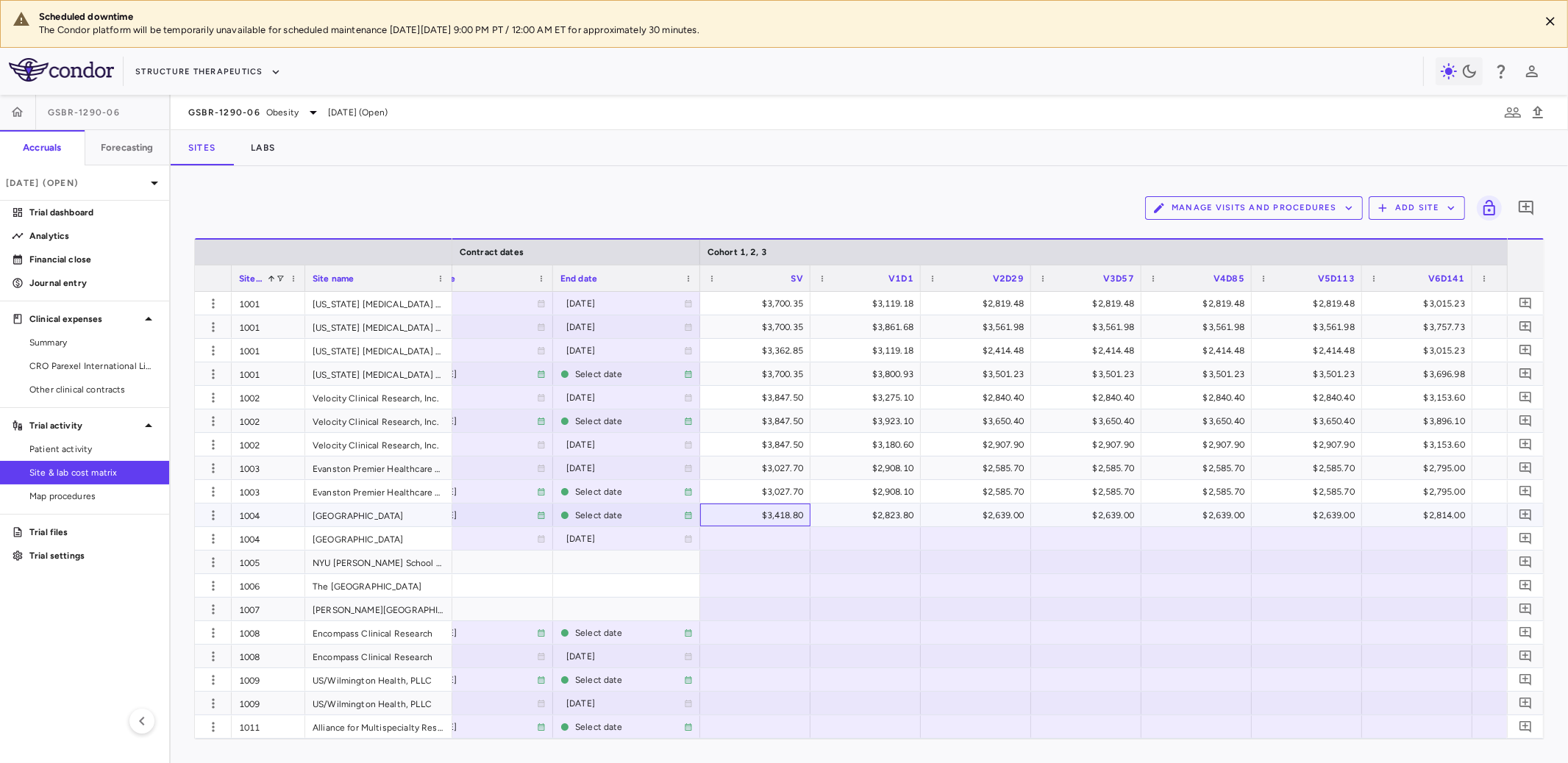
click at [751, 512] on div "$3,418.80" at bounding box center [758, 516] width 90 height 24
drag, startPoint x: 763, startPoint y: 517, endPoint x: 812, endPoint y: 513, distance: 49.2
click at [812, 513] on div "2025-05-05 Select date ​ ****** $2,823.80 $2,639.00 $2,639.00 $2,639.00 $2,639.…" at bounding box center [913, 516] width 3766 height 24
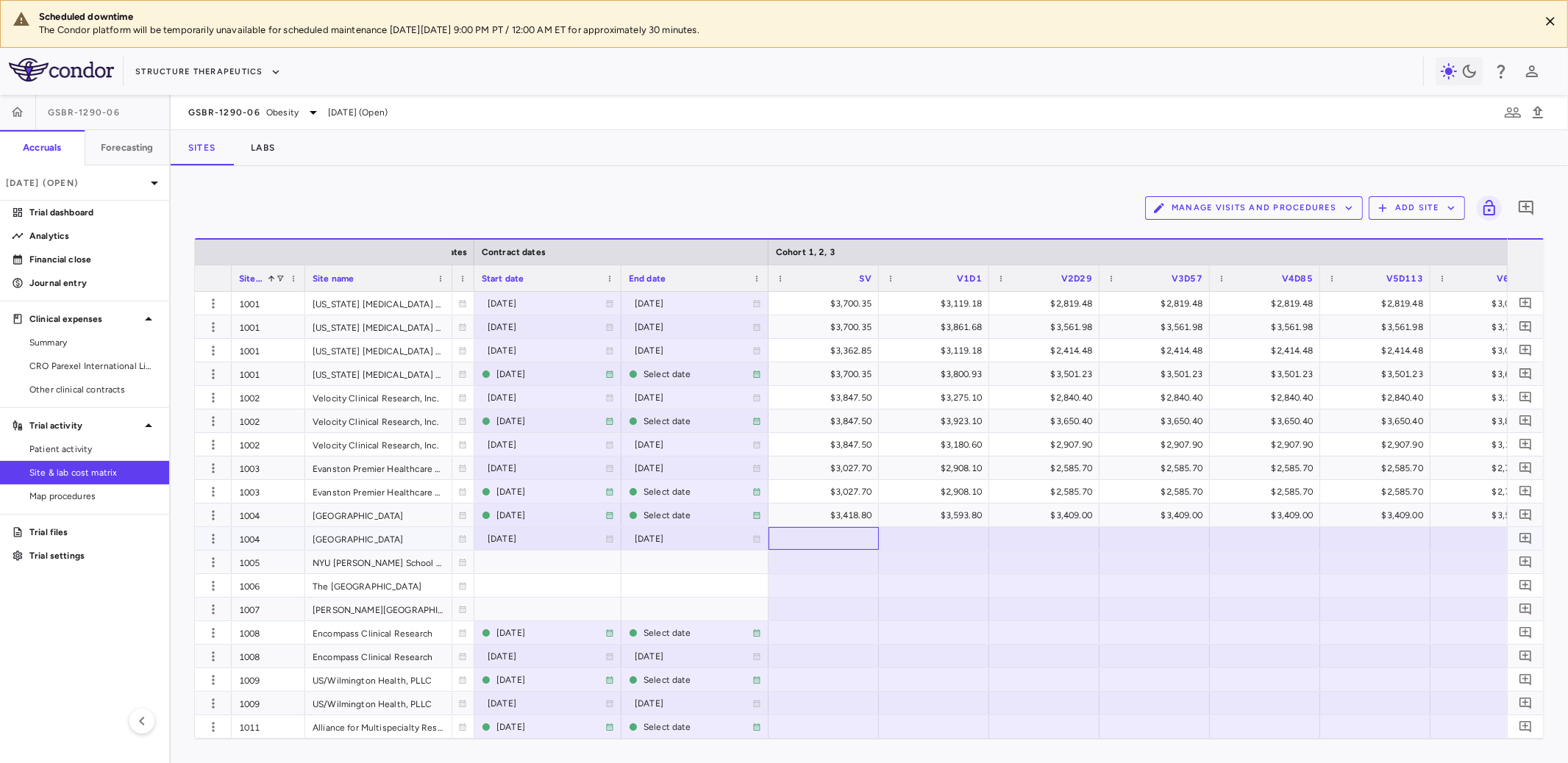
click at [842, 540] on div at bounding box center [824, 538] width 95 height 21
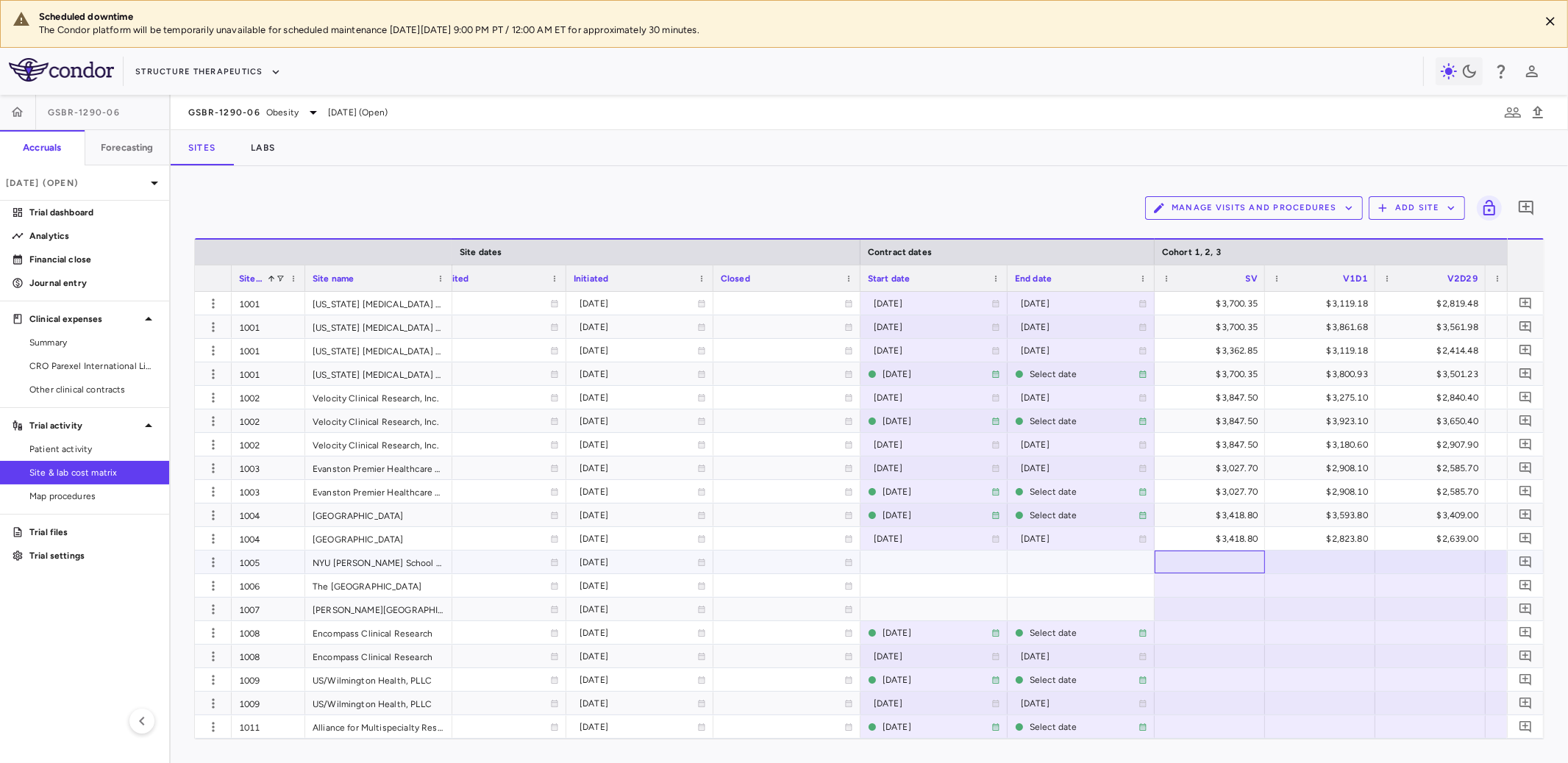
click at [1201, 564] on div at bounding box center [1210, 562] width 95 height 21
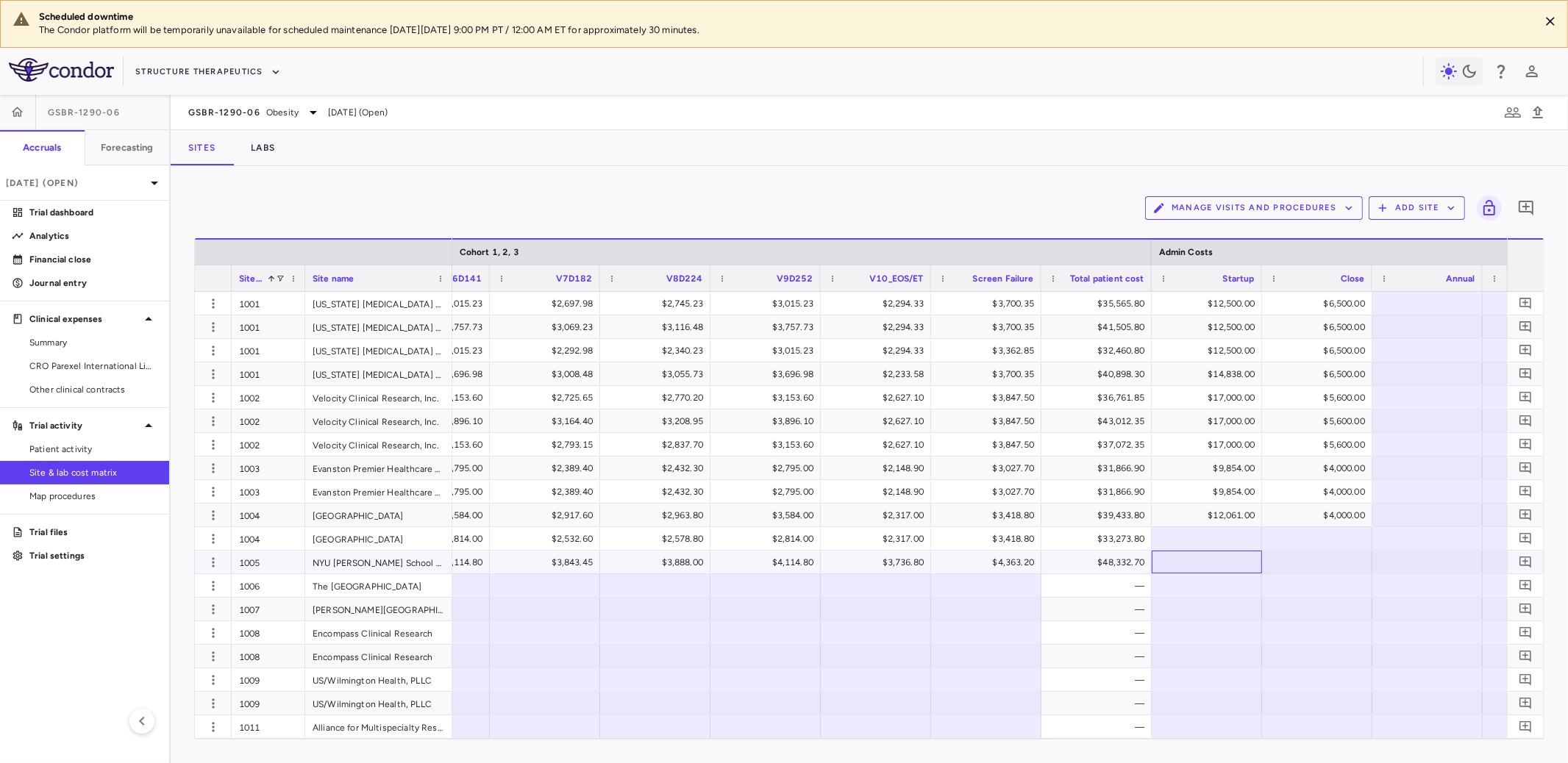
click at [1218, 562] on div at bounding box center [1207, 562] width 95 height 21
click at [1215, 538] on input "number" at bounding box center [1218, 540] width 87 height 24
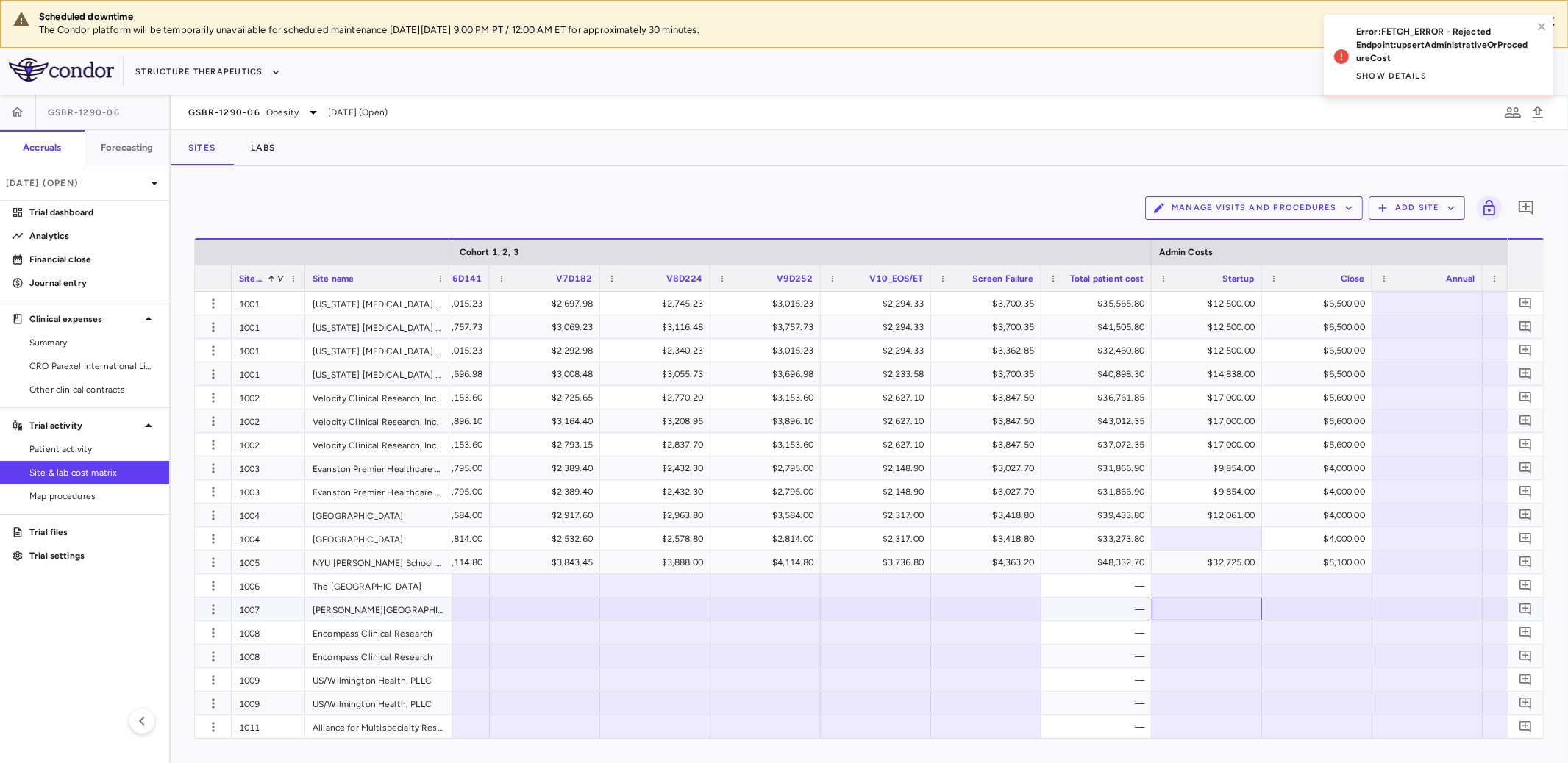
click at [1242, 617] on div at bounding box center [1207, 609] width 95 height 21
click at [1224, 544] on div at bounding box center [1207, 538] width 95 height 21
click at [1192, 538] on div at bounding box center [1207, 538] width 95 height 21
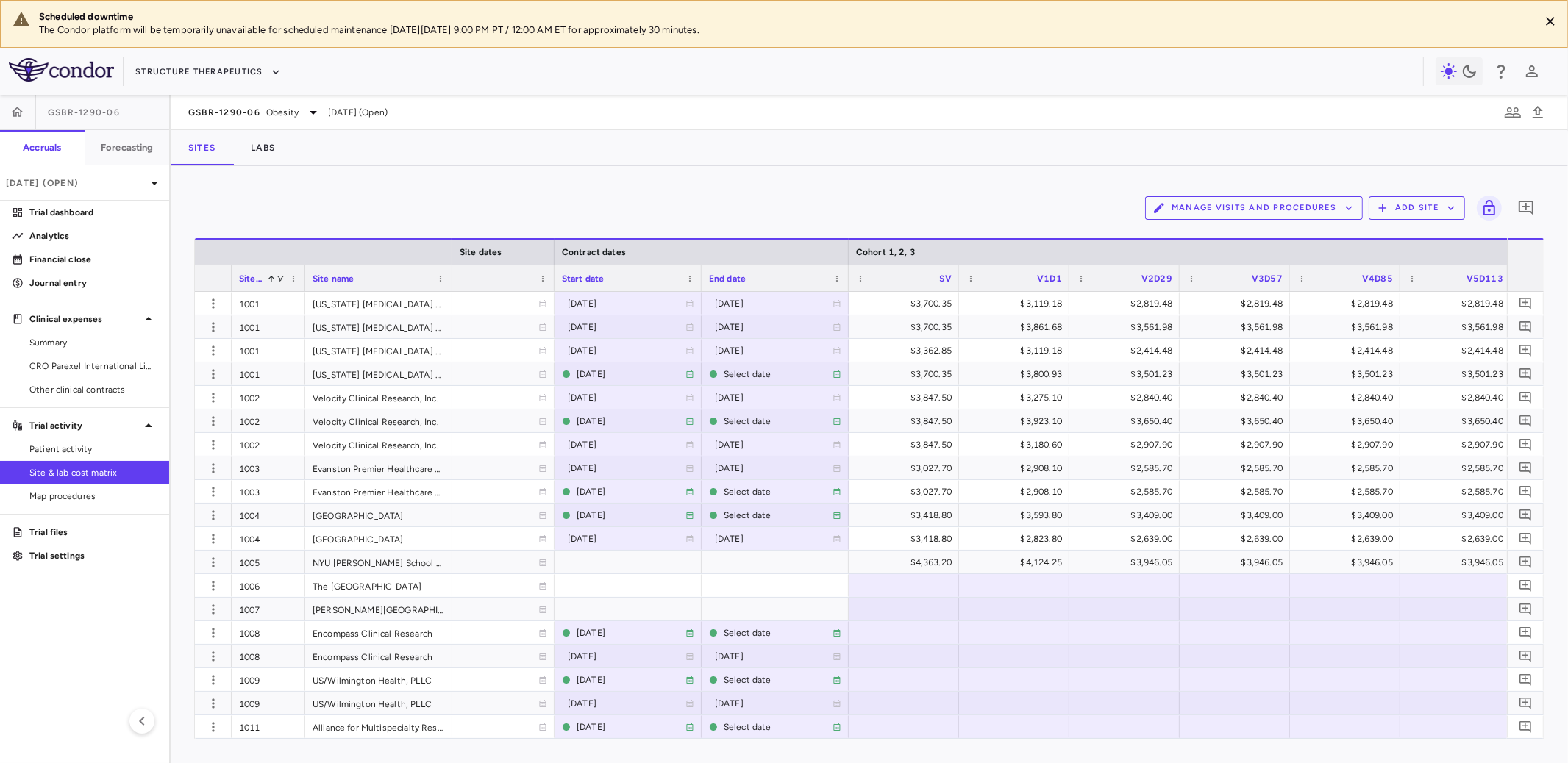
scroll to position [0, 1588]
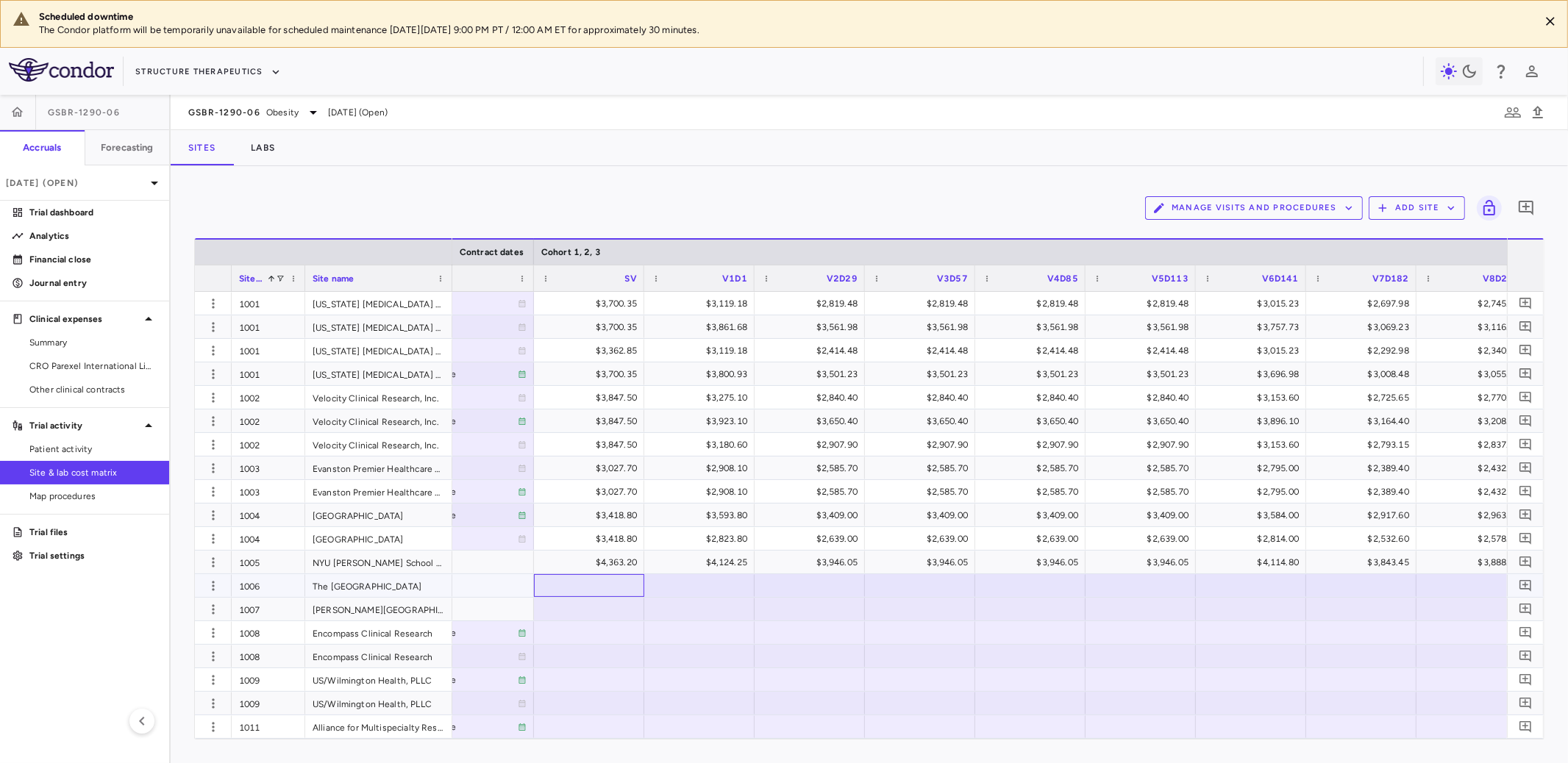
click at [610, 587] on div at bounding box center [589, 586] width 95 height 21
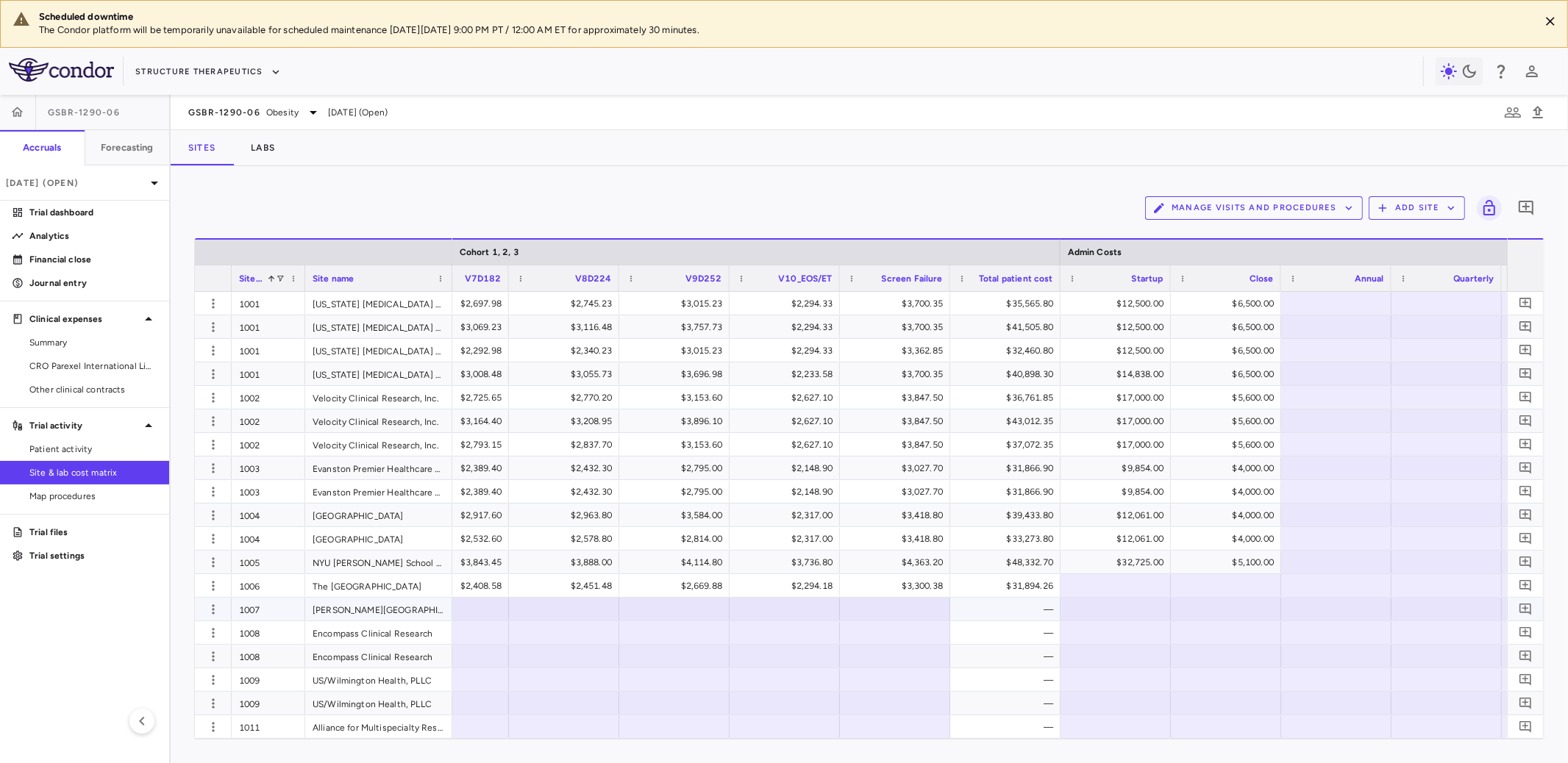
scroll to position [0, 2616]
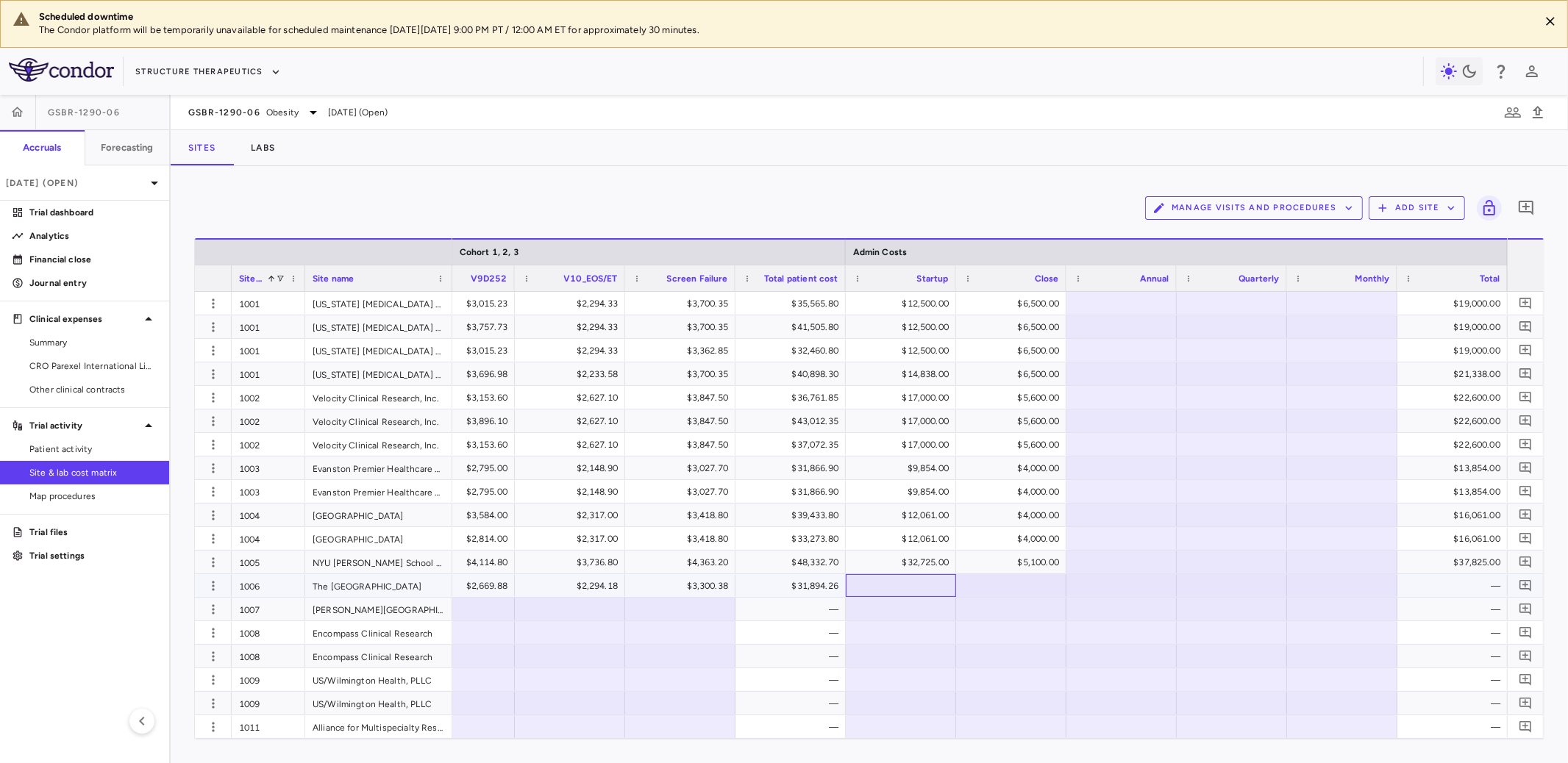
click at [926, 586] on div at bounding box center [901, 586] width 95 height 21
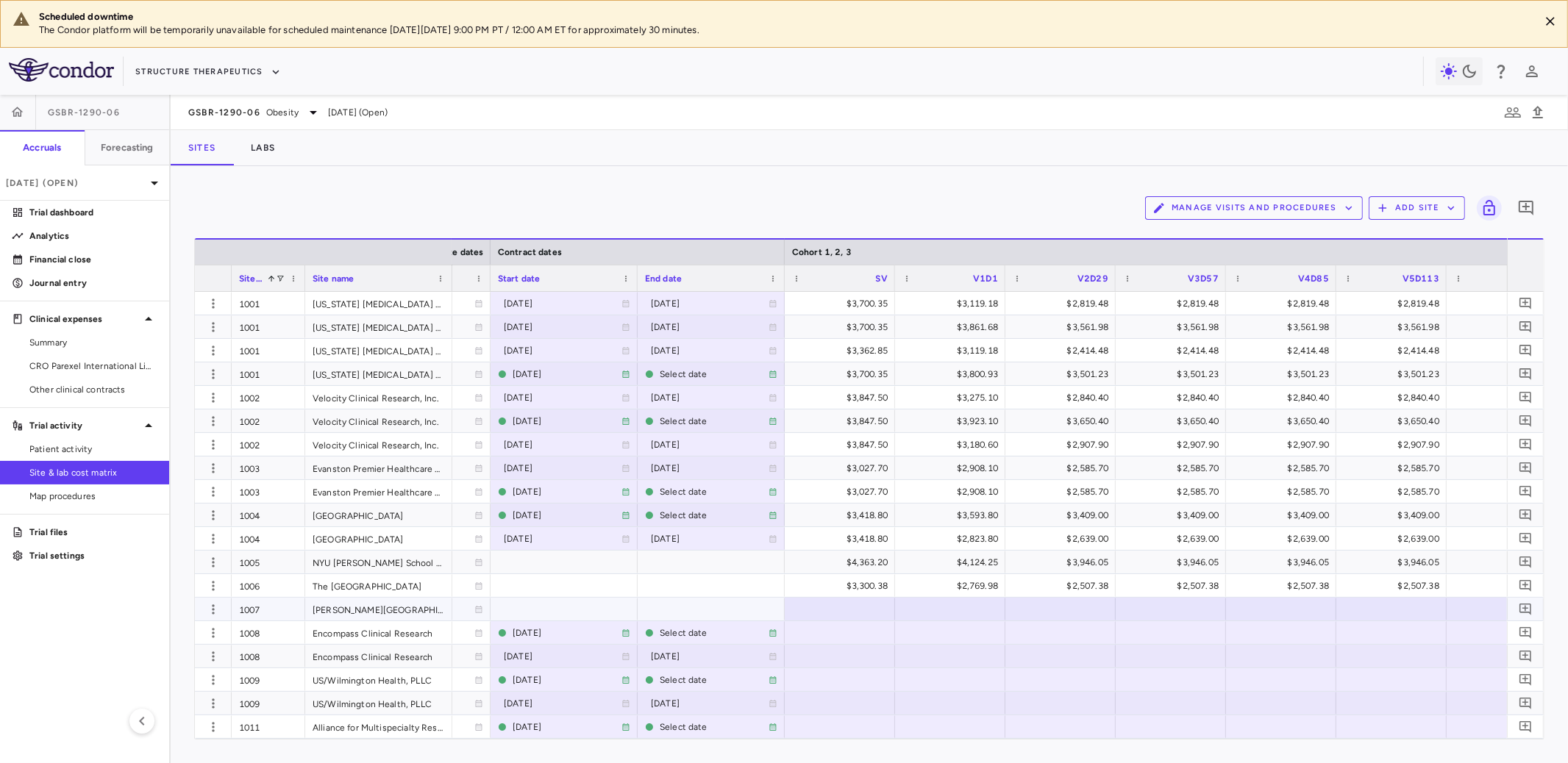
click at [870, 608] on div at bounding box center [840, 609] width 95 height 21
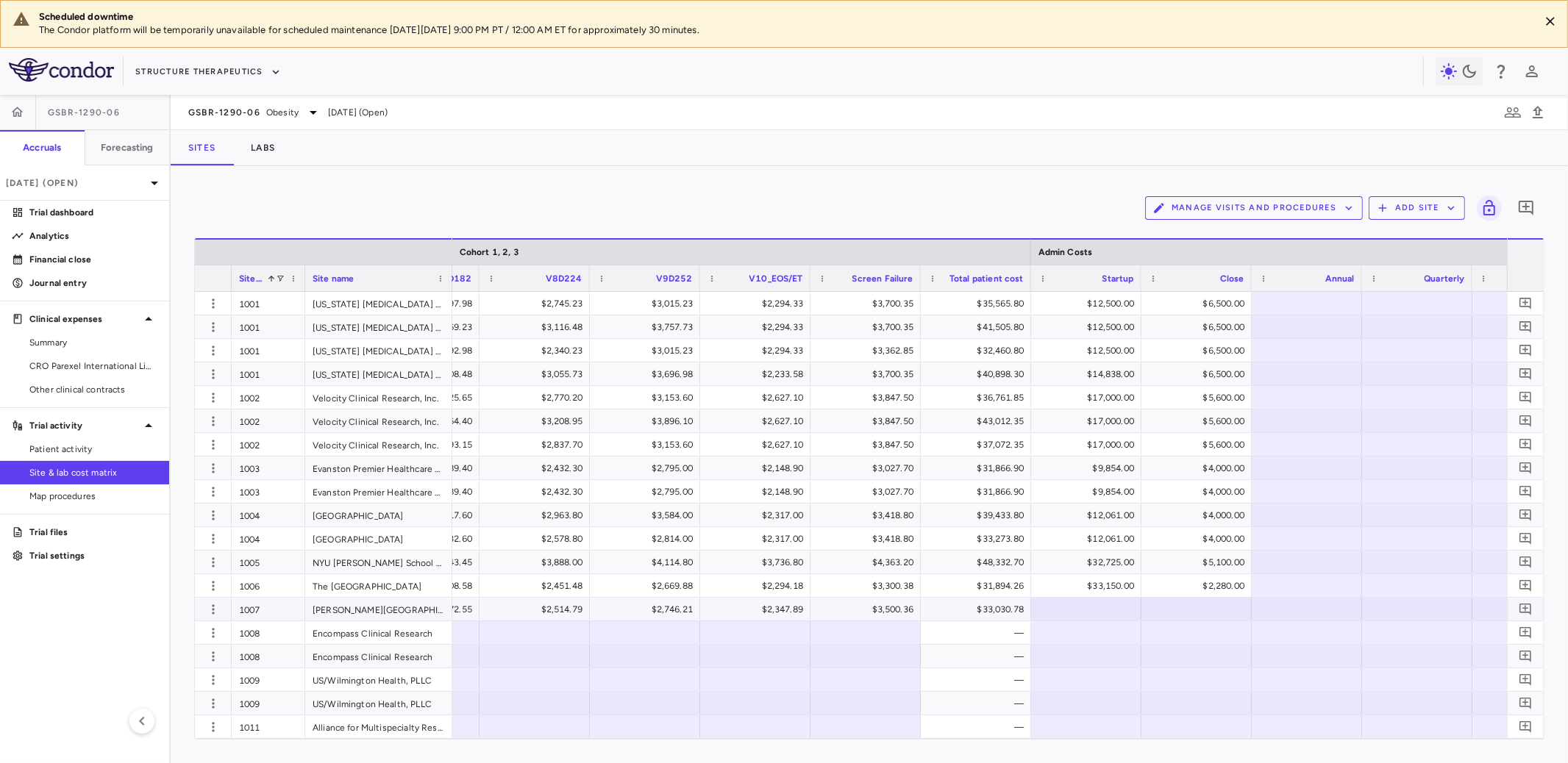
click at [1093, 611] on div at bounding box center [1086, 609] width 95 height 21
click at [884, 622] on div at bounding box center [865, 633] width 95 height 21
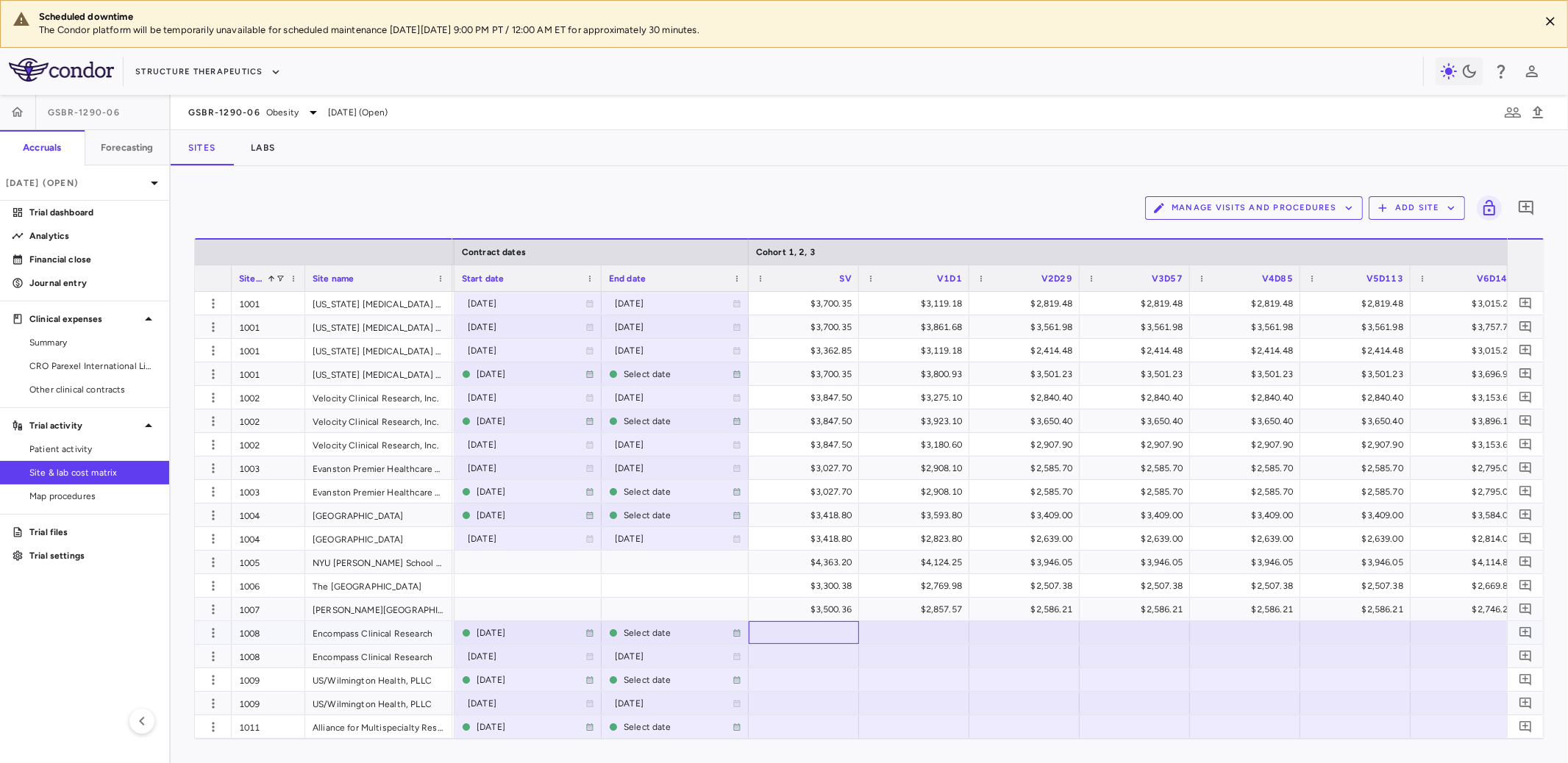
click at [821, 631] on div at bounding box center [804, 633] width 95 height 21
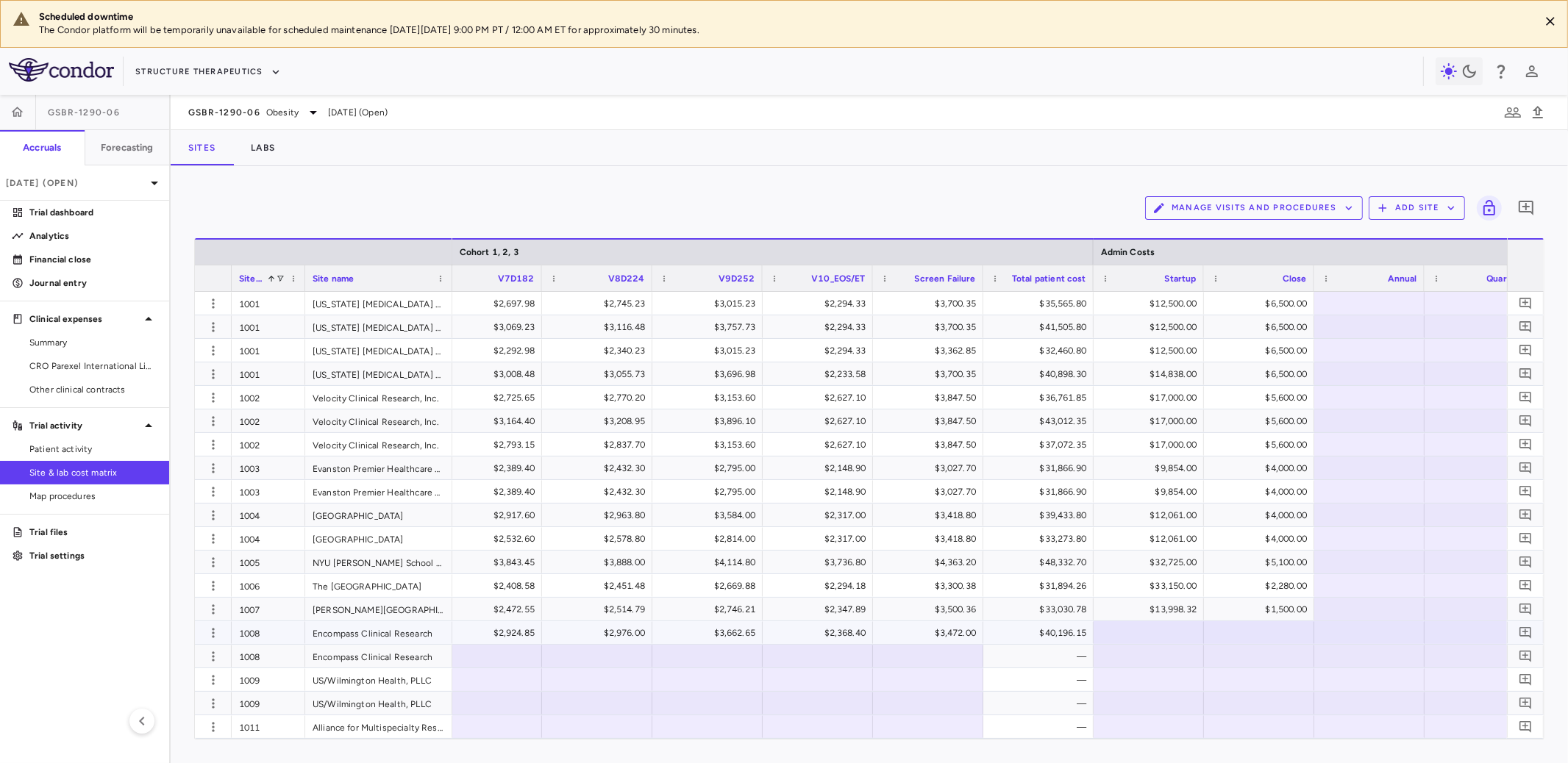
click at [1169, 633] on div at bounding box center [1149, 633] width 95 height 21
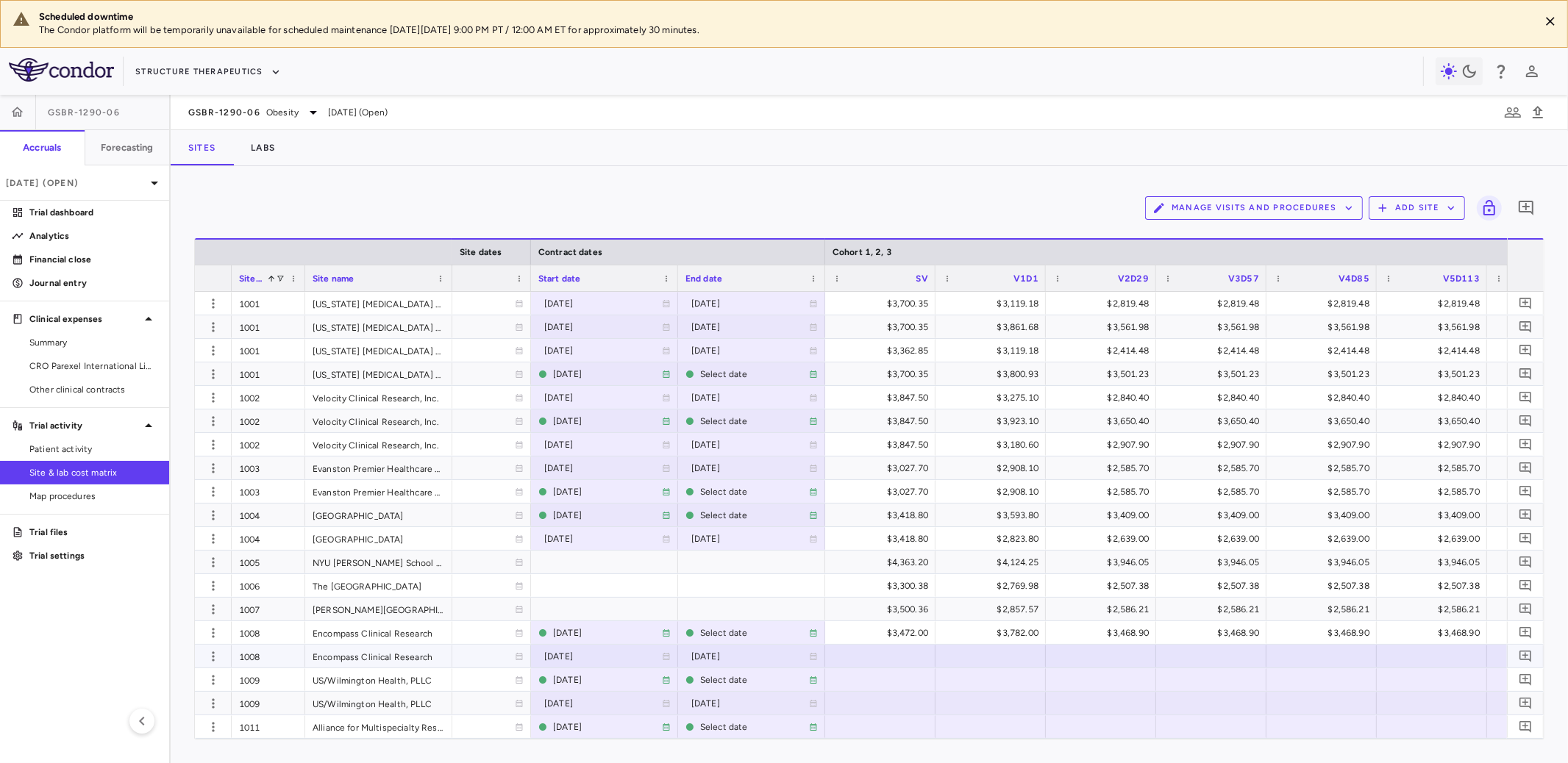
click at [891, 659] on div at bounding box center [881, 656] width 95 height 21
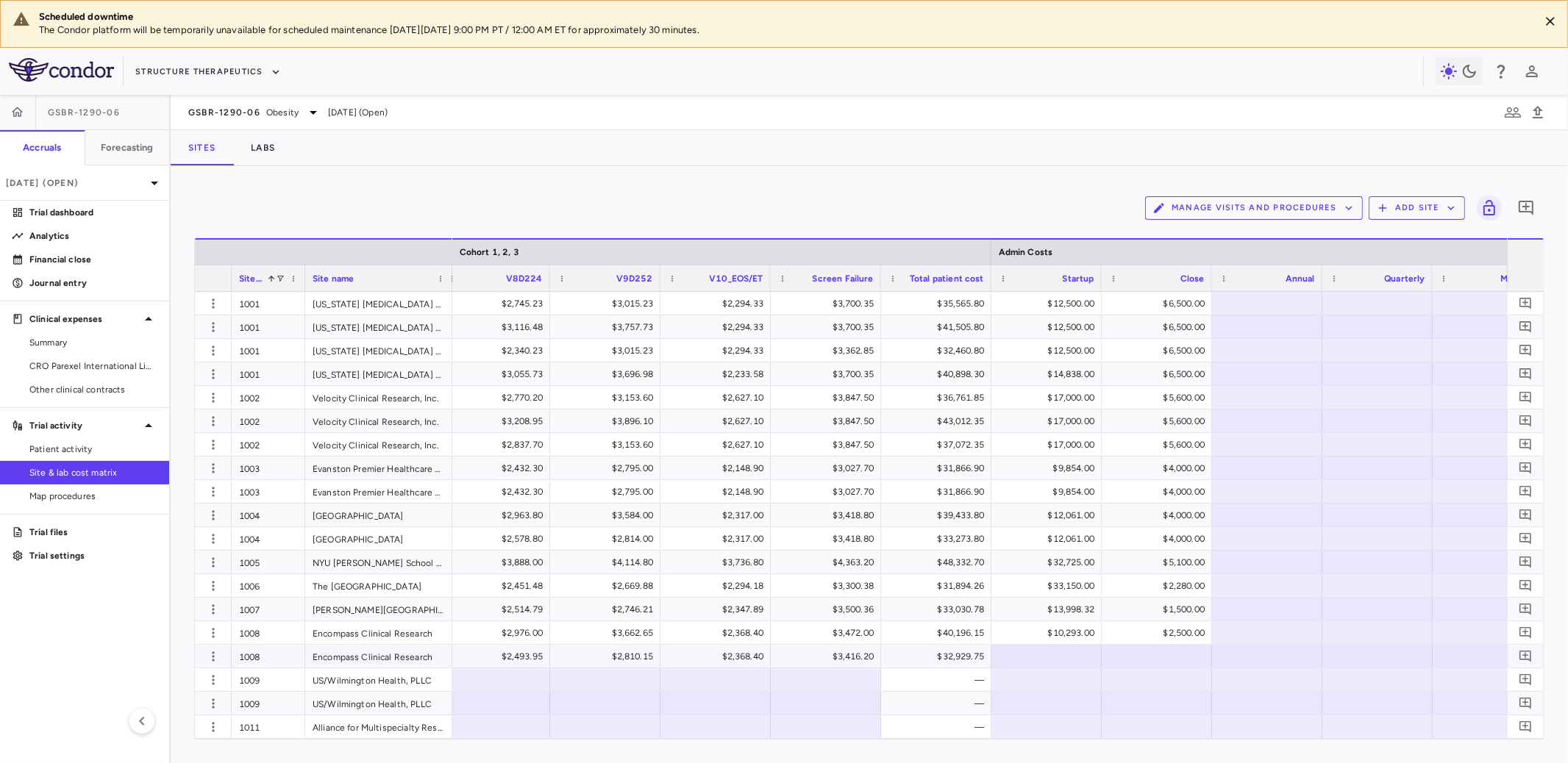
click at [1049, 656] on div at bounding box center [1047, 656] width 95 height 21
